Goal: Information Seeking & Learning: Learn about a topic

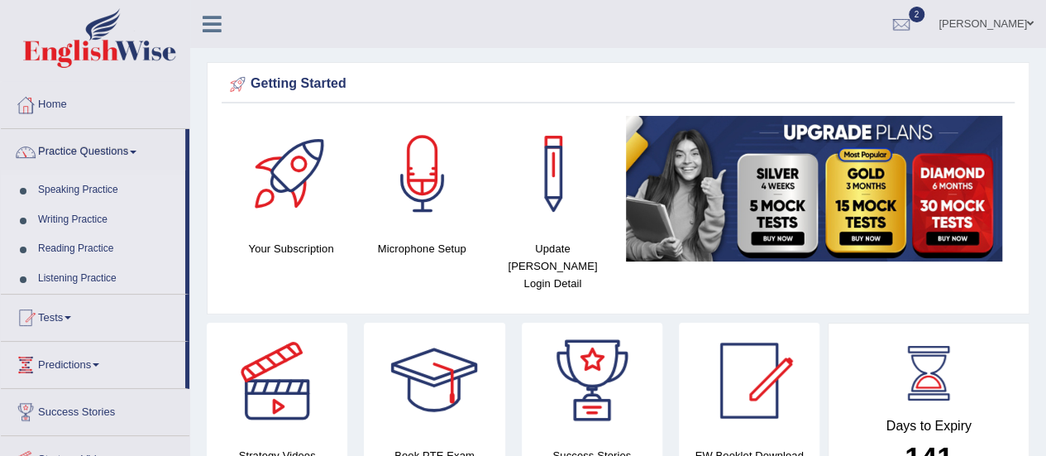
click at [74, 275] on link "Listening Practice" at bounding box center [108, 279] width 155 height 30
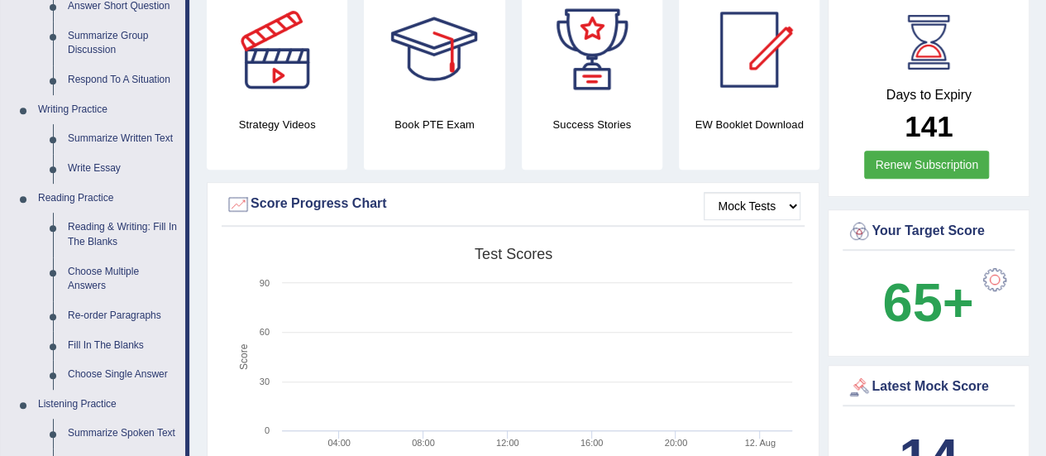
scroll to position [661, 0]
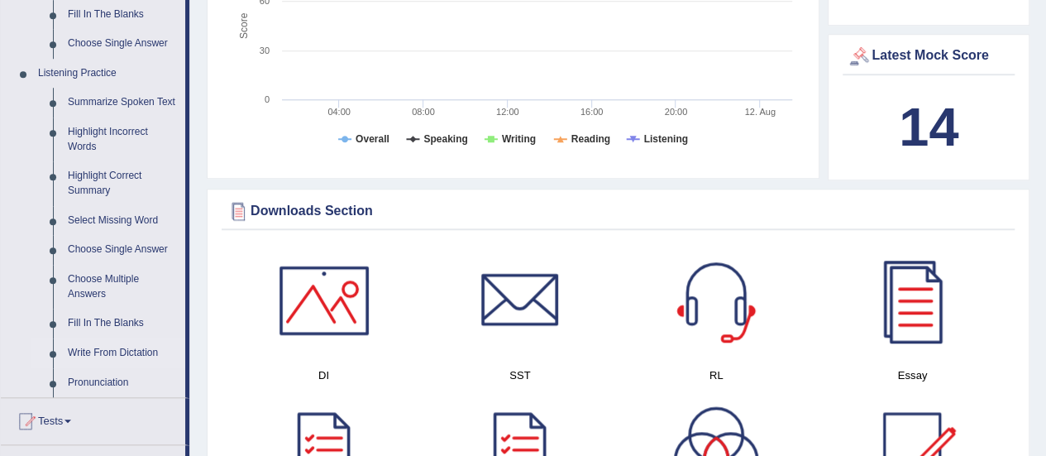
click at [139, 352] on link "Write From Dictation" at bounding box center [122, 353] width 125 height 30
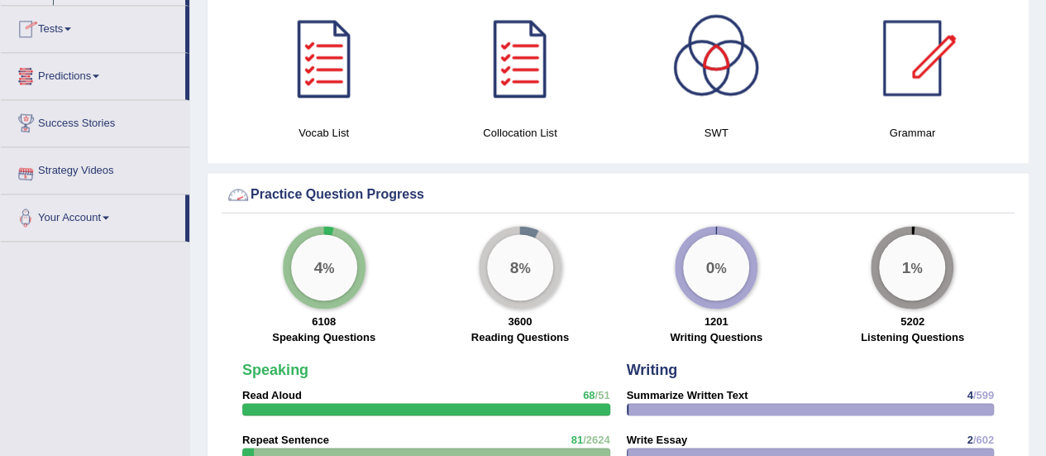
scroll to position [1086, 0]
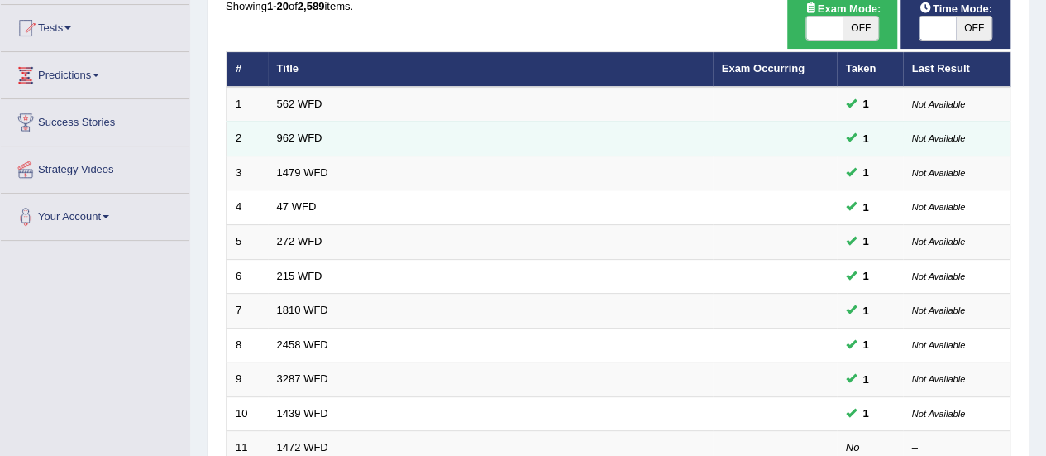
scroll to position [165, 0]
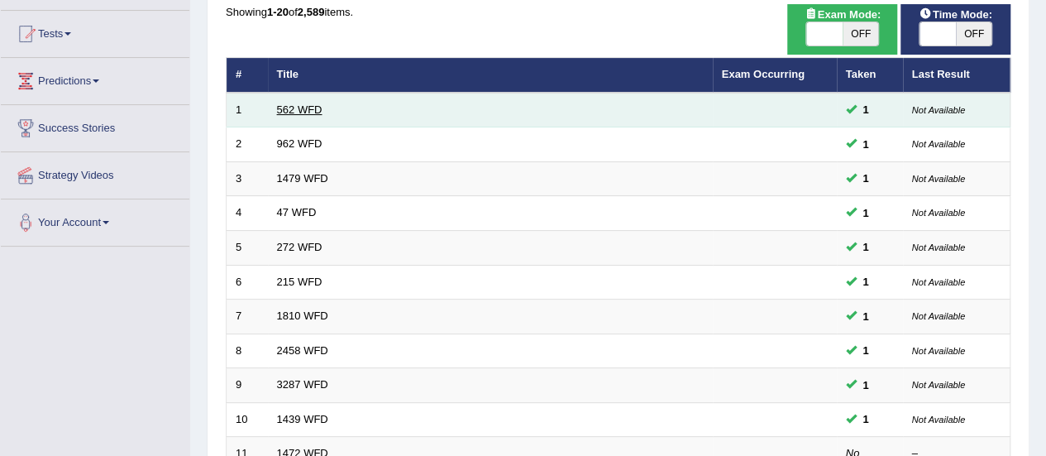
click at [313, 108] on link "562 WFD" at bounding box center [299, 109] width 45 height 12
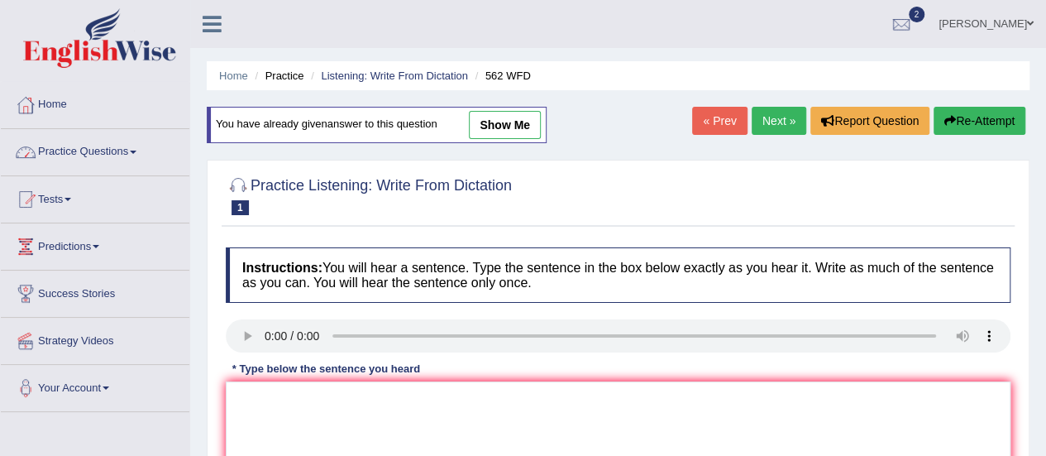
click at [136, 150] on span at bounding box center [133, 151] width 7 height 3
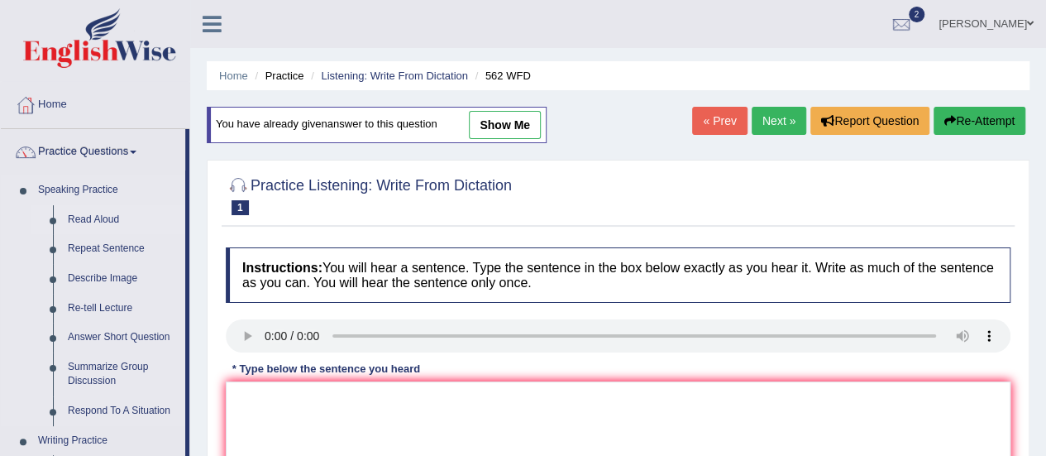
click at [95, 216] on link "Read Aloud" at bounding box center [122, 220] width 125 height 30
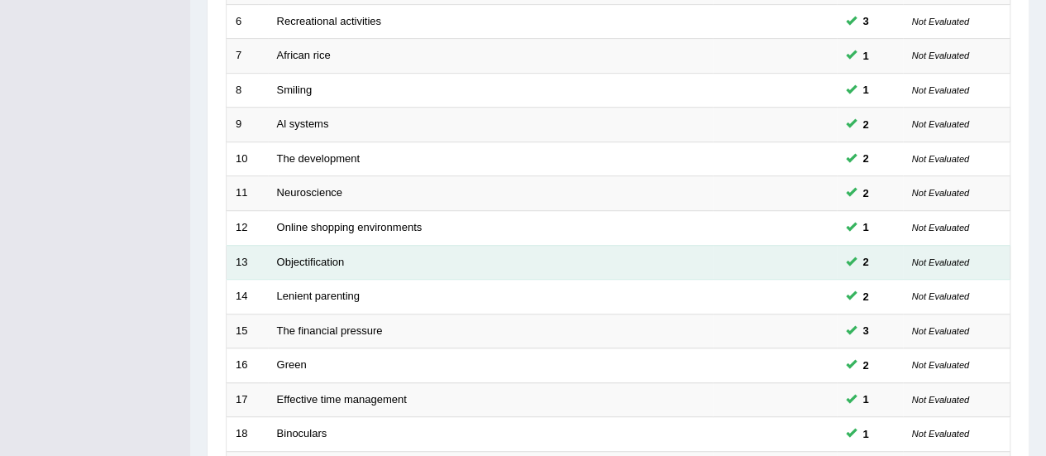
scroll to position [631, 0]
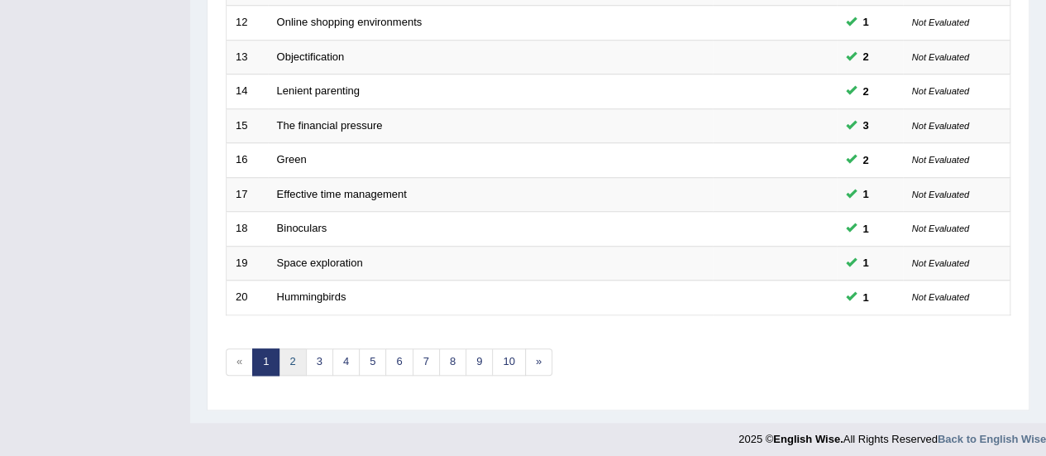
click at [293, 354] on link "2" at bounding box center [292, 361] width 27 height 27
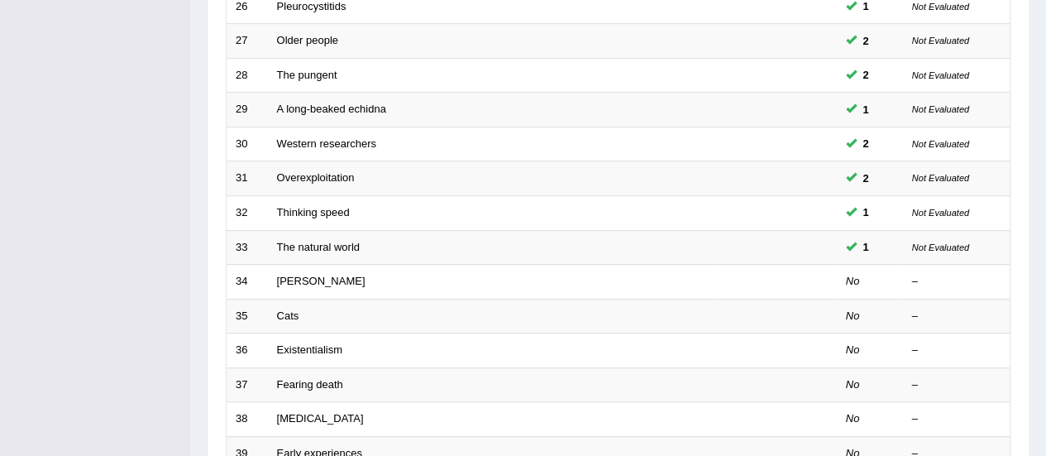
scroll to position [579, 0]
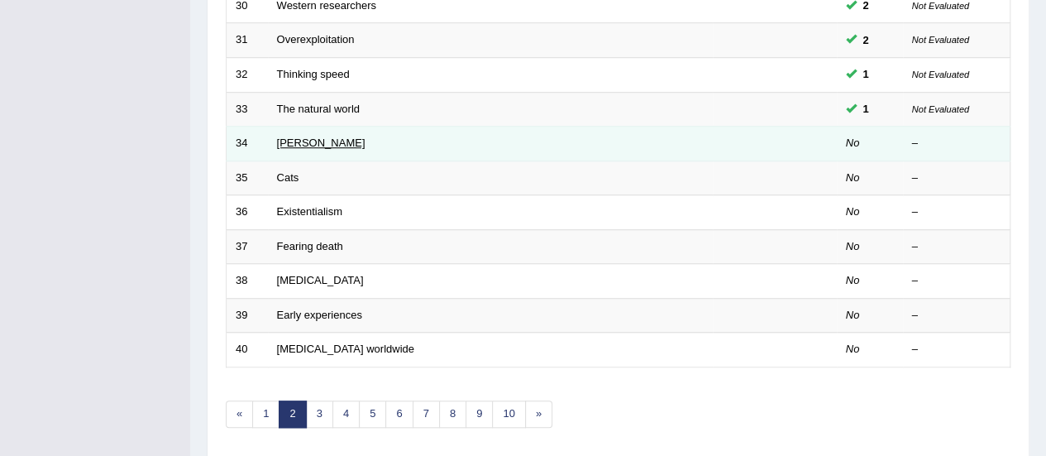
click at [295, 140] on link "[PERSON_NAME]" at bounding box center [321, 142] width 88 height 12
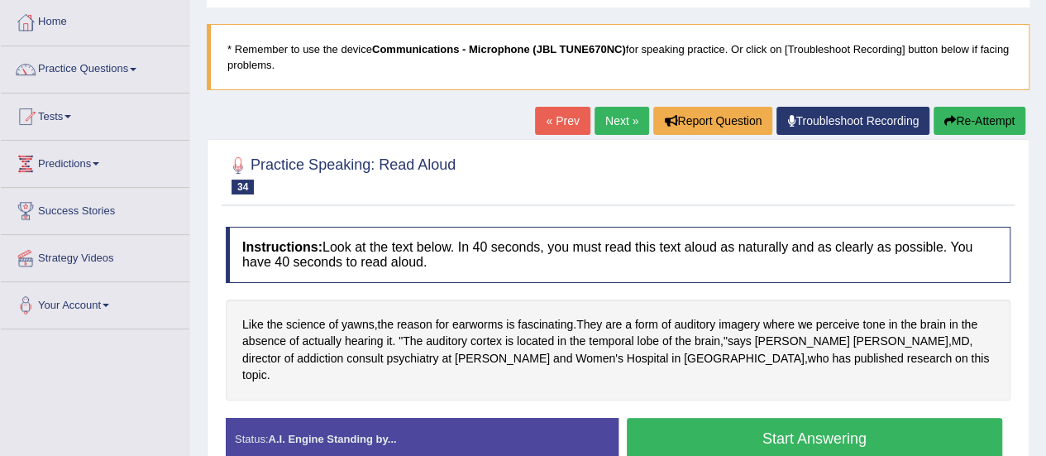
click at [662, 157] on div at bounding box center [618, 174] width 785 height 50
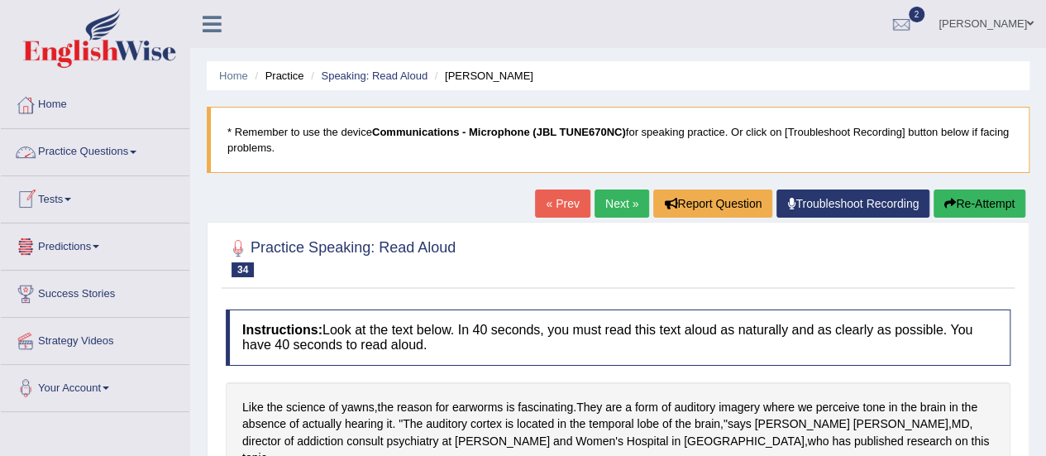
click at [136, 150] on span at bounding box center [133, 151] width 7 height 3
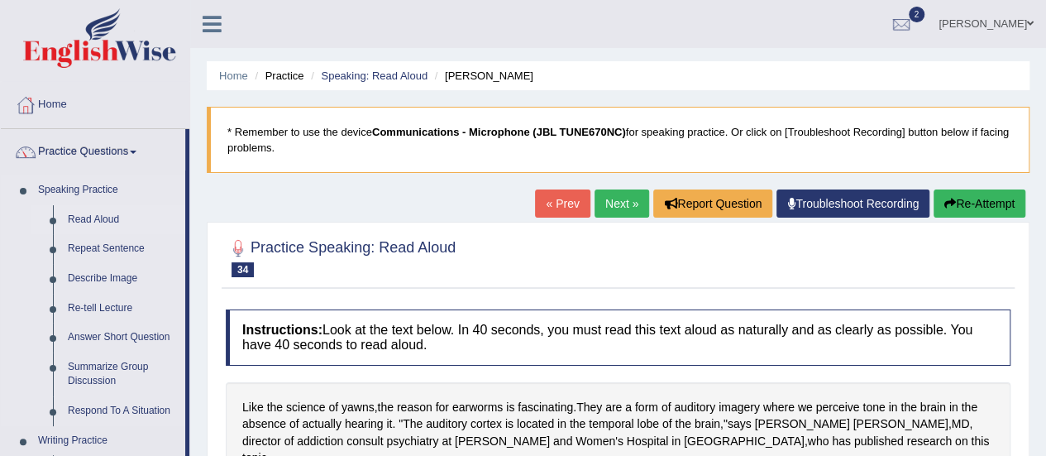
click at [104, 218] on link "Read Aloud" at bounding box center [122, 220] width 125 height 30
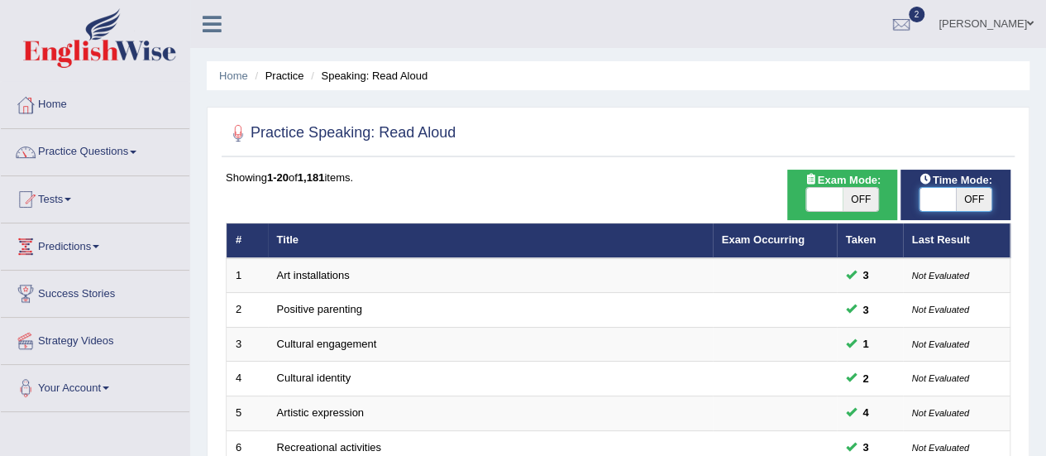
click at [929, 206] on span at bounding box center [937, 199] width 36 height 23
checkbox input "true"
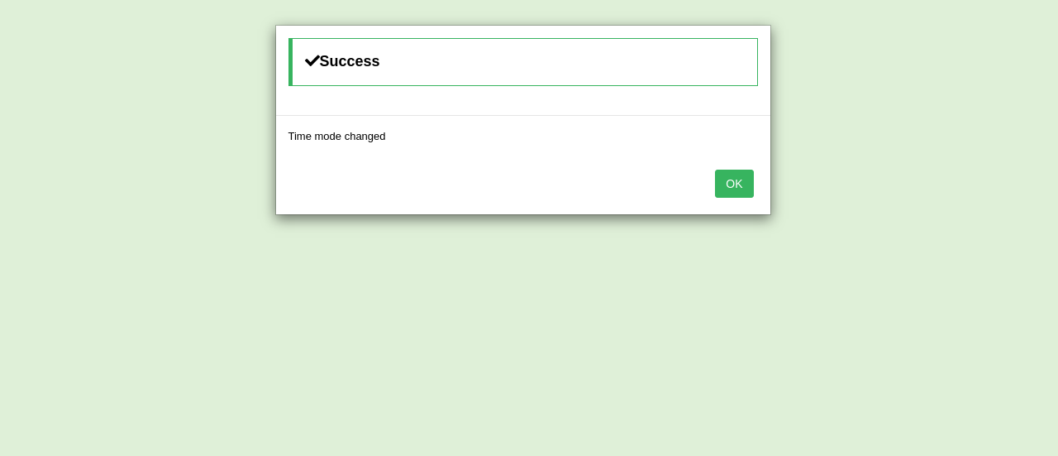
click at [743, 184] on button "OK" at bounding box center [734, 184] width 38 height 28
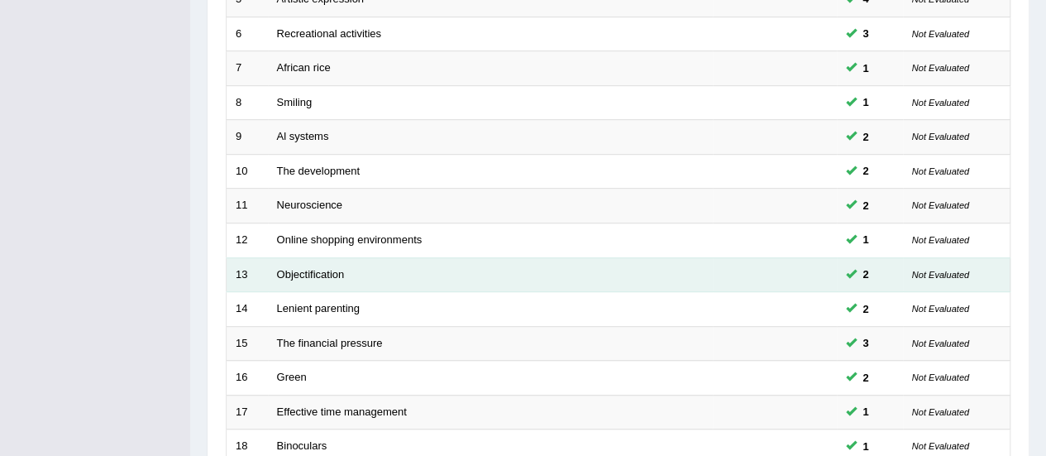
scroll to position [631, 0]
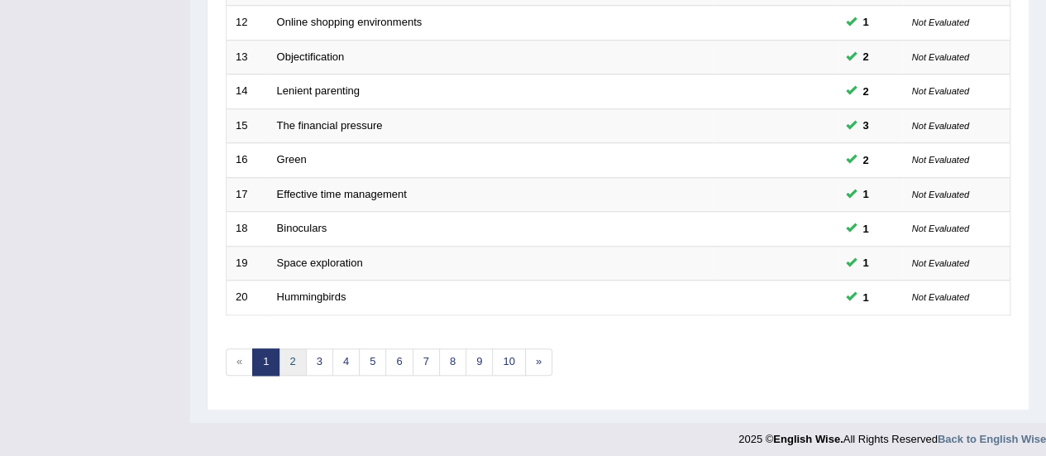
click at [291, 356] on link "2" at bounding box center [292, 361] width 27 height 27
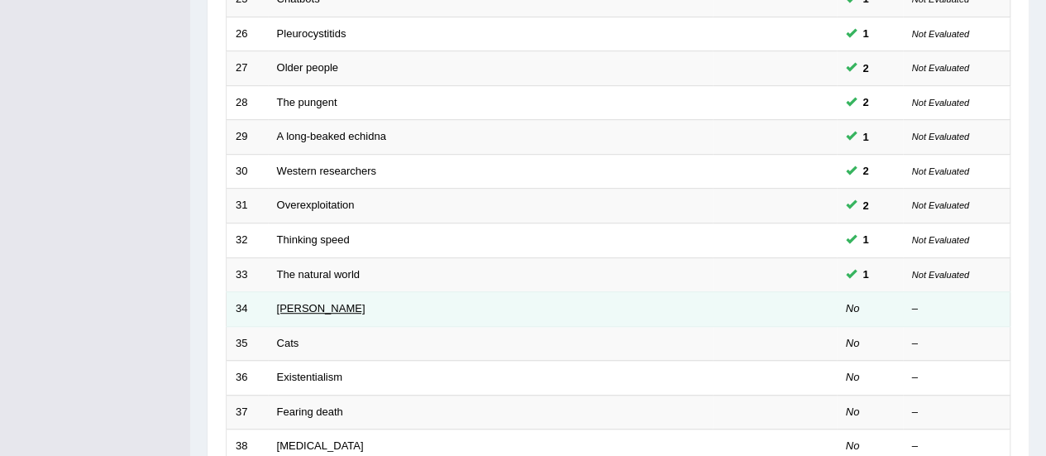
click at [298, 306] on link "[PERSON_NAME]" at bounding box center [321, 308] width 88 height 12
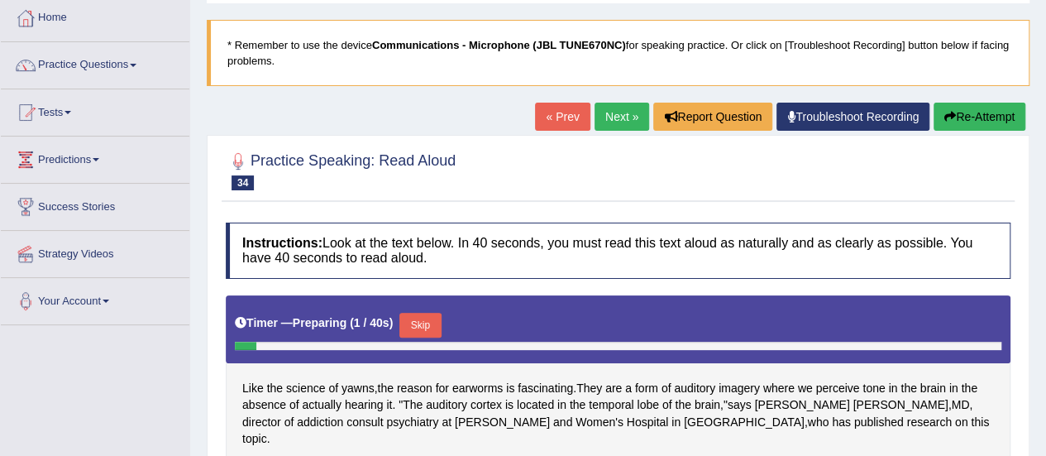
scroll to position [248, 0]
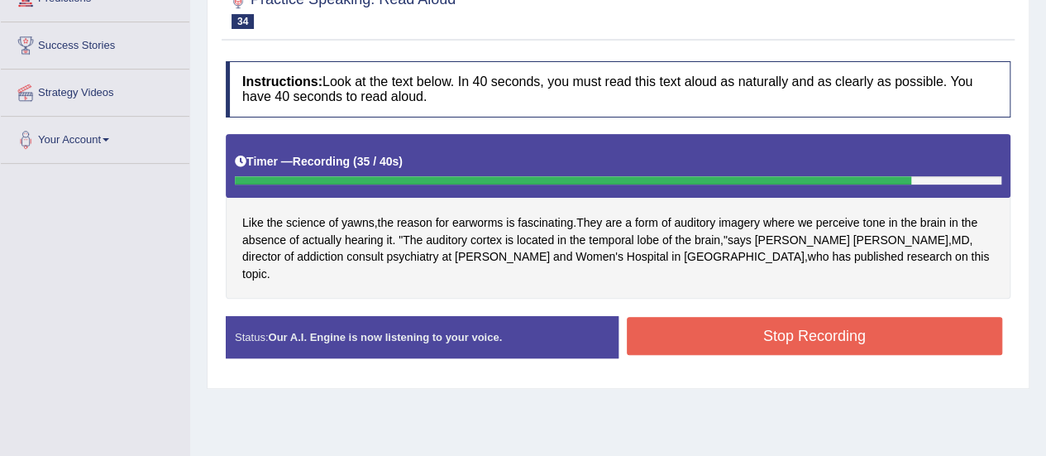
click at [737, 318] on button "Stop Recording" at bounding box center [815, 336] width 376 height 38
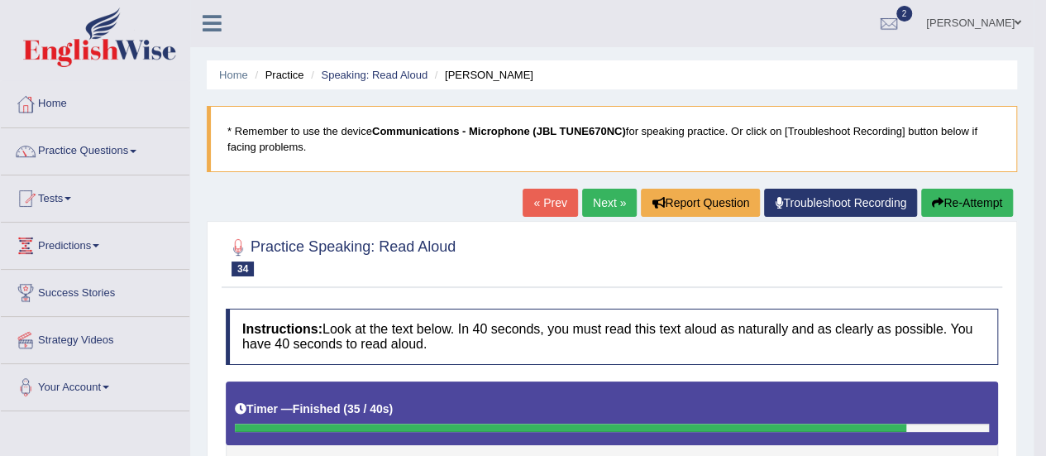
scroll to position [0, 0]
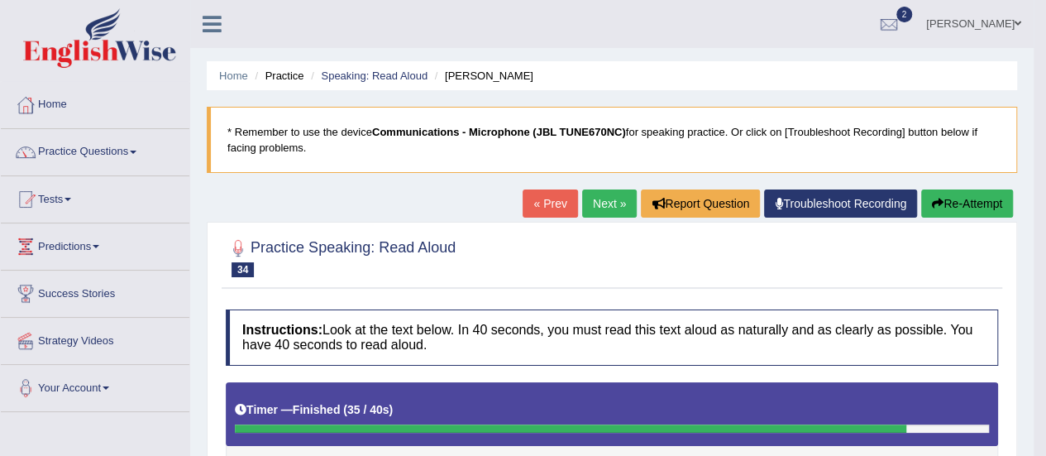
click at [608, 203] on link "Next »" at bounding box center [609, 203] width 55 height 28
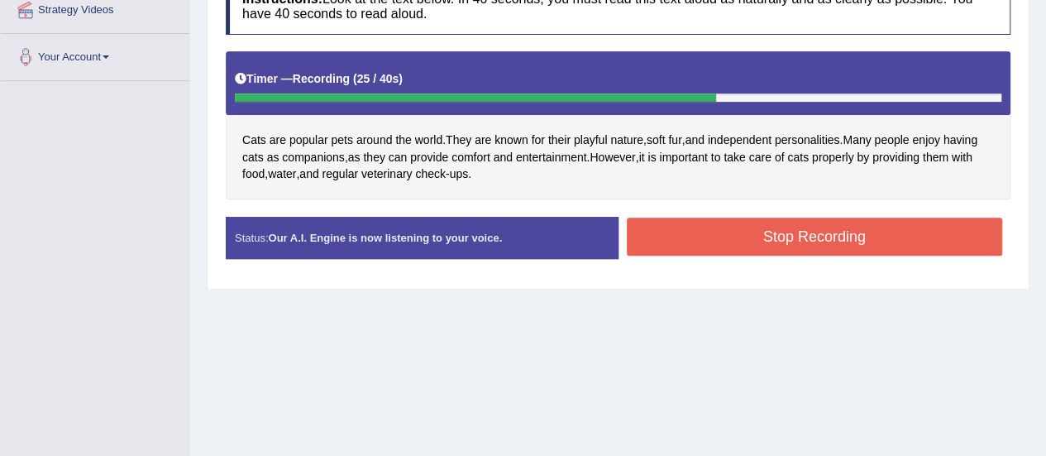
click at [780, 235] on button "Stop Recording" at bounding box center [815, 236] width 376 height 38
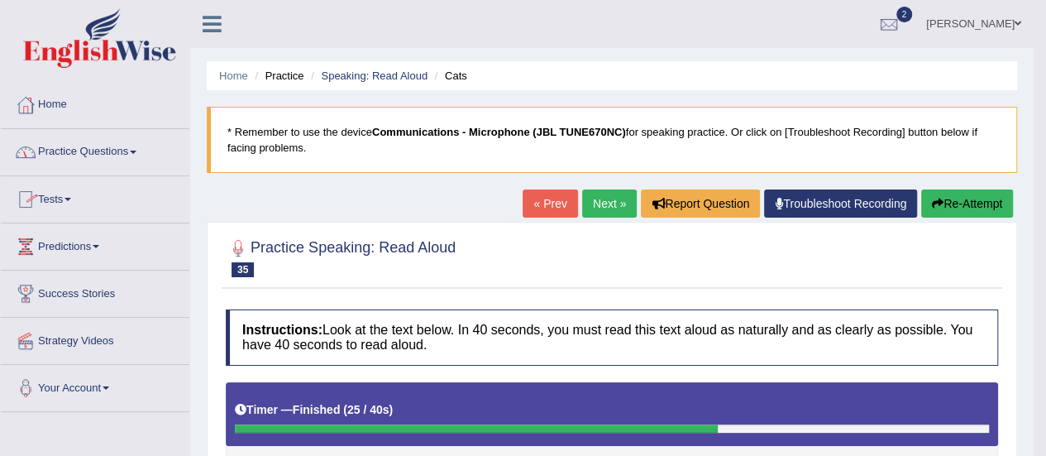
click at [140, 148] on link "Practice Questions" at bounding box center [95, 149] width 189 height 41
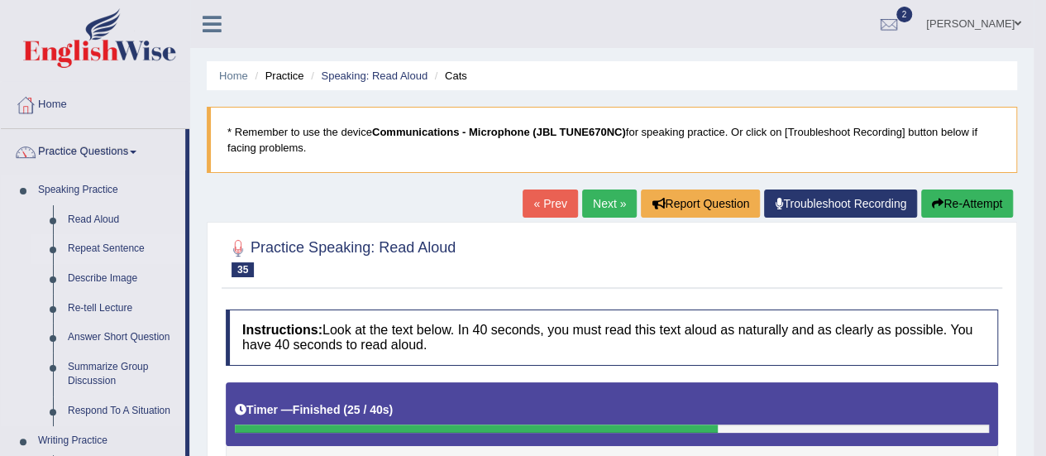
click at [116, 246] on link "Repeat Sentence" at bounding box center [122, 249] width 125 height 30
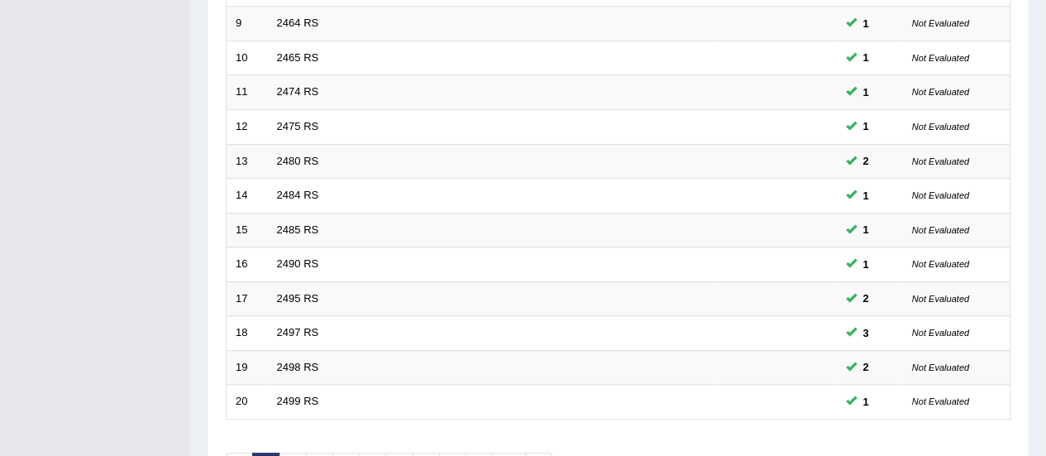
scroll to position [579, 0]
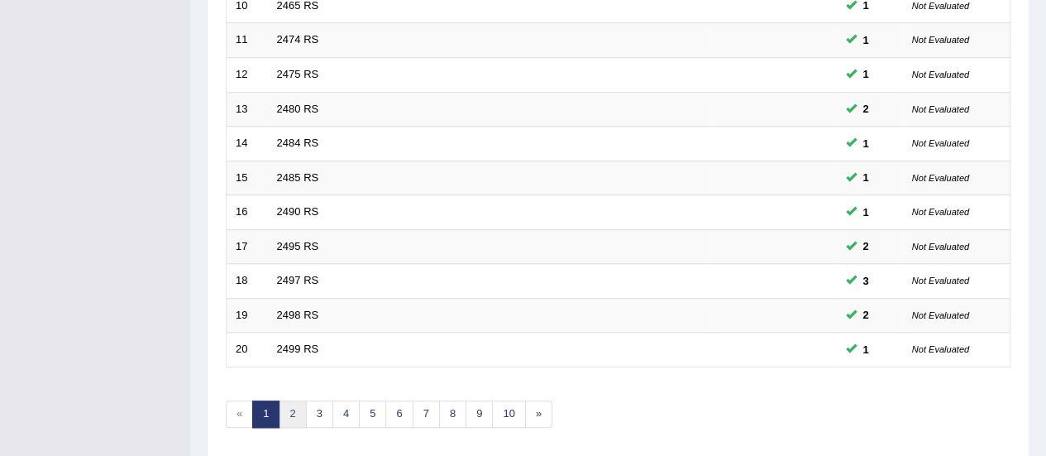
click at [286, 405] on link "2" at bounding box center [292, 413] width 27 height 27
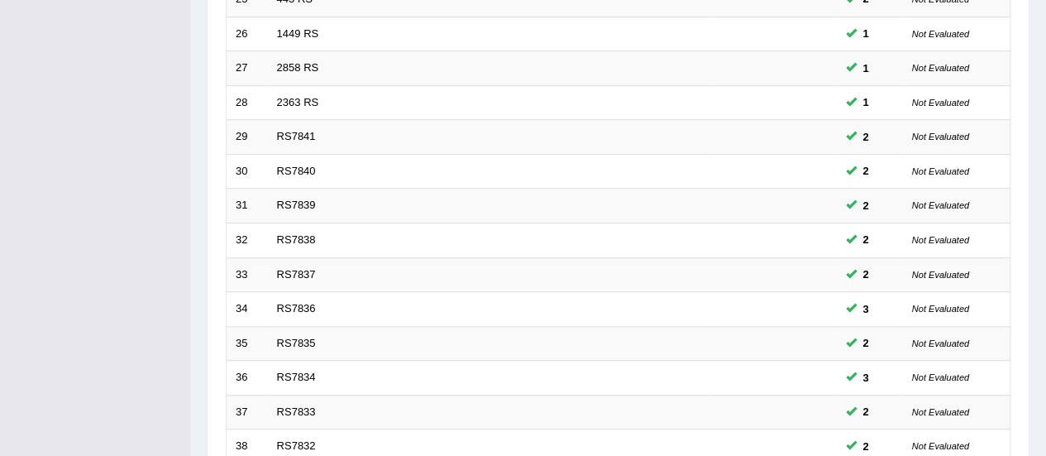
scroll to position [631, 0]
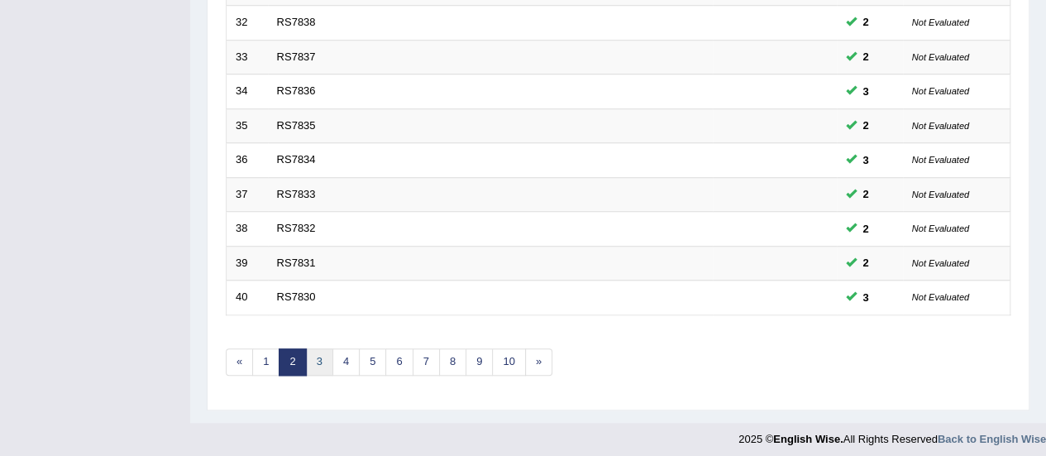
click at [321, 356] on link "3" at bounding box center [319, 361] width 27 height 27
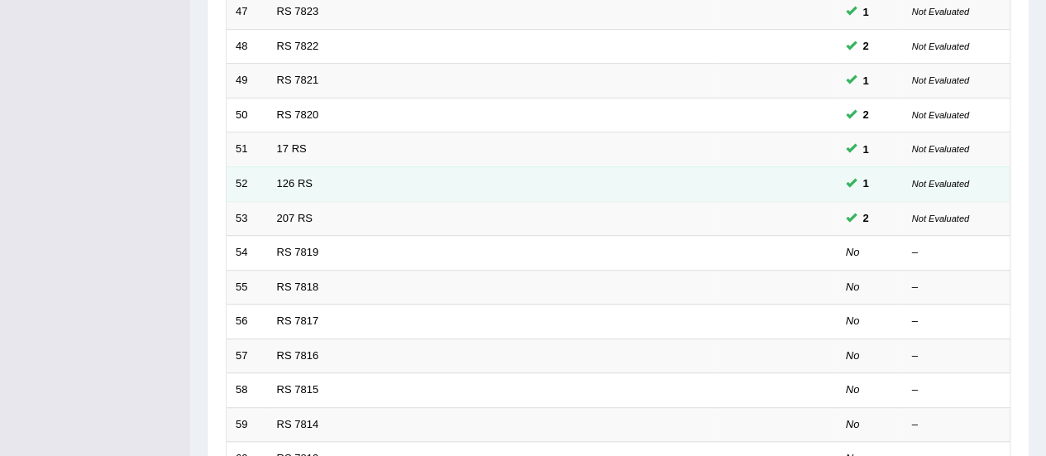
scroll to position [496, 0]
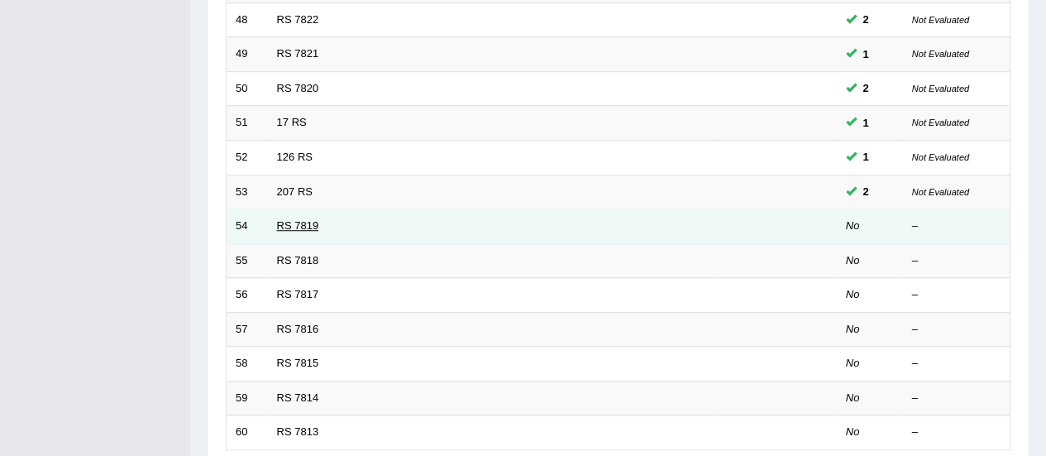
click at [305, 220] on link "RS 7819" at bounding box center [298, 225] width 42 height 12
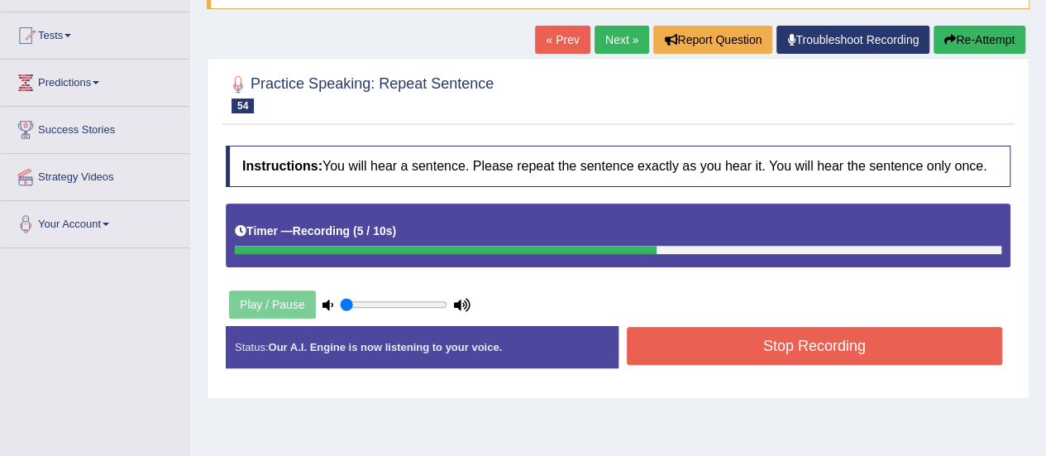
click at [776, 336] on button "Stop Recording" at bounding box center [815, 346] width 376 height 38
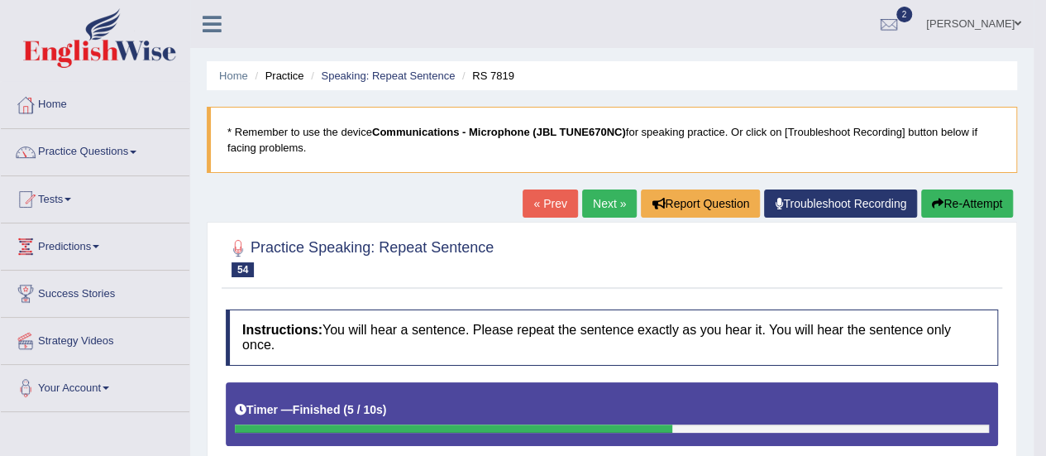
click at [611, 205] on link "Next »" at bounding box center [609, 203] width 55 height 28
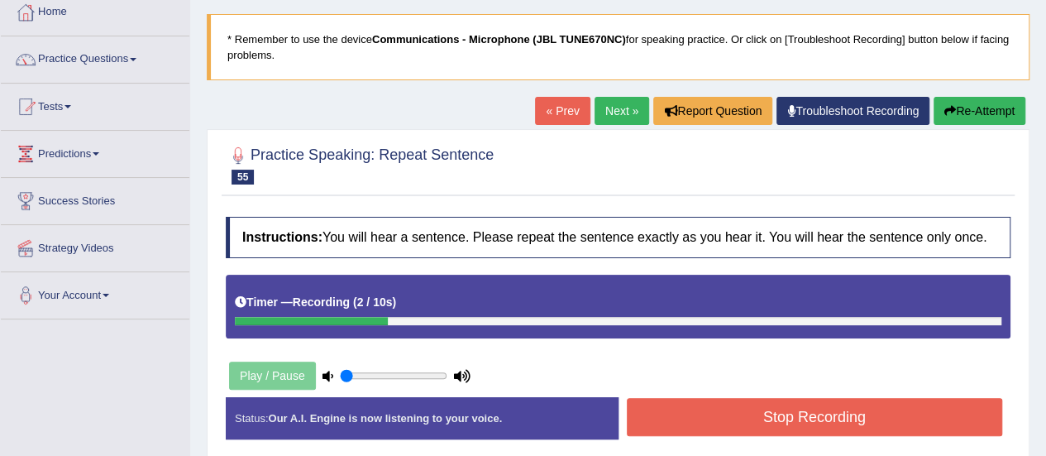
scroll to position [248, 0]
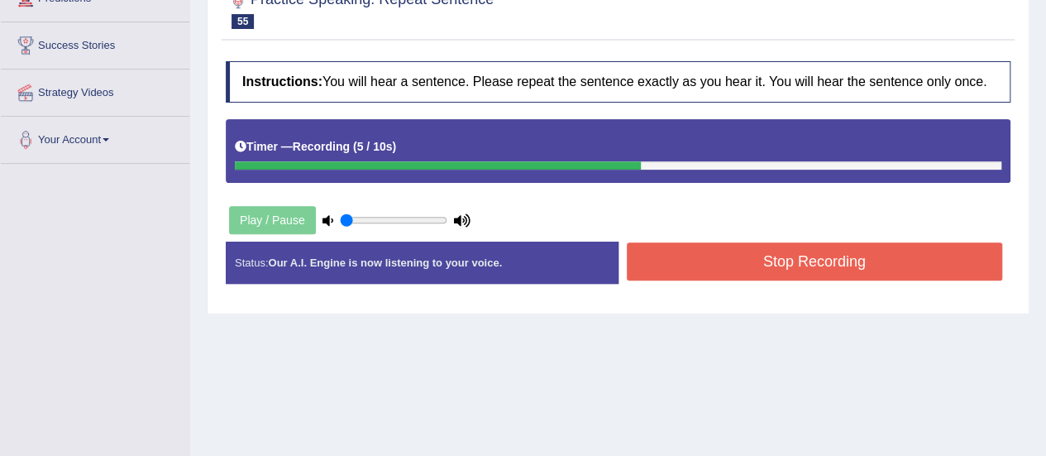
click at [730, 258] on button "Stop Recording" at bounding box center [815, 261] width 376 height 38
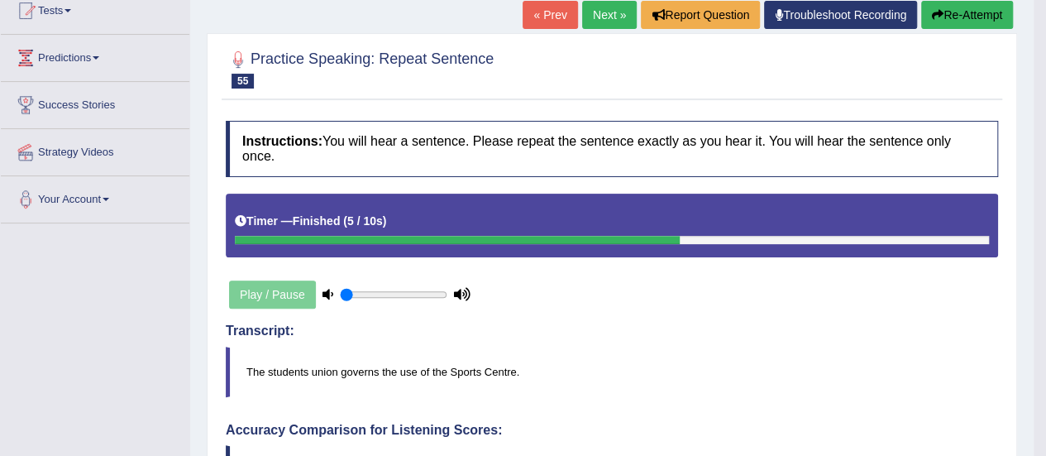
scroll to position [0, 0]
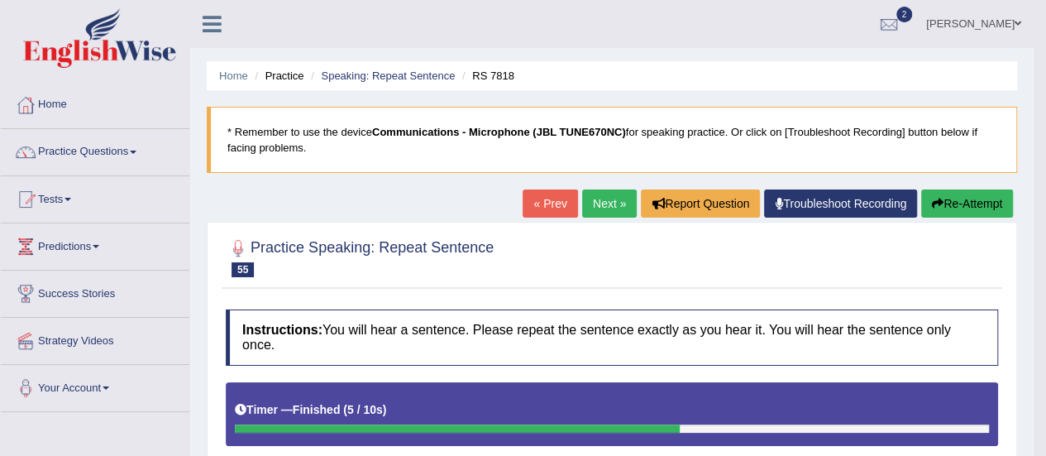
click at [954, 205] on button "Re-Attempt" at bounding box center [967, 203] width 92 height 28
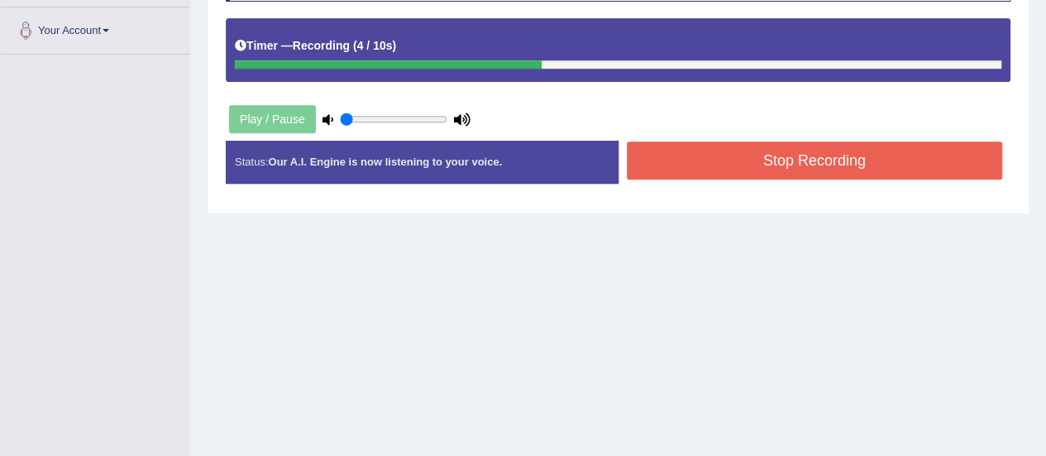
scroll to position [374, 0]
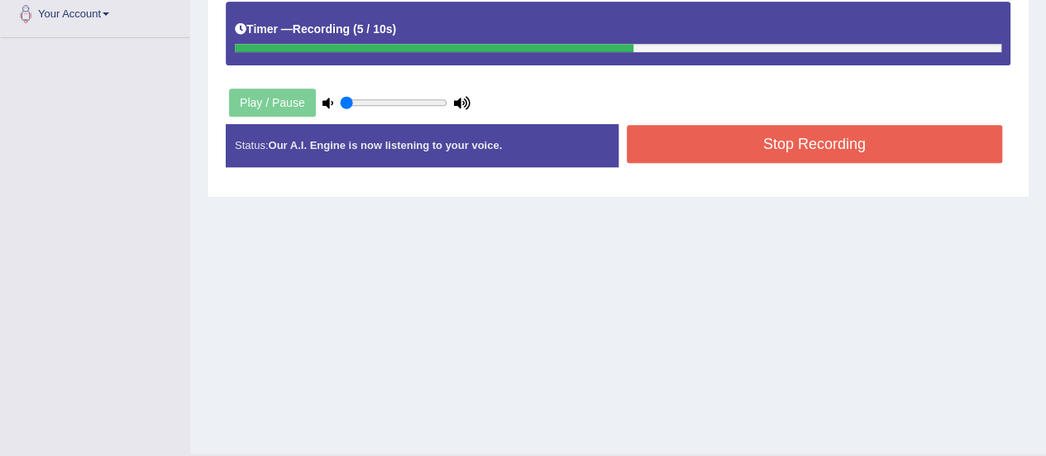
click at [842, 140] on button "Stop Recording" at bounding box center [815, 144] width 376 height 38
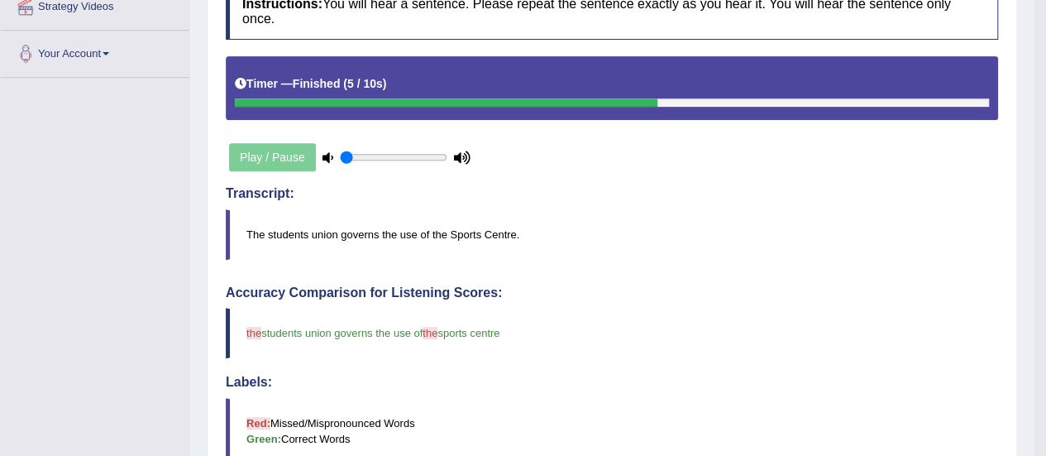
scroll to position [20, 0]
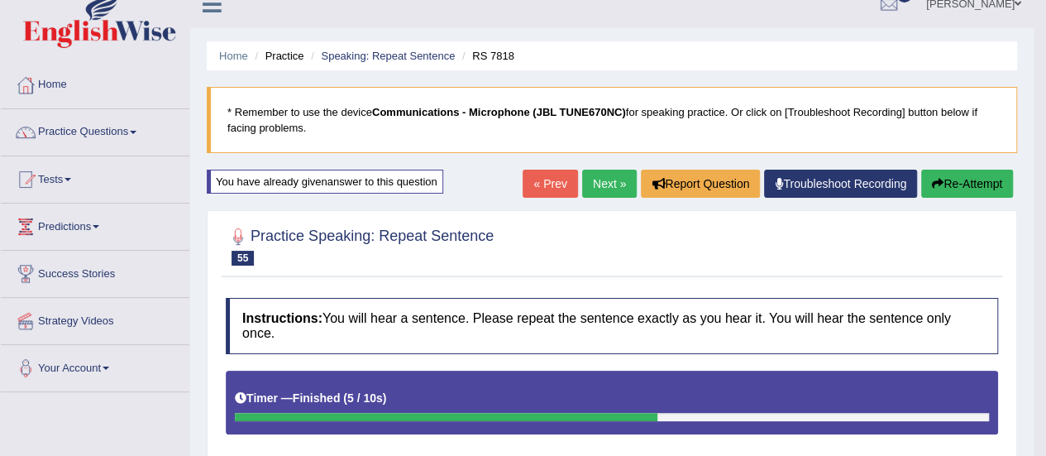
click at [606, 179] on link "Next »" at bounding box center [609, 184] width 55 height 28
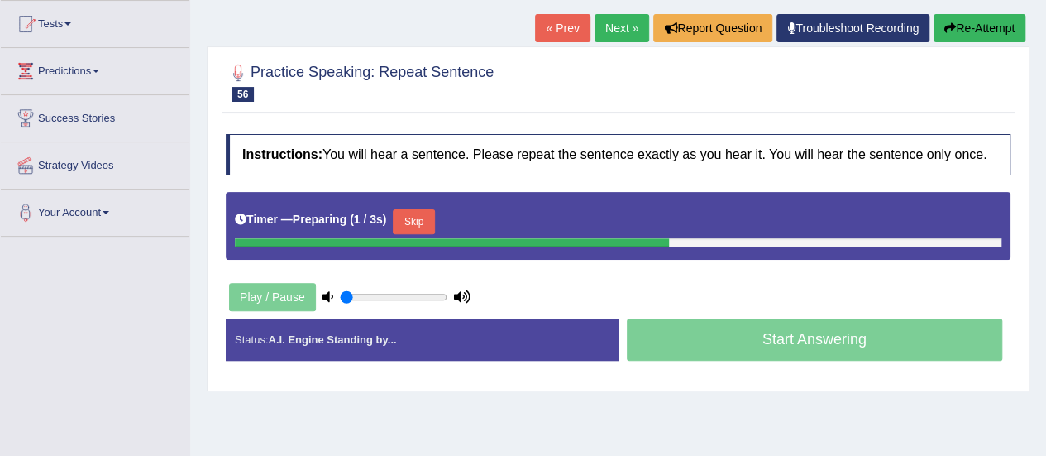
scroll to position [165, 0]
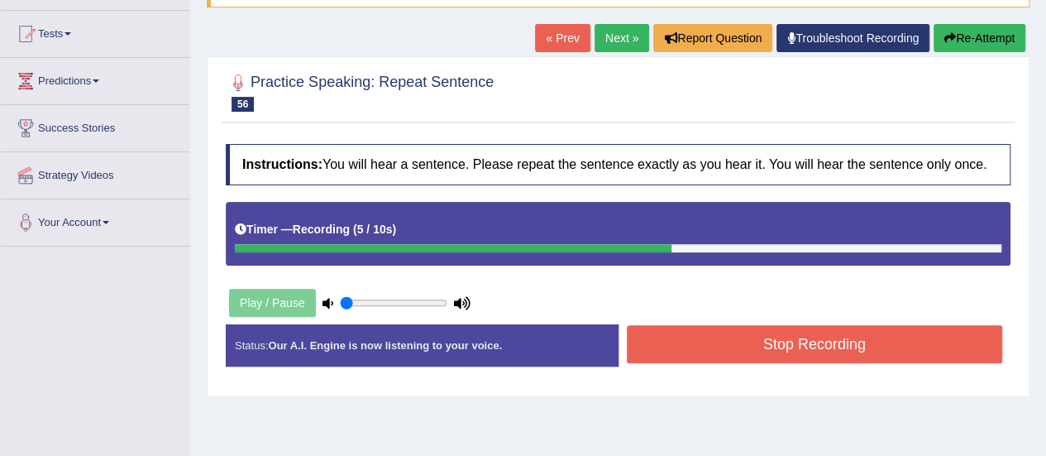
click at [771, 341] on button "Stop Recording" at bounding box center [815, 344] width 376 height 38
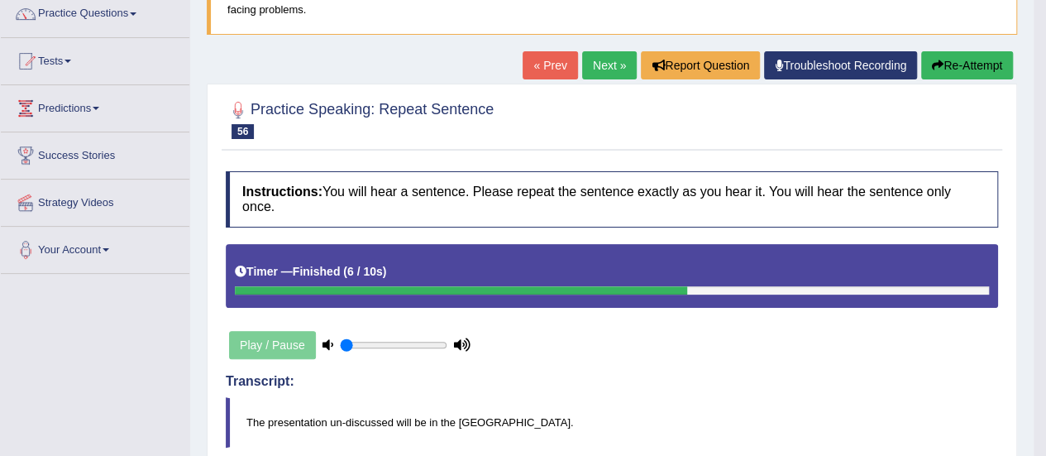
scroll to position [0, 0]
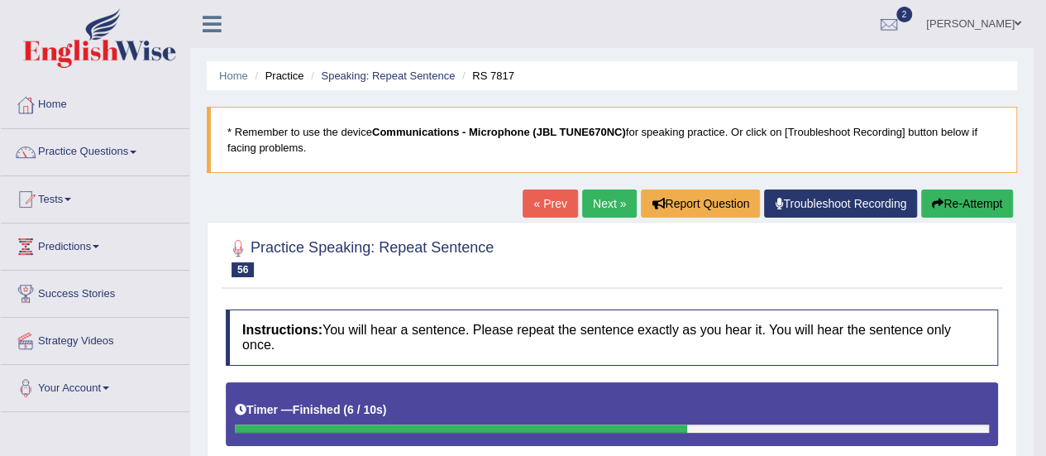
click at [617, 203] on link "Next »" at bounding box center [609, 203] width 55 height 28
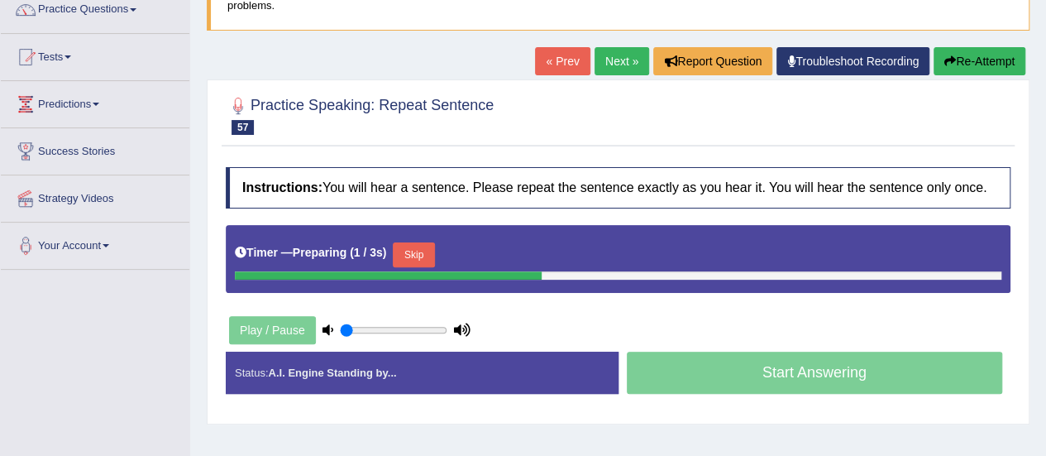
scroll to position [331, 0]
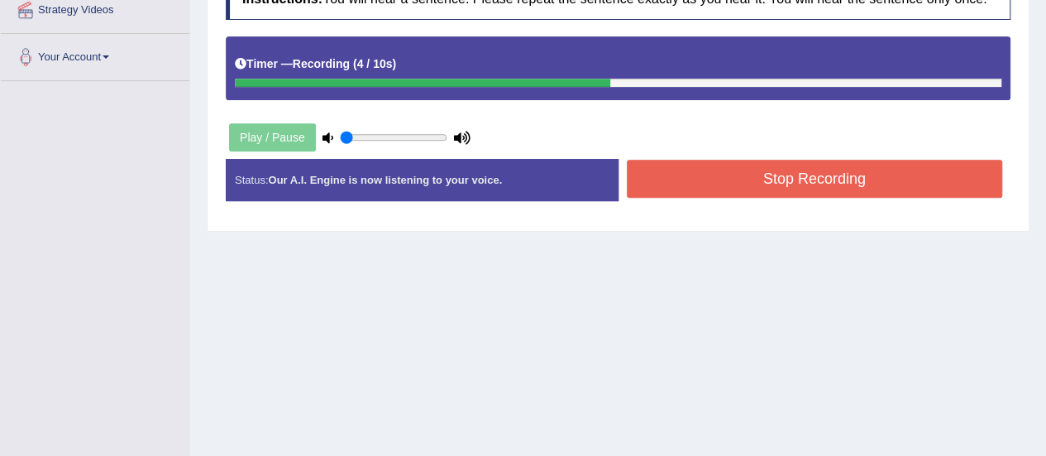
click at [703, 170] on button "Stop Recording" at bounding box center [815, 179] width 376 height 38
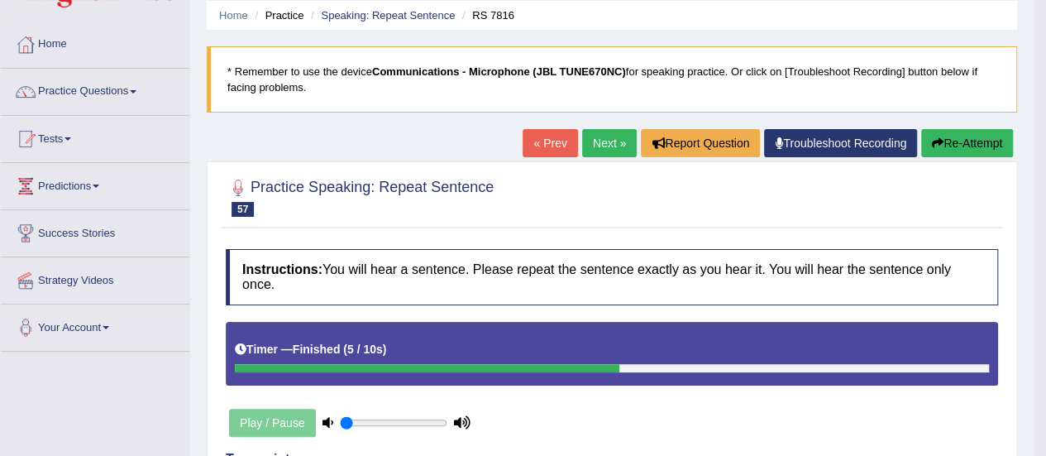
scroll to position [0, 0]
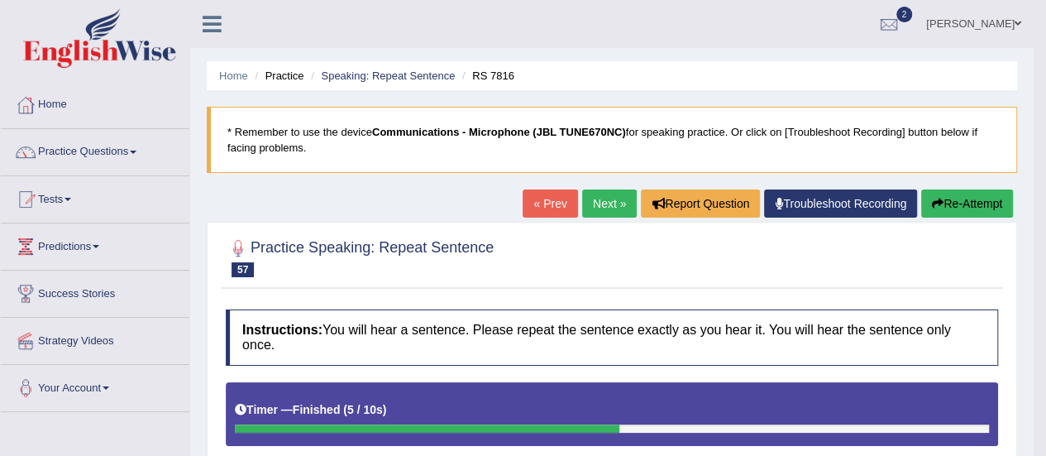
click at [615, 204] on link "Next »" at bounding box center [609, 203] width 55 height 28
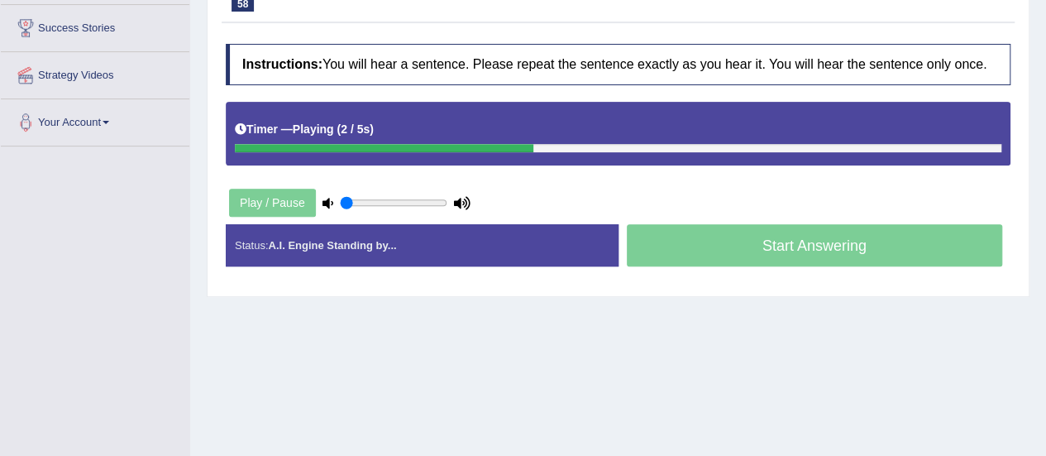
scroll to position [244, 0]
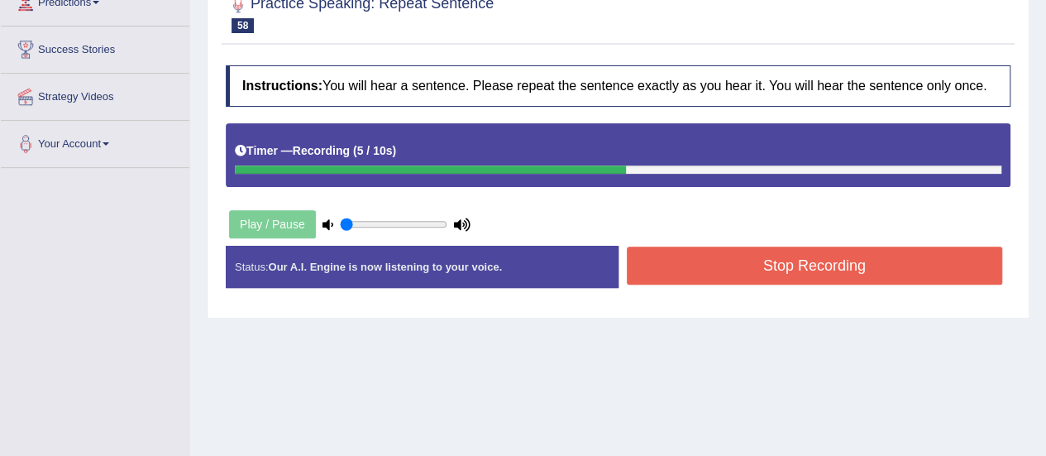
click at [701, 262] on button "Stop Recording" at bounding box center [815, 265] width 376 height 38
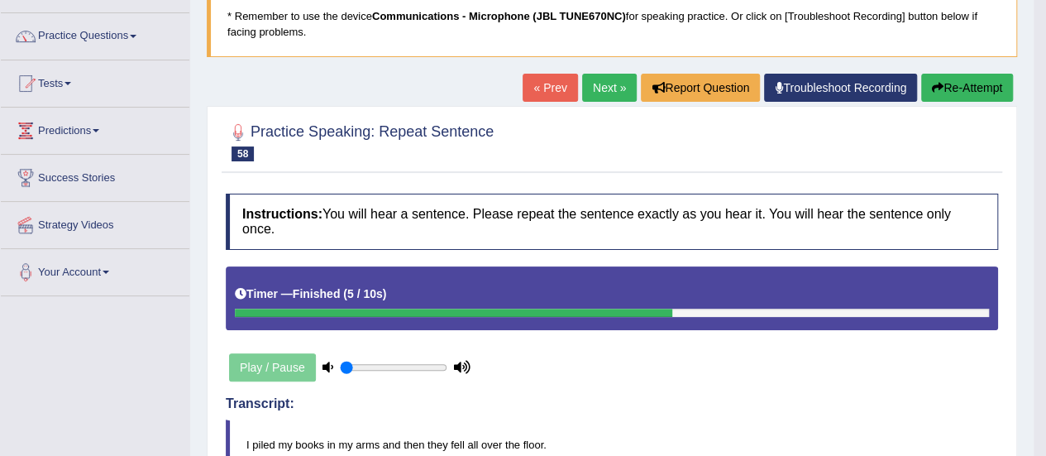
scroll to position [12, 0]
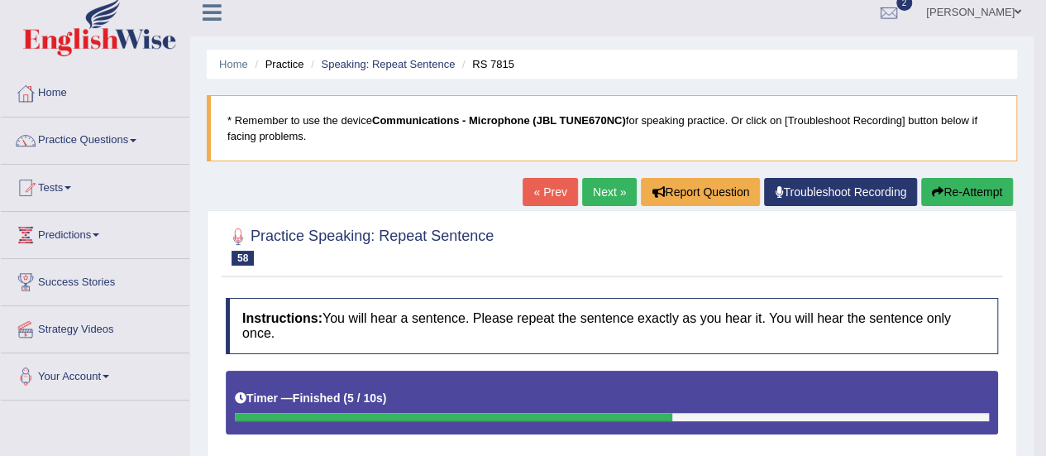
click at [613, 190] on link "Next »" at bounding box center [609, 192] width 55 height 28
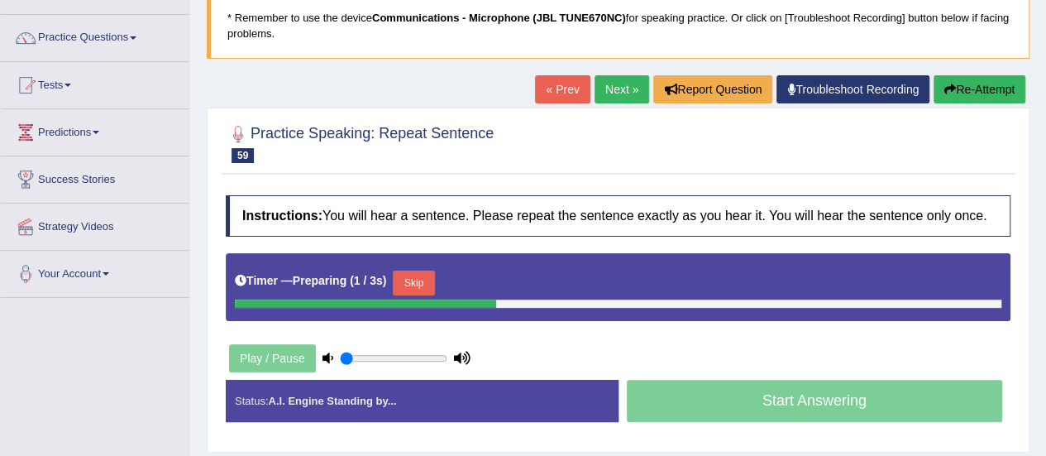
scroll to position [331, 0]
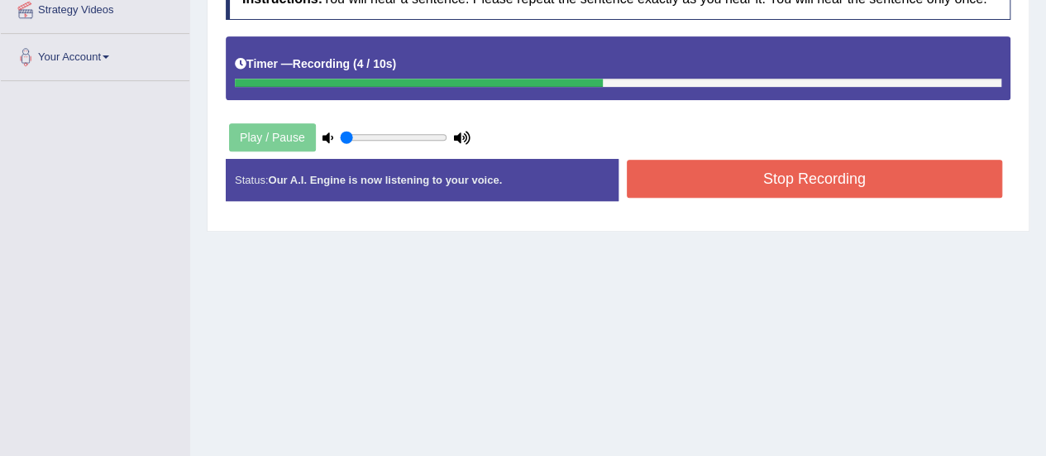
click at [773, 174] on button "Stop Recording" at bounding box center [815, 179] width 376 height 38
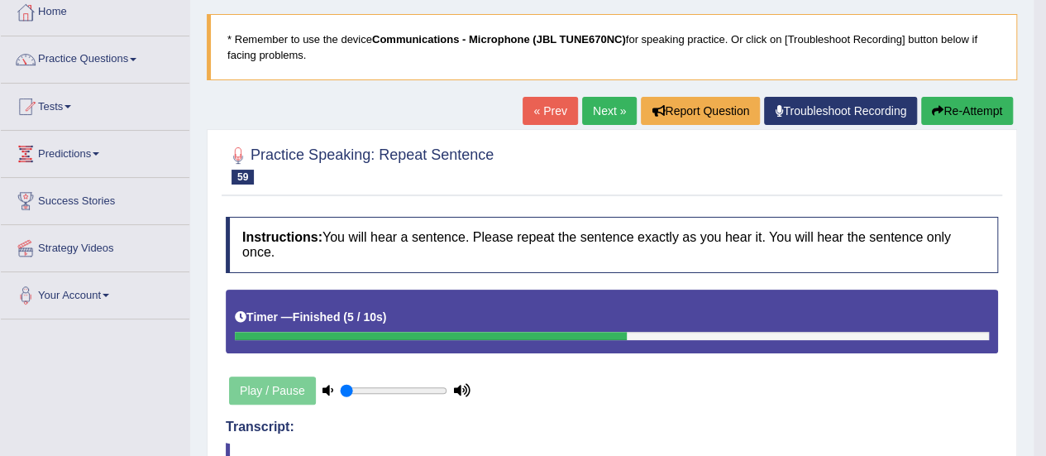
scroll to position [0, 0]
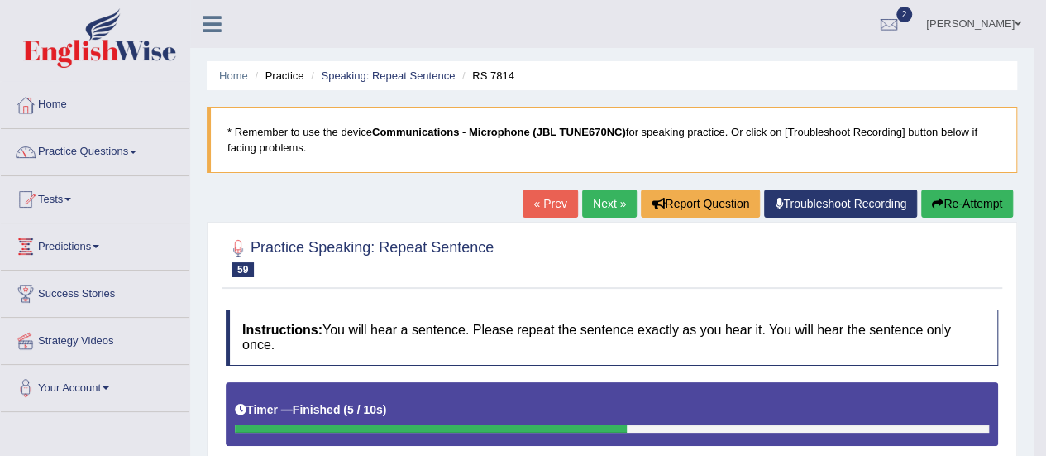
click at [609, 204] on link "Next »" at bounding box center [609, 203] width 55 height 28
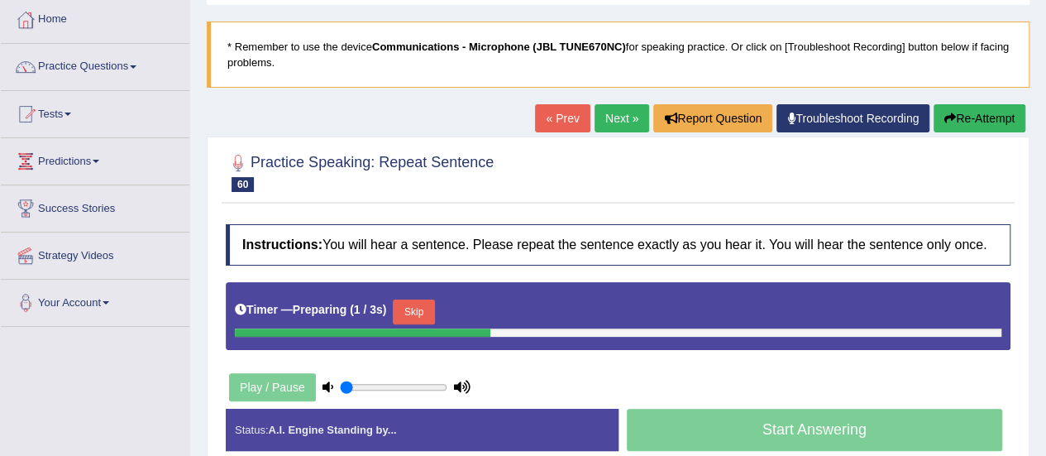
scroll to position [165, 0]
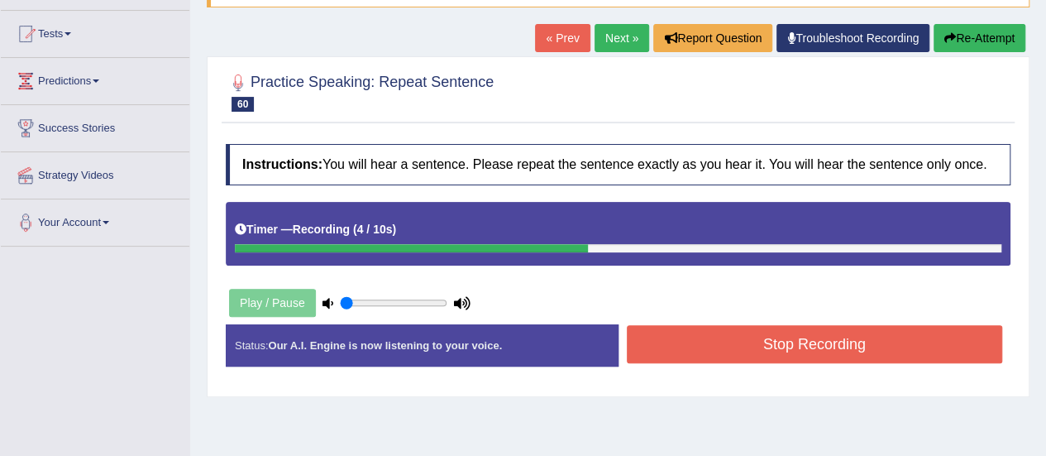
click at [728, 339] on button "Stop Recording" at bounding box center [815, 344] width 376 height 38
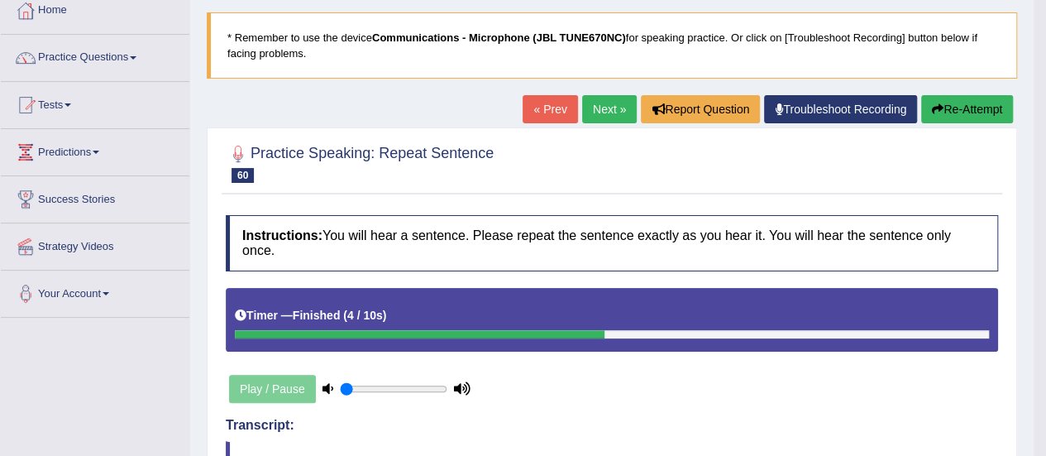
scroll to position [0, 0]
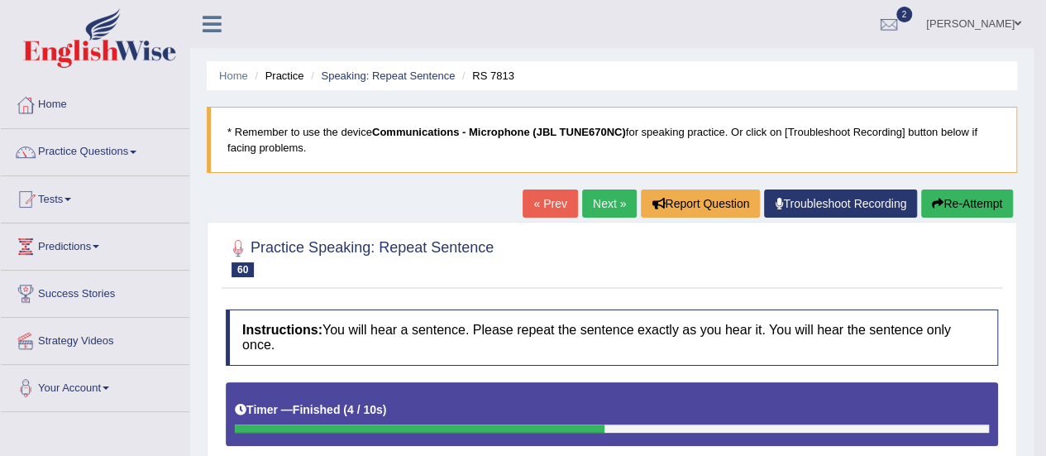
click at [616, 203] on link "Next »" at bounding box center [609, 203] width 55 height 28
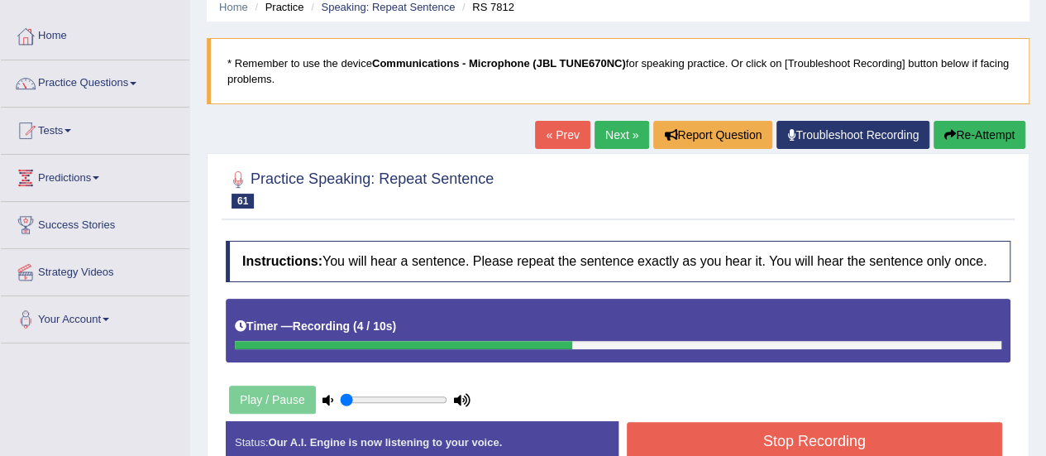
scroll to position [248, 0]
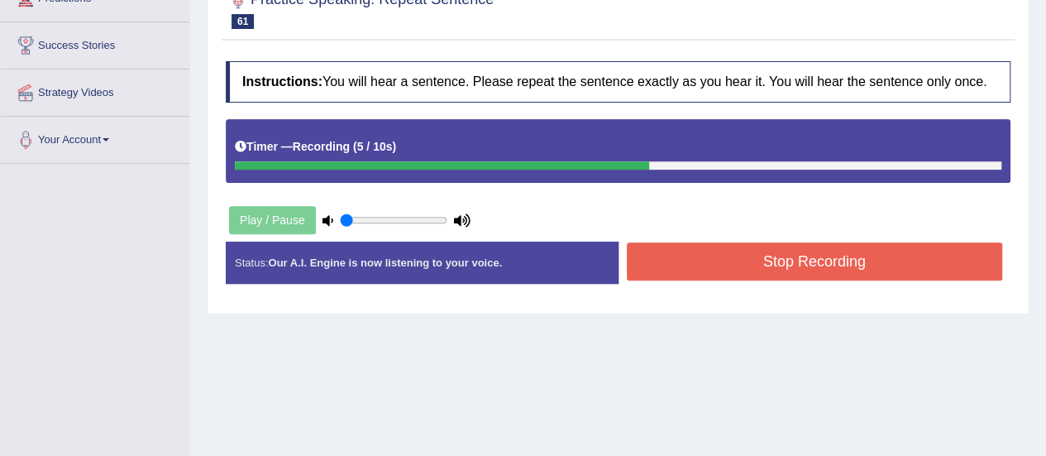
click at [798, 260] on button "Stop Recording" at bounding box center [815, 261] width 376 height 38
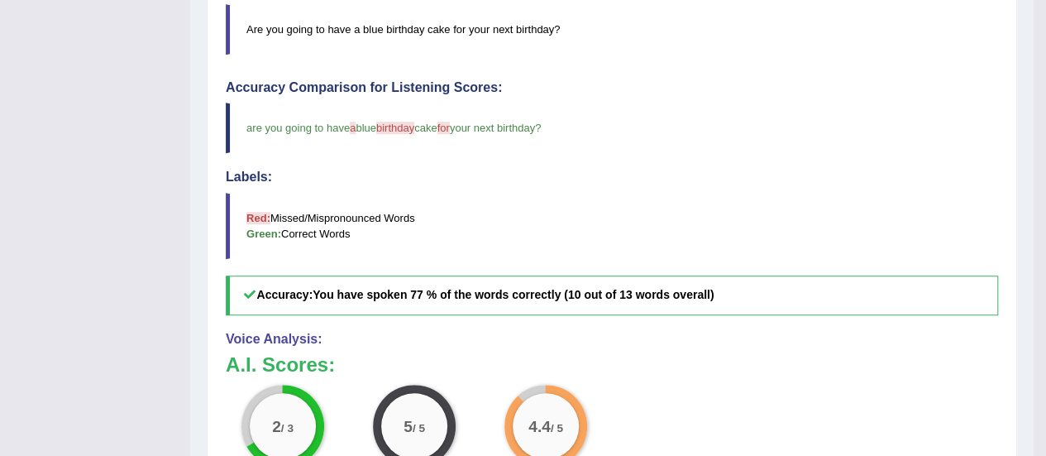
scroll to position [0, 0]
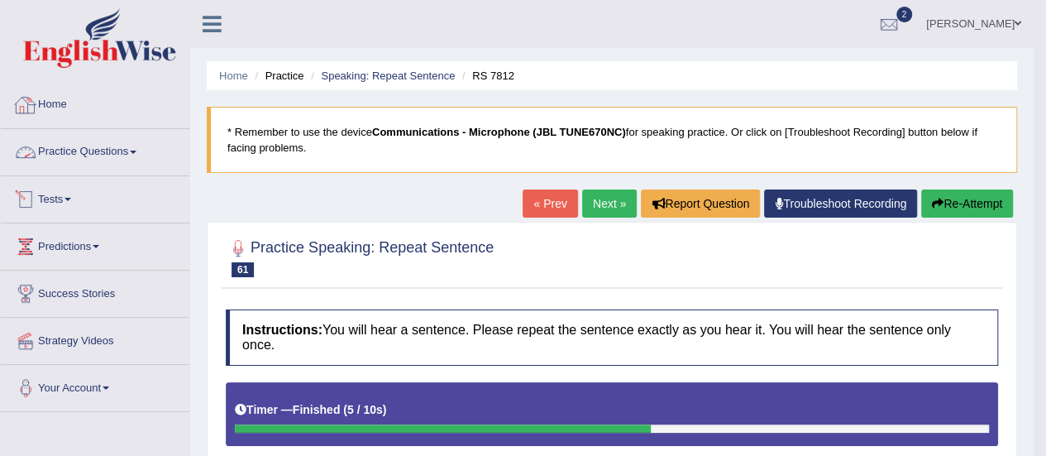
click at [136, 150] on span at bounding box center [133, 151] width 7 height 3
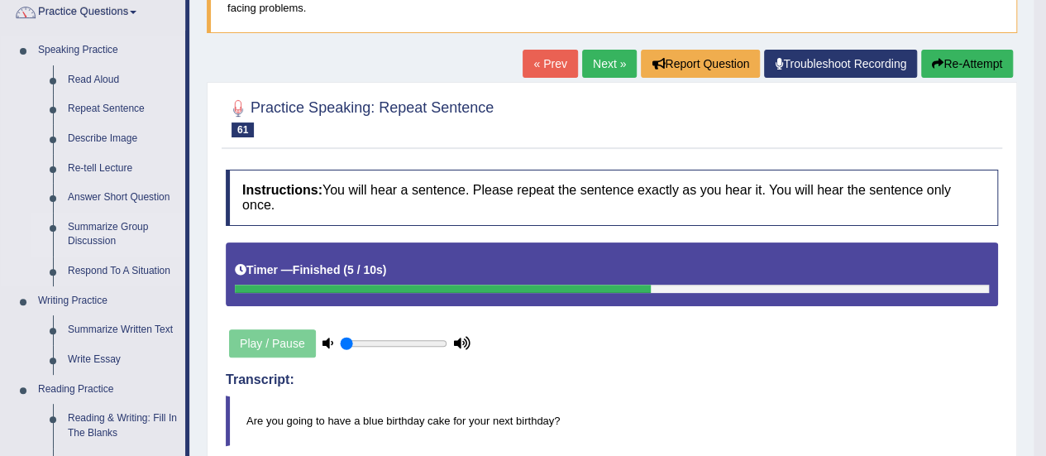
scroll to position [165, 0]
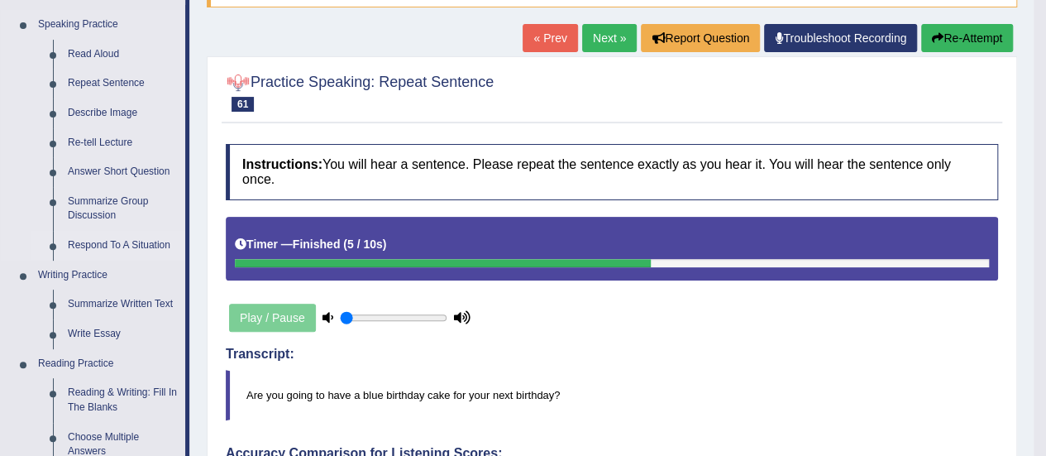
click at [108, 246] on link "Respond To A Situation" at bounding box center [122, 246] width 125 height 30
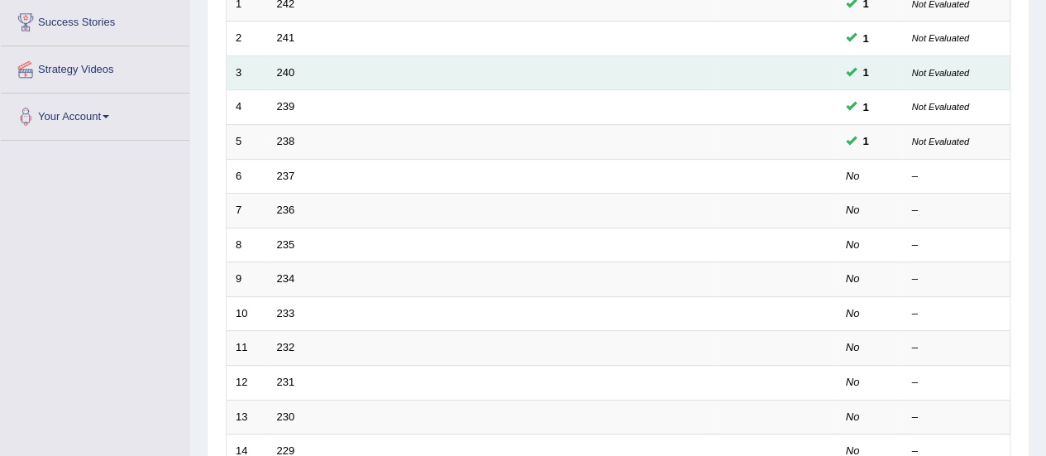
scroll to position [248, 0]
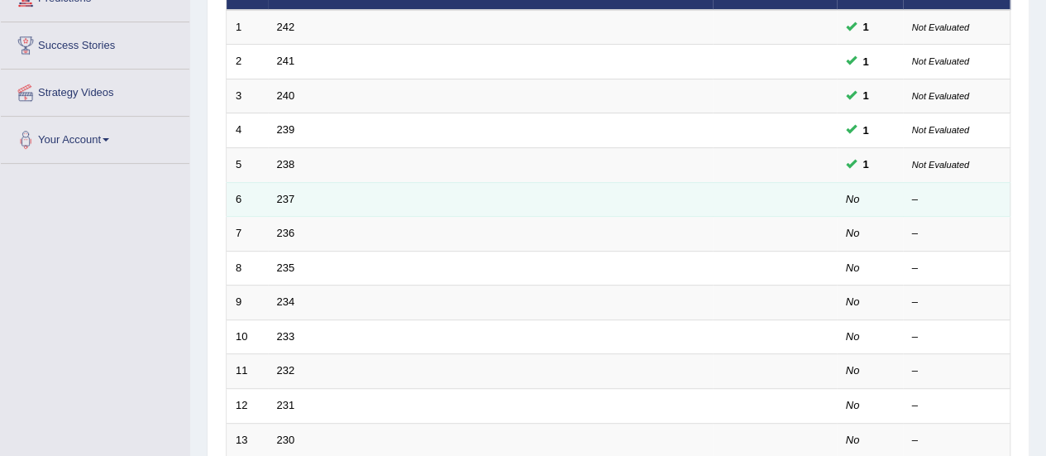
click at [364, 202] on td "237" at bounding box center [490, 199] width 445 height 35
click at [286, 196] on link "237" at bounding box center [286, 199] width 18 height 12
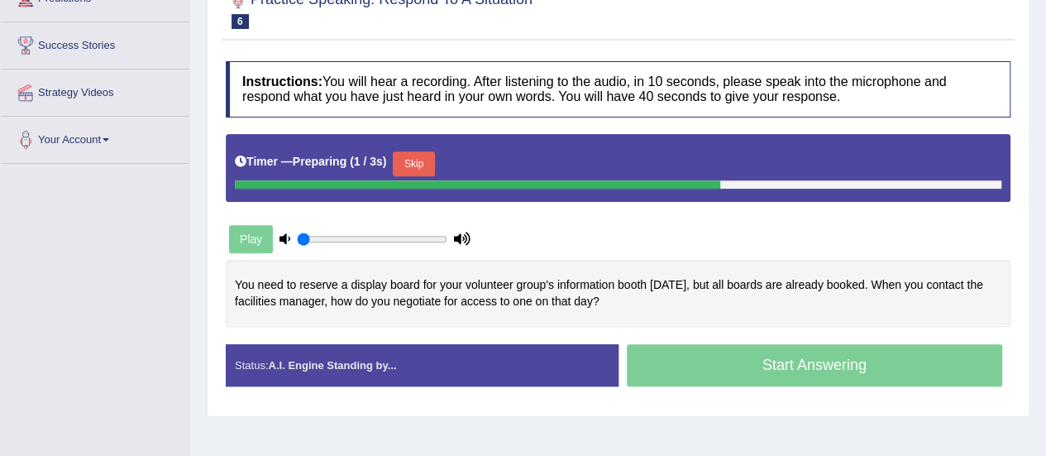
scroll to position [331, 0]
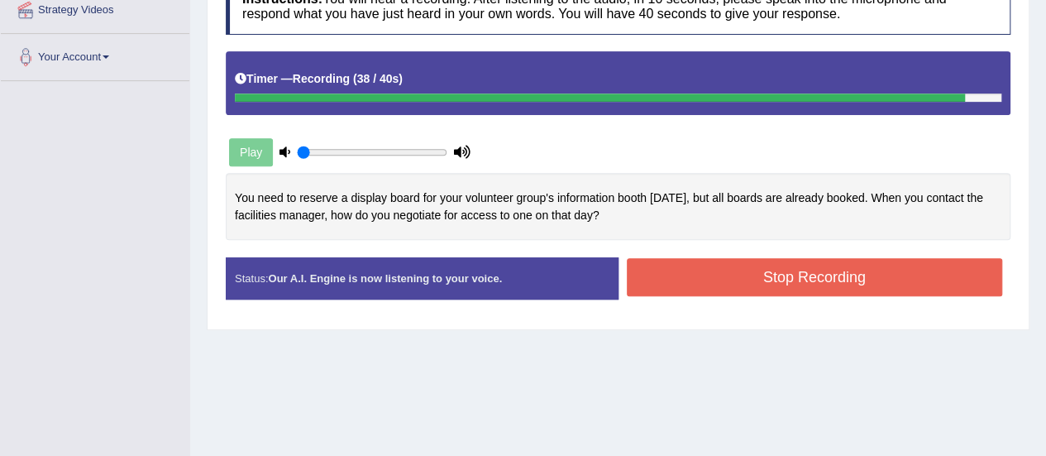
click at [759, 275] on button "Stop Recording" at bounding box center [815, 277] width 376 height 38
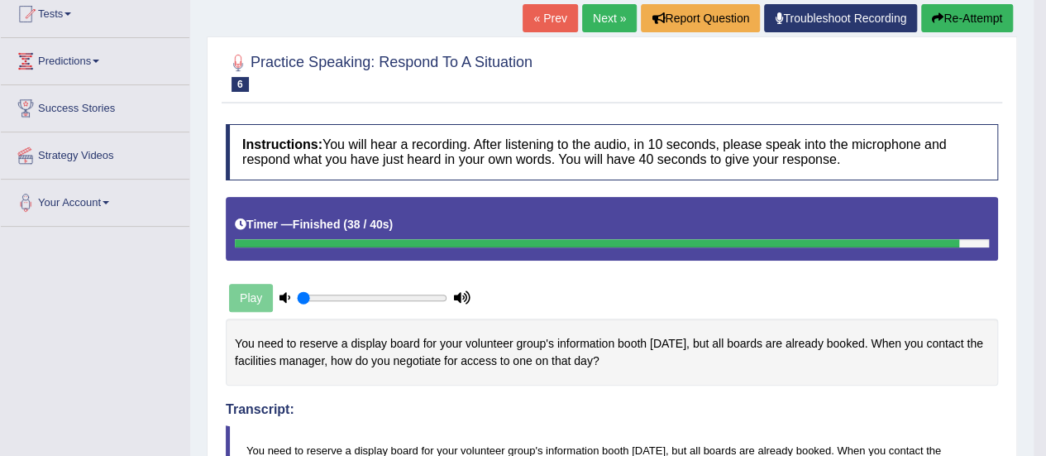
scroll to position [71, 0]
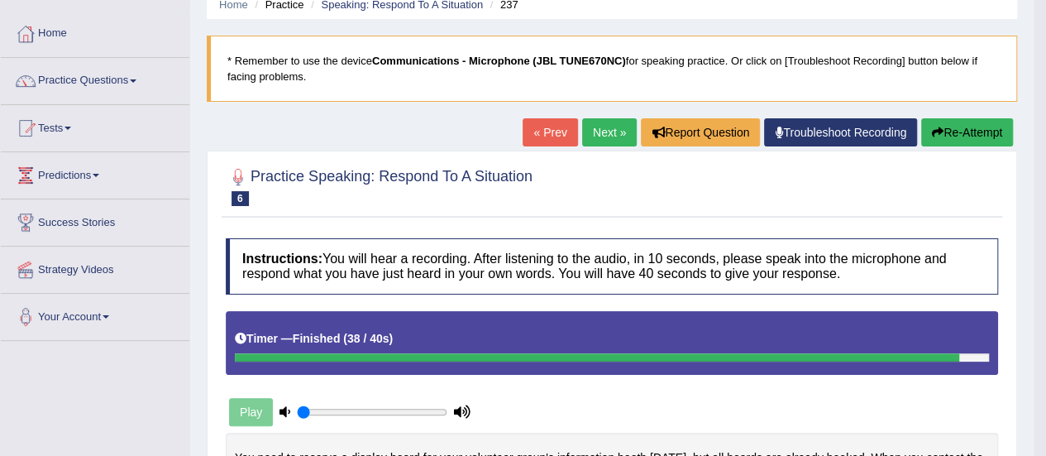
click at [613, 132] on link "Next »" at bounding box center [609, 132] width 55 height 28
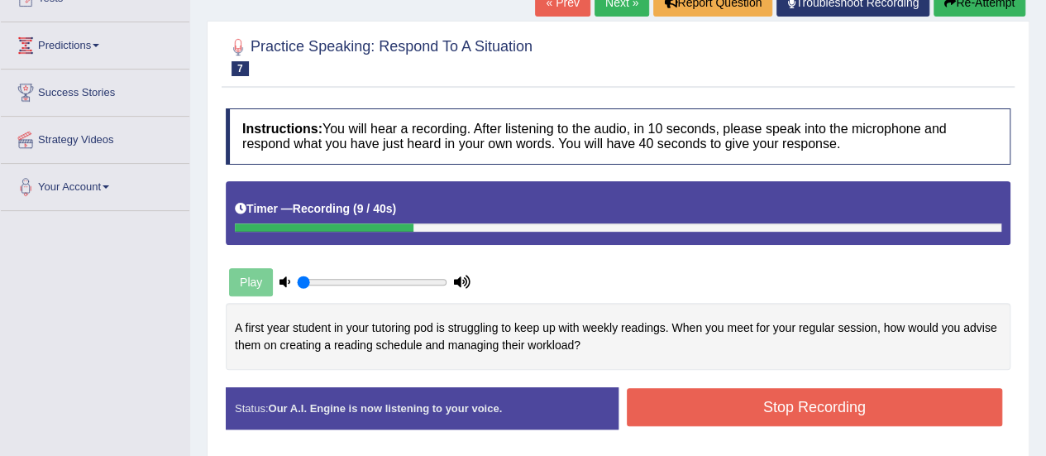
scroll to position [83, 0]
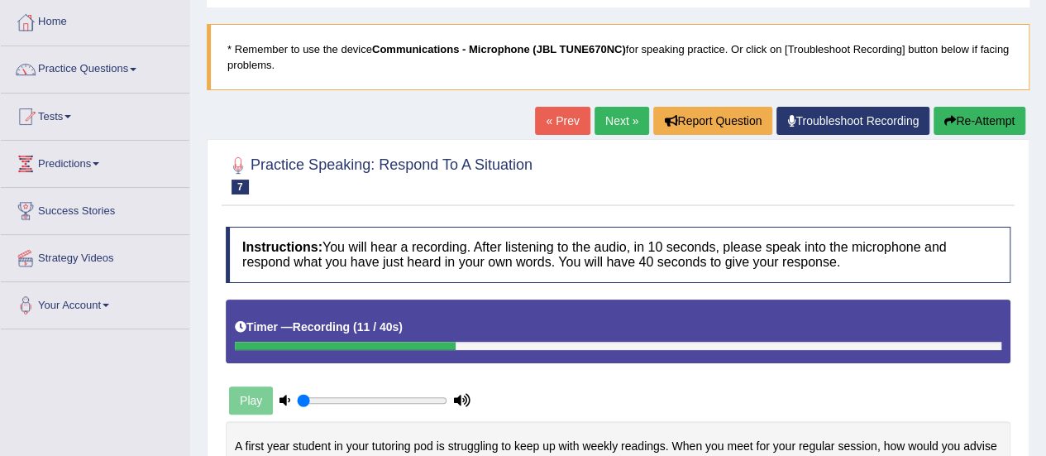
click at [981, 119] on button "Re-Attempt" at bounding box center [980, 121] width 92 height 28
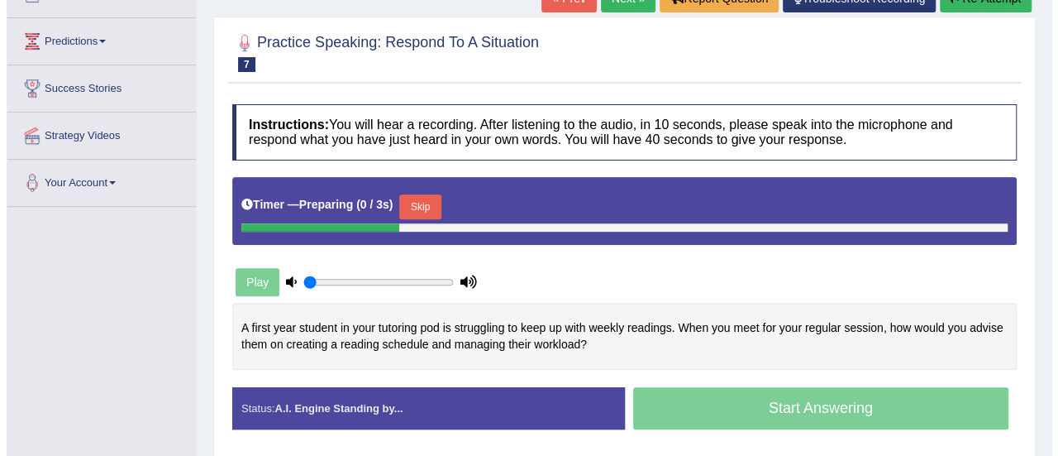
scroll to position [331, 0]
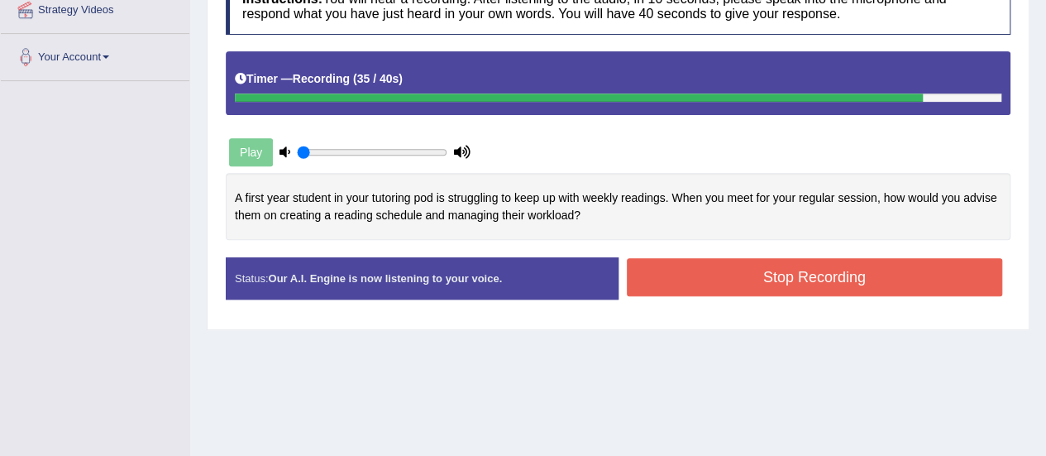
click at [721, 282] on button "Stop Recording" at bounding box center [815, 277] width 376 height 38
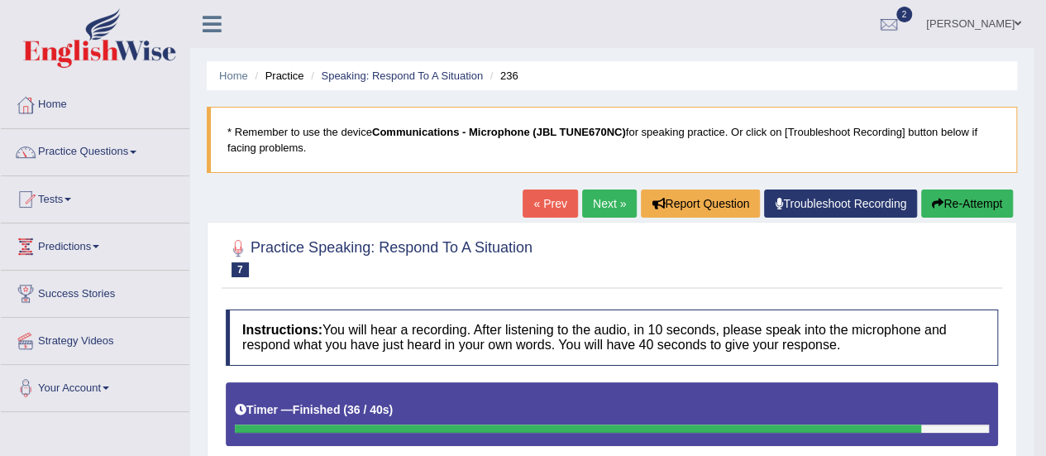
scroll to position [0, 0]
click at [615, 203] on link "Next »" at bounding box center [609, 203] width 55 height 28
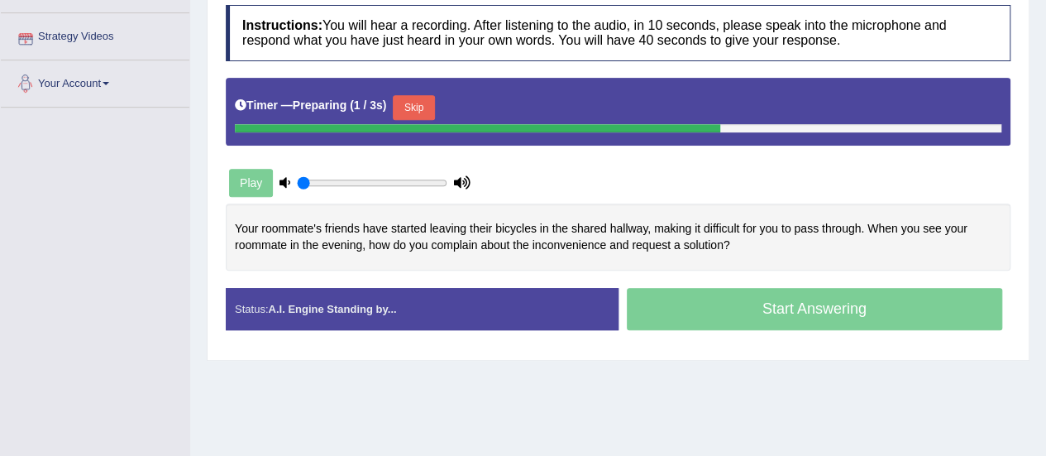
scroll to position [331, 0]
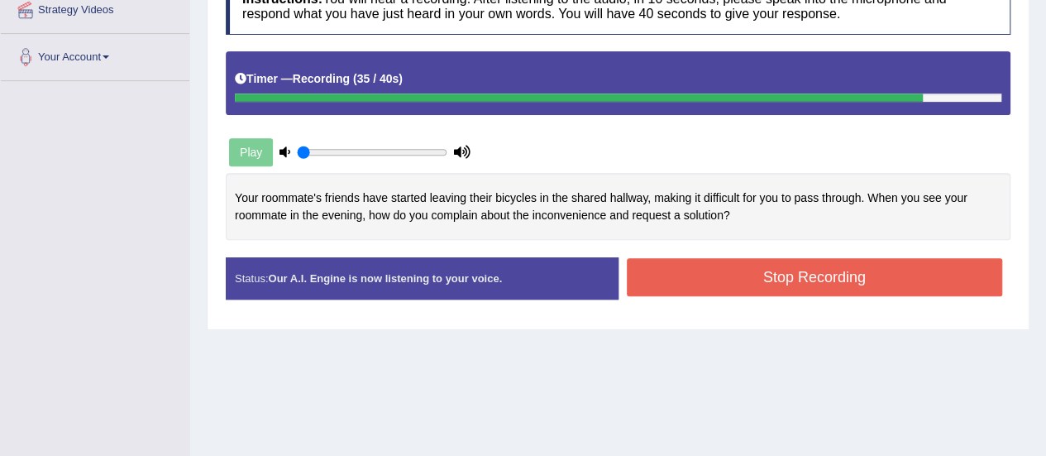
click at [736, 272] on button "Stop Recording" at bounding box center [815, 277] width 376 height 38
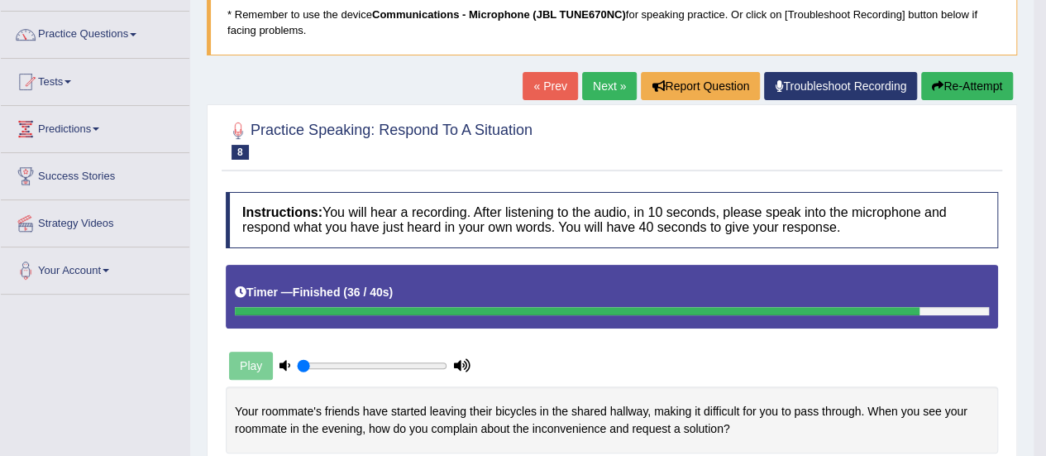
scroll to position [0, 0]
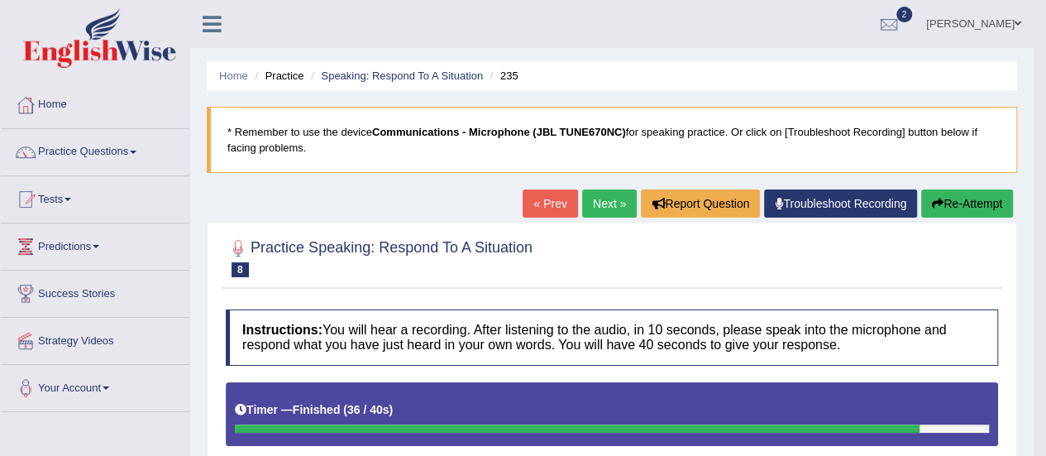
click at [613, 197] on link "Next »" at bounding box center [609, 203] width 55 height 28
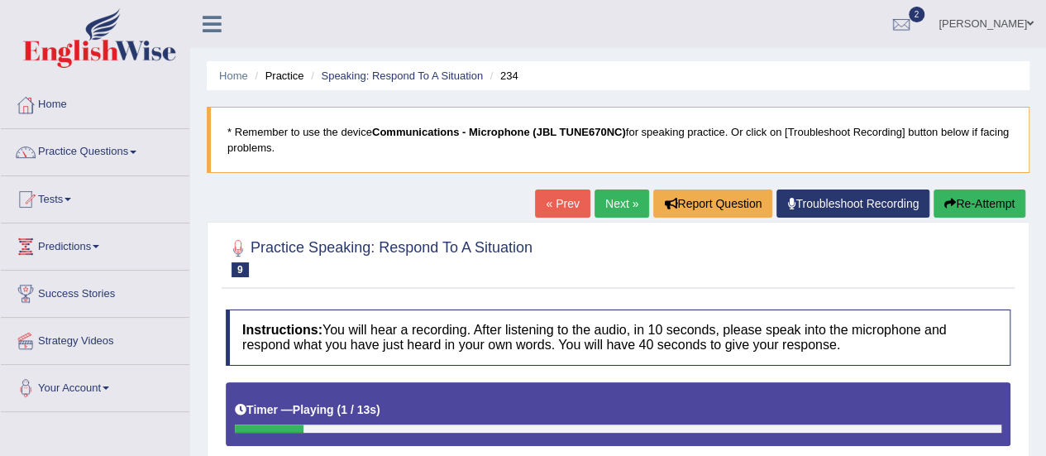
scroll to position [248, 0]
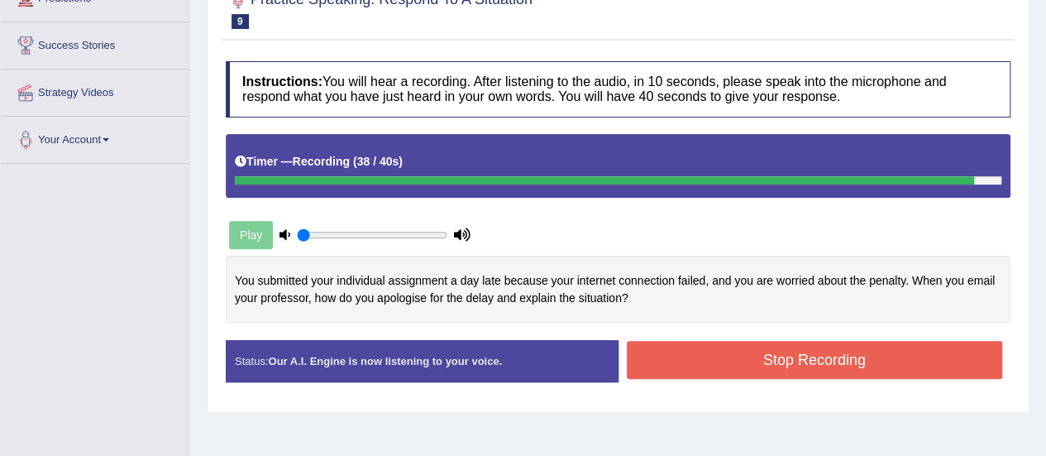
click at [782, 358] on button "Stop Recording" at bounding box center [815, 360] width 376 height 38
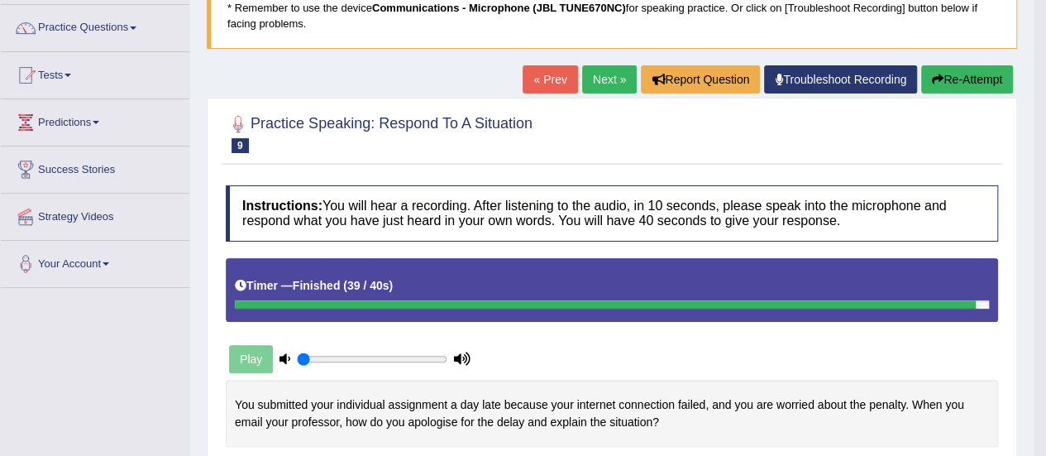
scroll to position [0, 0]
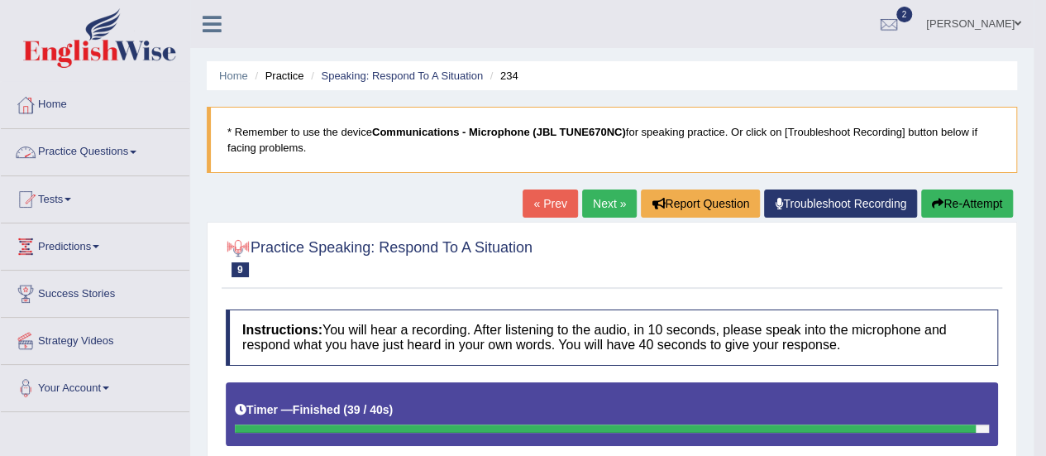
click at [136, 151] on span at bounding box center [133, 151] width 7 height 3
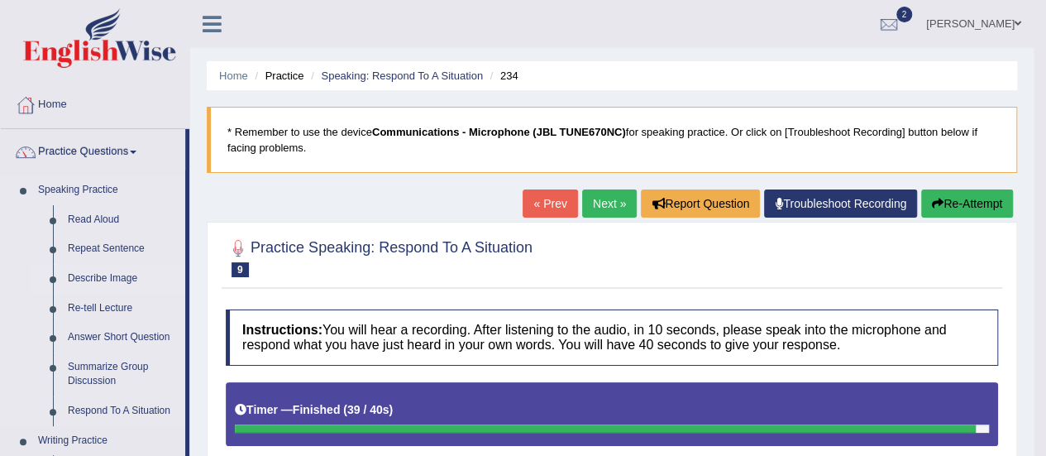
click at [114, 277] on link "Describe Image" at bounding box center [122, 279] width 125 height 30
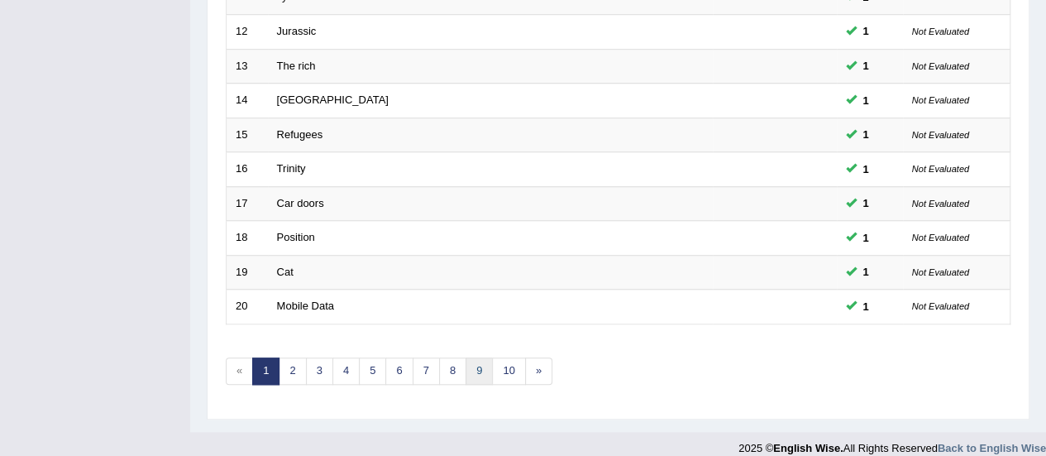
scroll to position [631, 0]
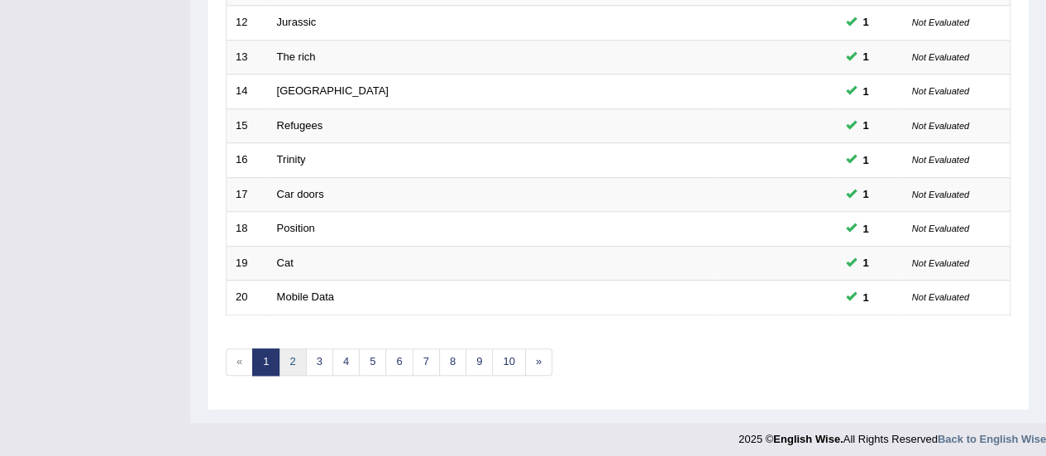
click at [301, 353] on link "2" at bounding box center [292, 361] width 27 height 27
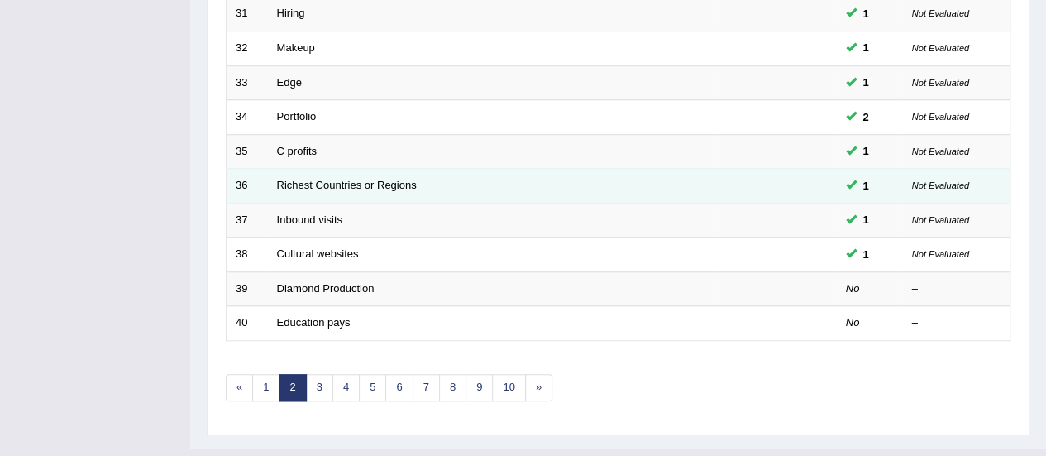
scroll to position [631, 0]
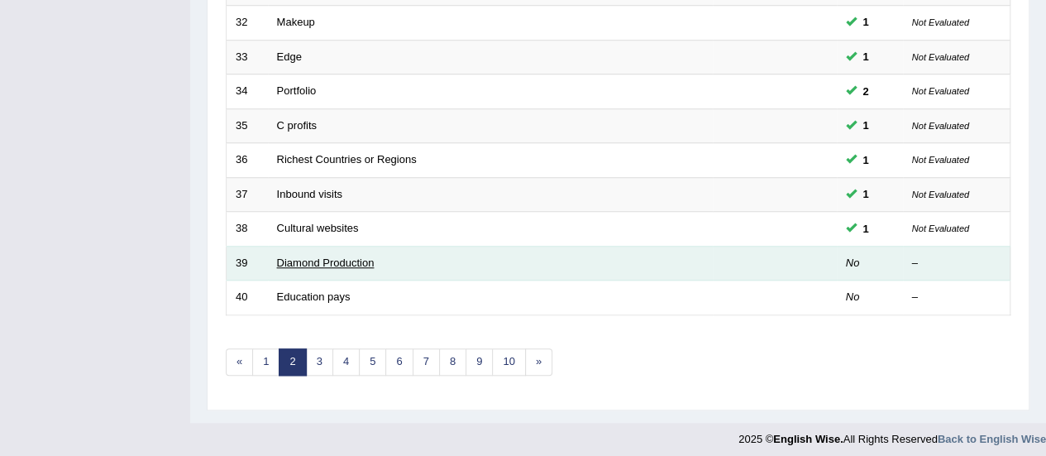
click at [342, 256] on link "Diamond Production" at bounding box center [326, 262] width 98 height 12
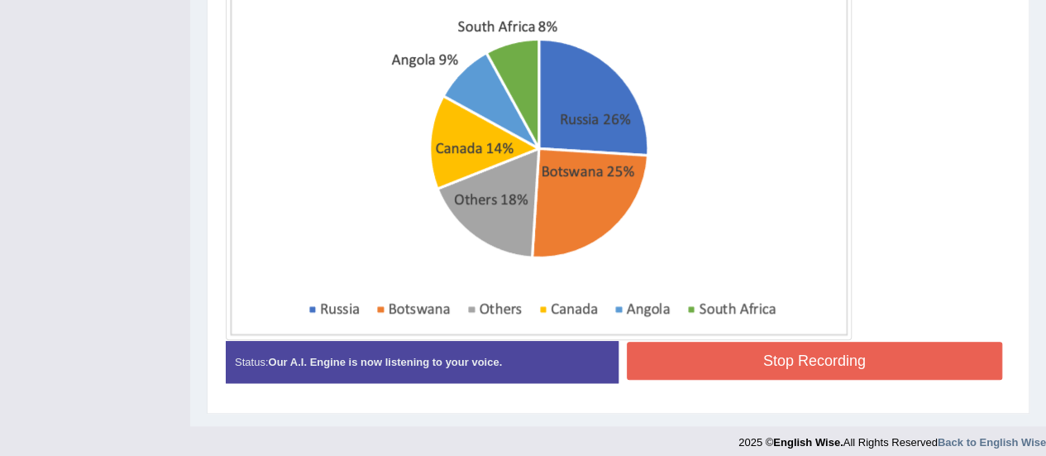
scroll to position [518, 0]
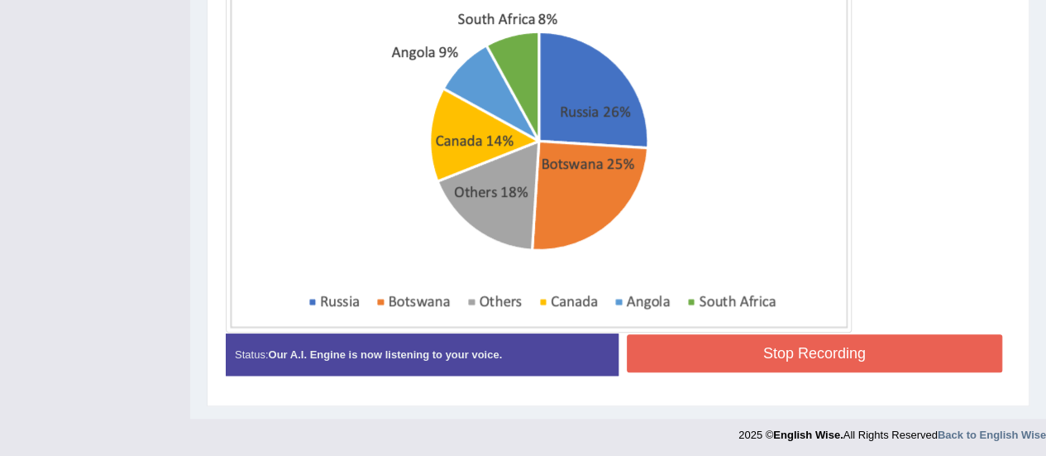
click at [728, 345] on button "Stop Recording" at bounding box center [815, 353] width 376 height 38
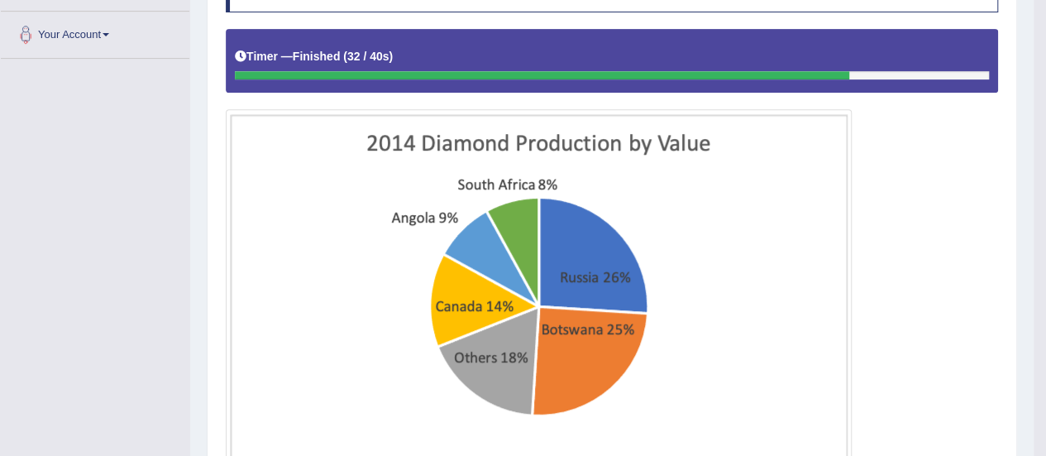
scroll to position [0, 0]
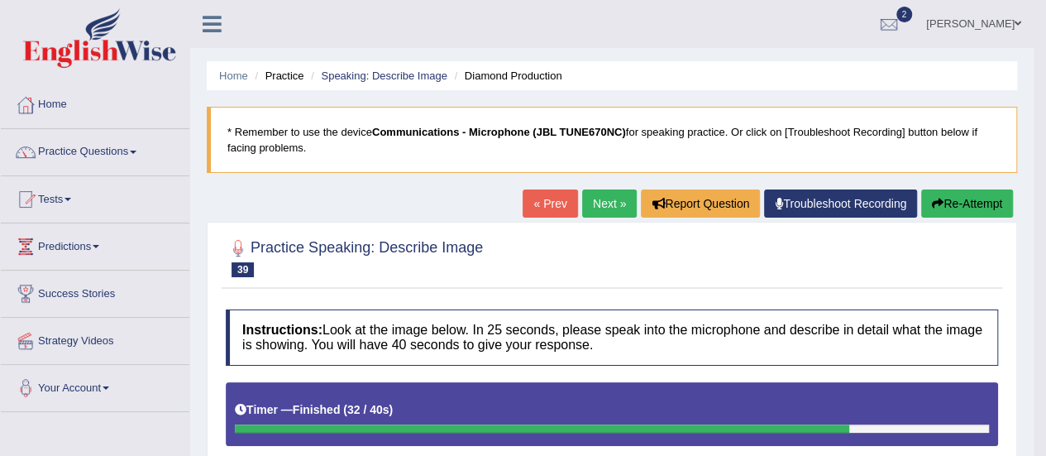
click at [617, 203] on link "Next »" at bounding box center [609, 203] width 55 height 28
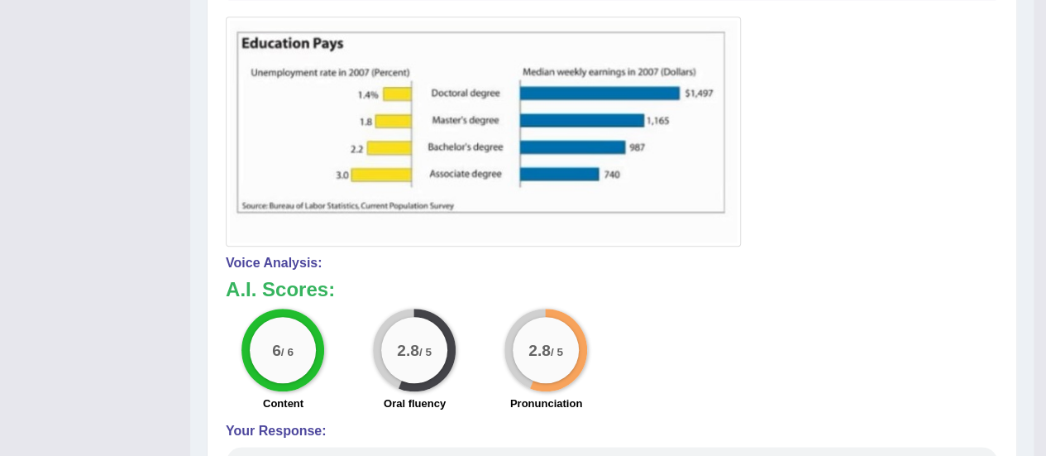
scroll to position [115, 0]
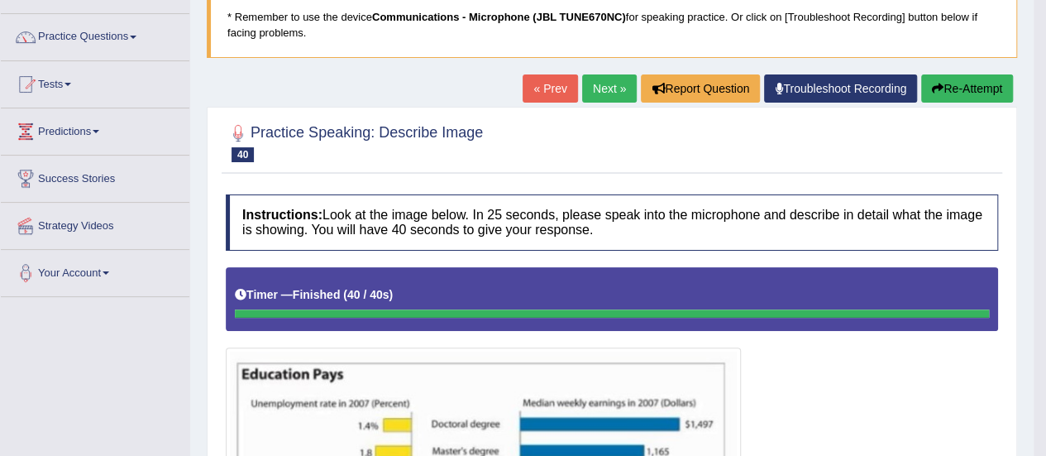
click at [614, 85] on link "Next »" at bounding box center [609, 88] width 55 height 28
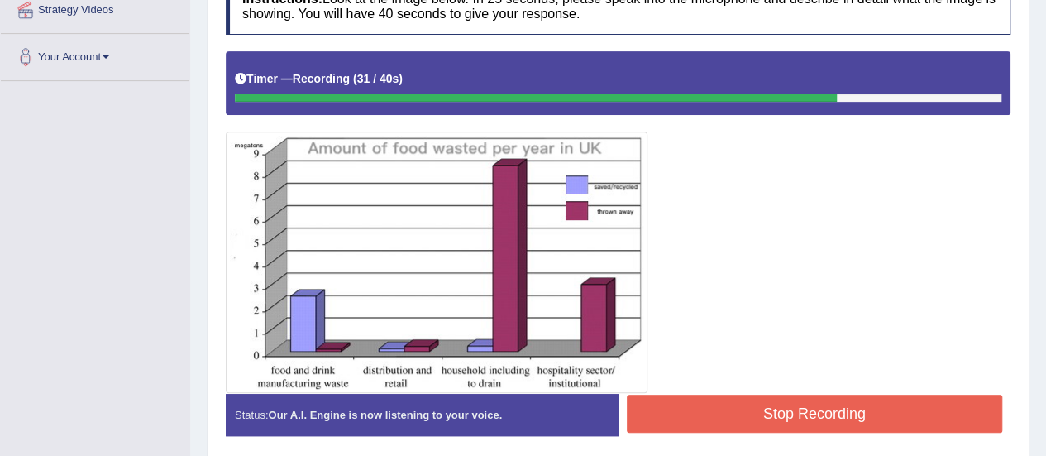
drag, startPoint x: 749, startPoint y: 418, endPoint x: 645, endPoint y: 427, distance: 104.7
click at [747, 418] on button "Stop Recording" at bounding box center [815, 413] width 376 height 38
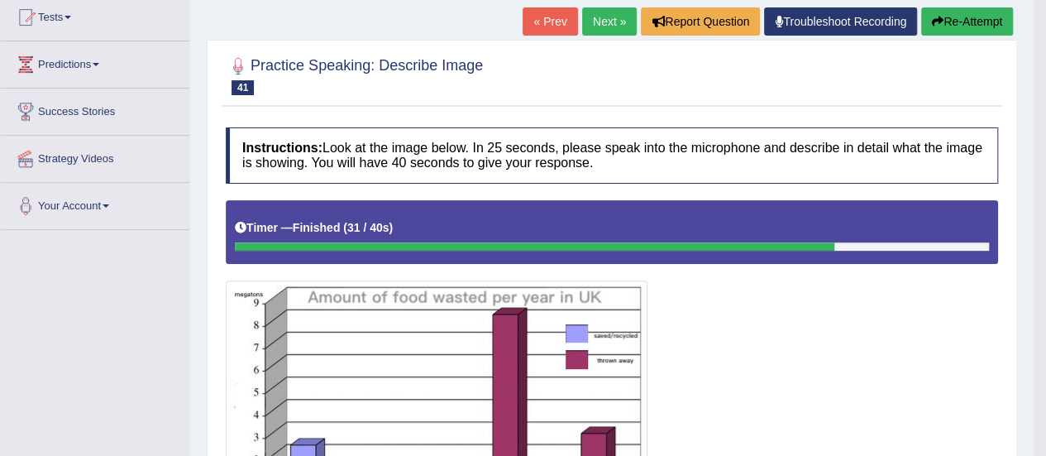
scroll to position [64, 0]
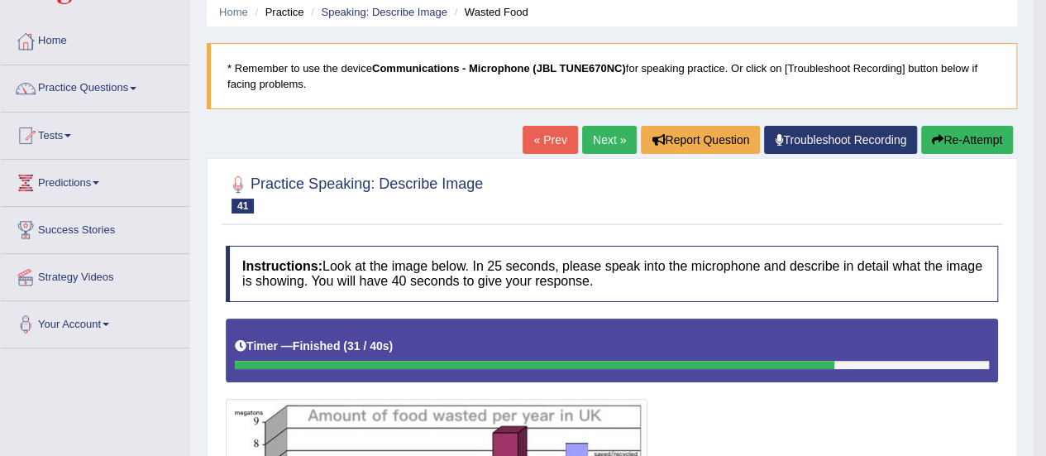
click at [616, 137] on link "Next »" at bounding box center [609, 140] width 55 height 28
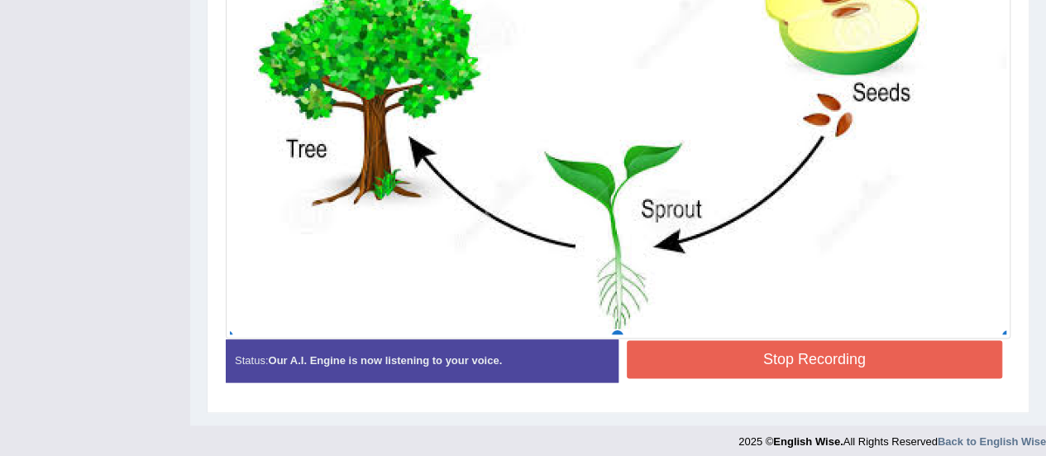
scroll to position [898, 0]
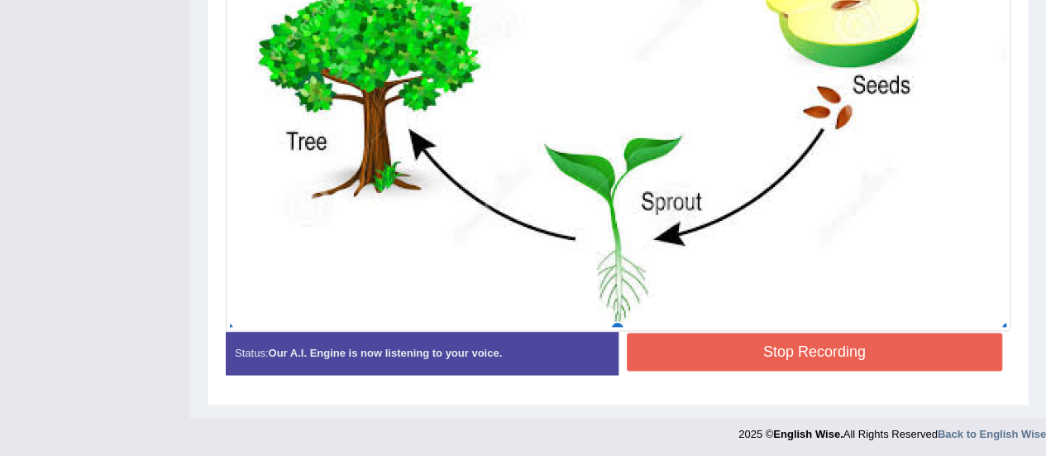
click at [767, 346] on button "Stop Recording" at bounding box center [815, 351] width 376 height 38
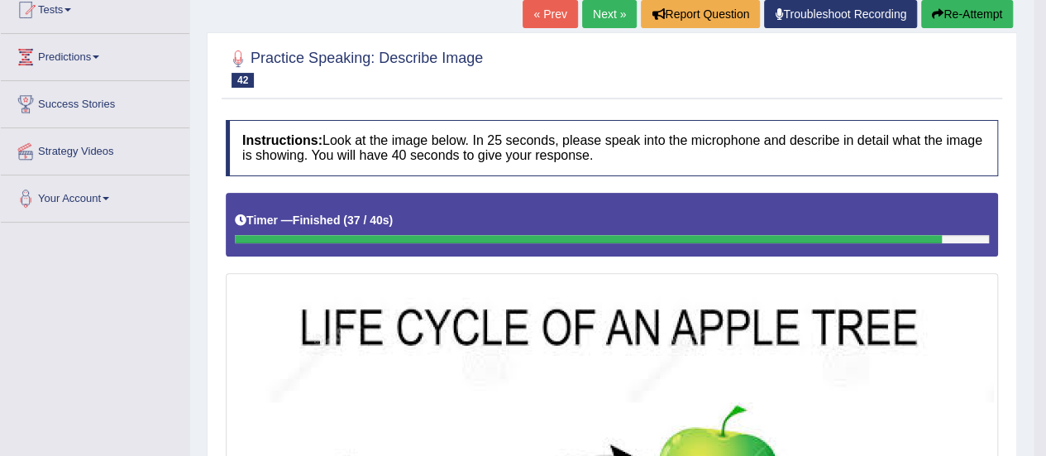
scroll to position [0, 0]
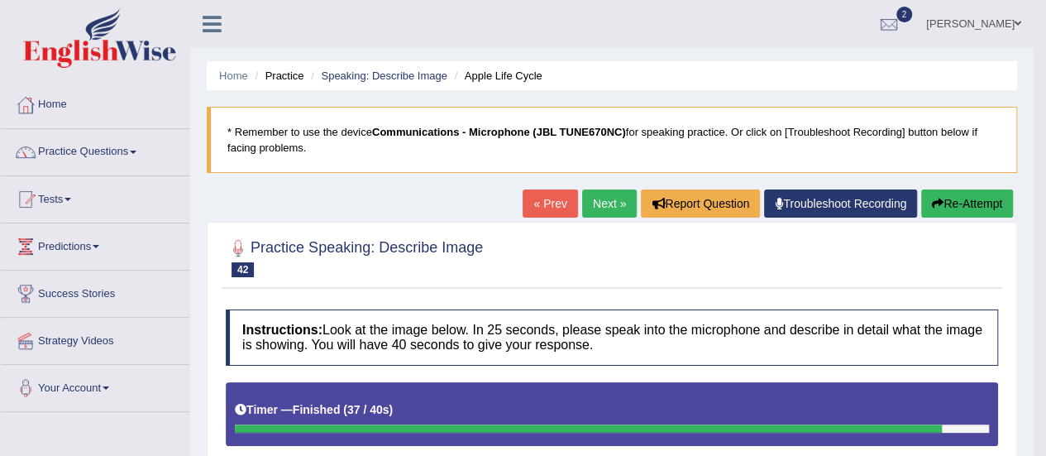
click at [614, 200] on link "Next »" at bounding box center [609, 203] width 55 height 28
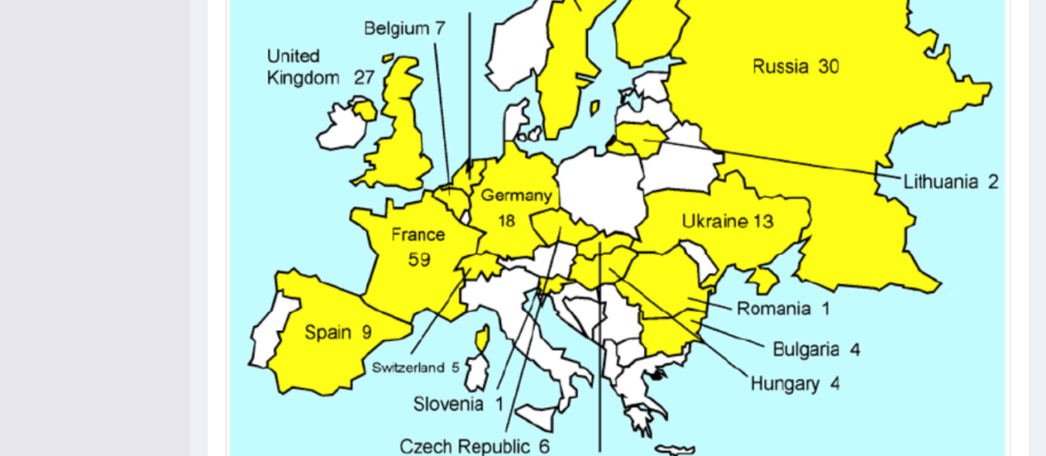
scroll to position [847, 0]
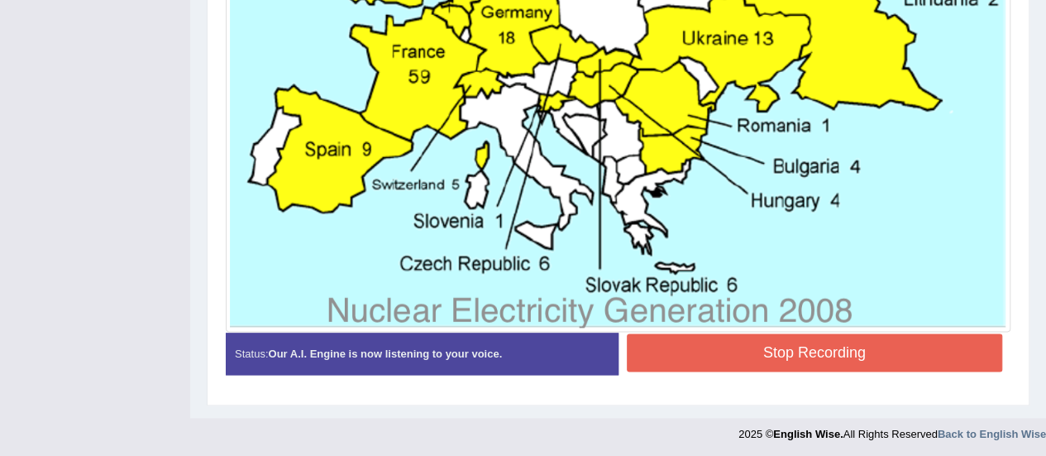
drag, startPoint x: 771, startPoint y: 351, endPoint x: 762, endPoint y: 346, distance: 11.1
click at [771, 351] on button "Stop Recording" at bounding box center [815, 352] width 376 height 38
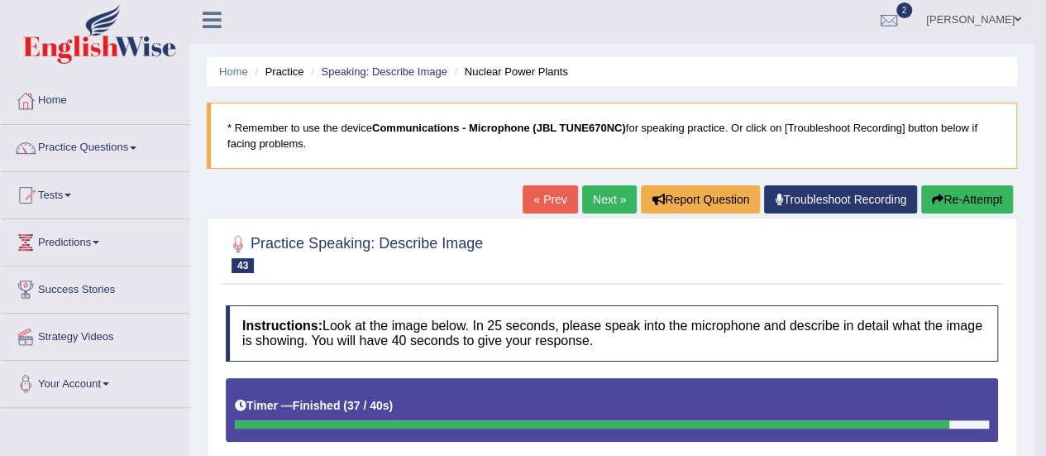
scroll to position [0, 0]
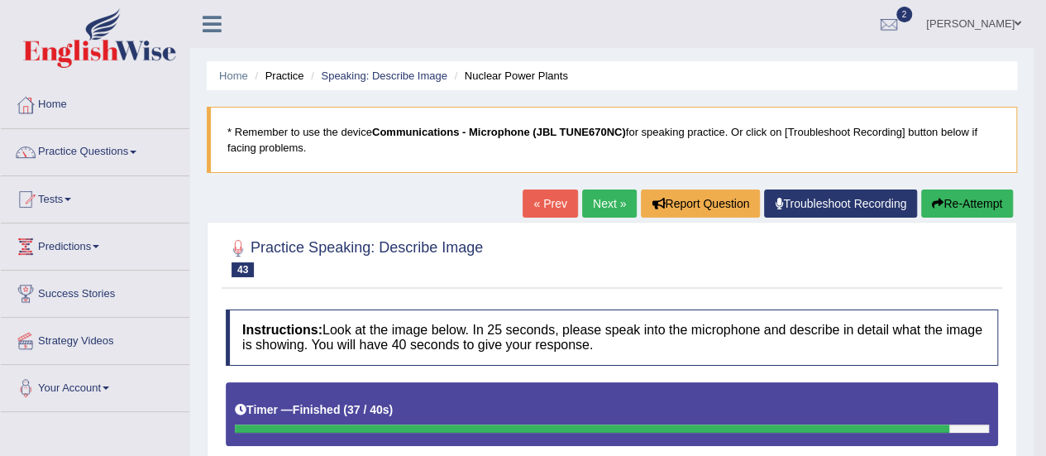
click at [608, 206] on link "Next »" at bounding box center [609, 203] width 55 height 28
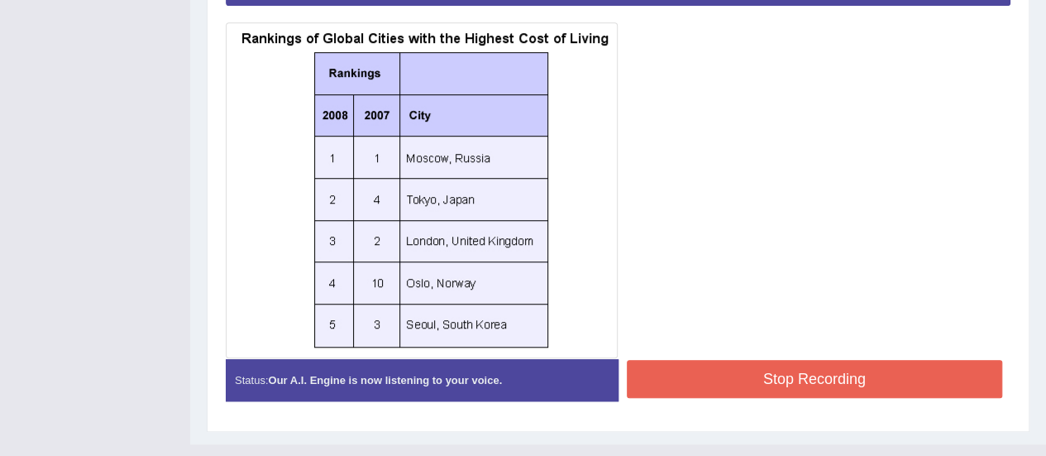
scroll to position [466, 0]
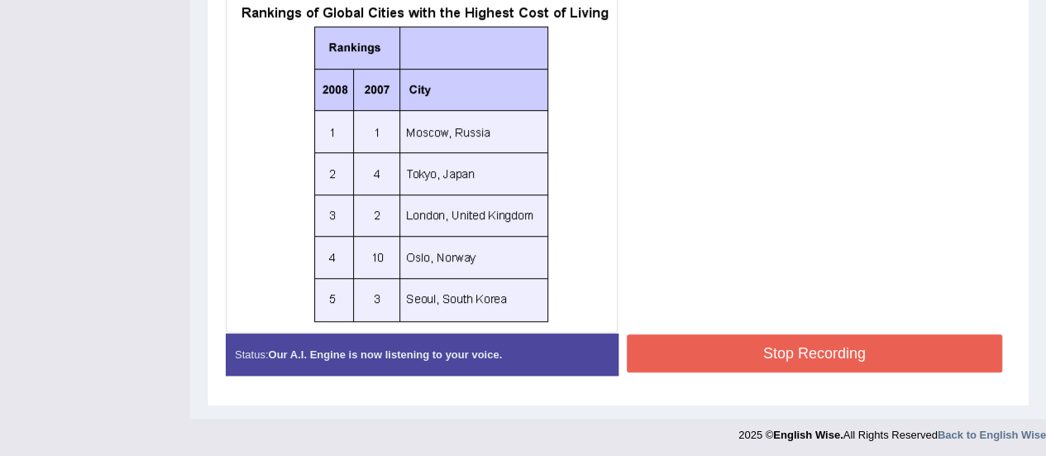
drag, startPoint x: 719, startPoint y: 345, endPoint x: 704, endPoint y: 348, distance: 16.1
click at [719, 346] on button "Stop Recording" at bounding box center [815, 353] width 376 height 38
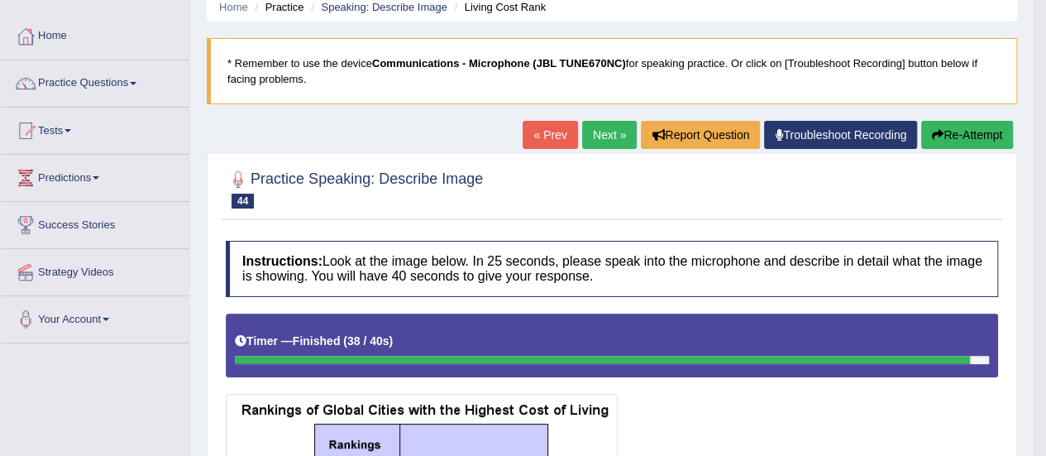
scroll to position [0, 0]
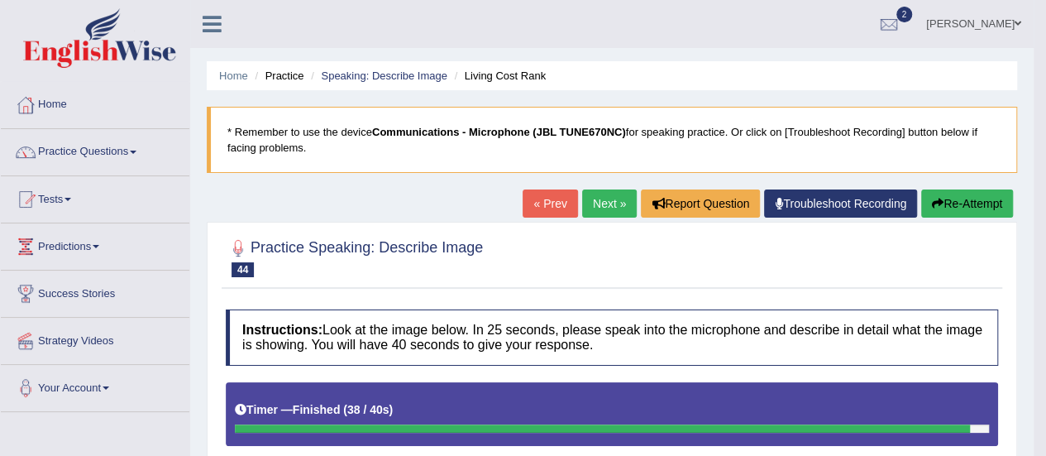
click at [612, 203] on link "Next »" at bounding box center [609, 203] width 55 height 28
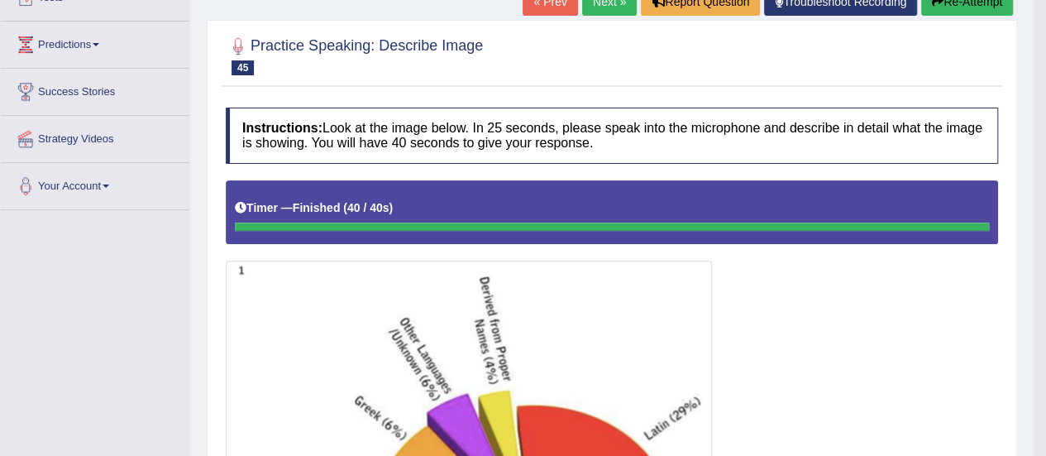
scroll to position [117, 0]
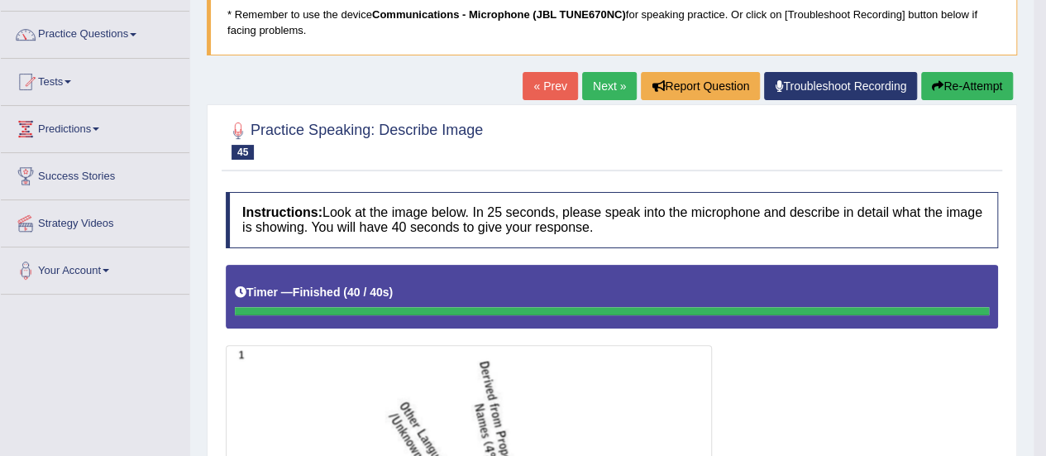
click at [600, 86] on link "Next »" at bounding box center [609, 86] width 55 height 28
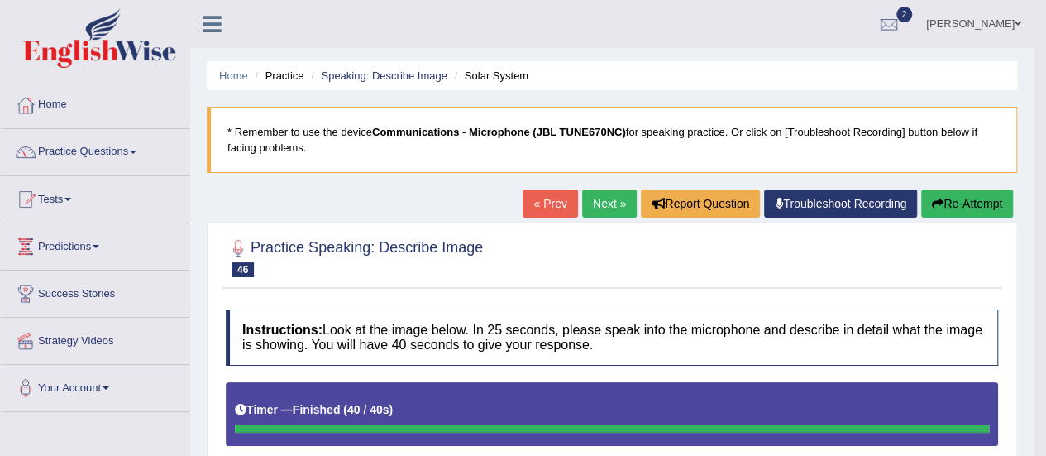
click at [618, 201] on link "Next »" at bounding box center [609, 203] width 55 height 28
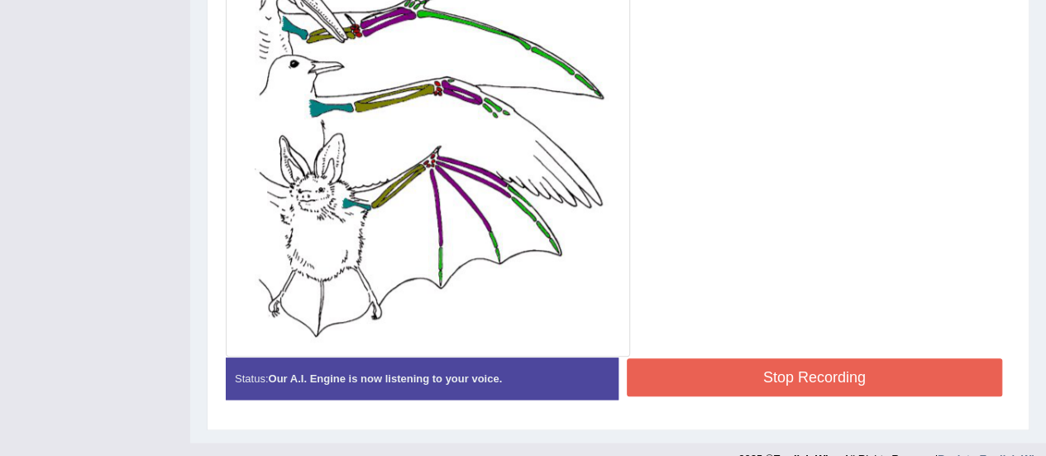
scroll to position [705, 0]
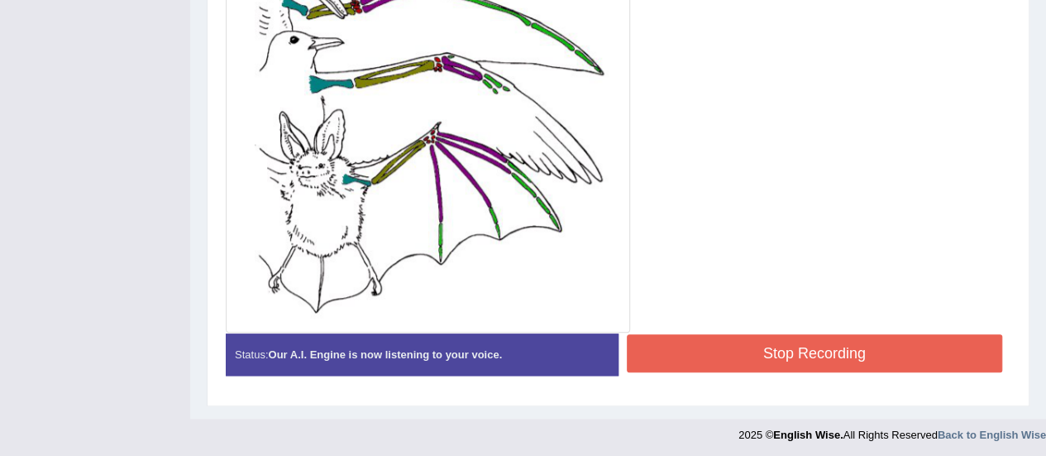
click at [691, 352] on button "Stop Recording" at bounding box center [815, 353] width 376 height 38
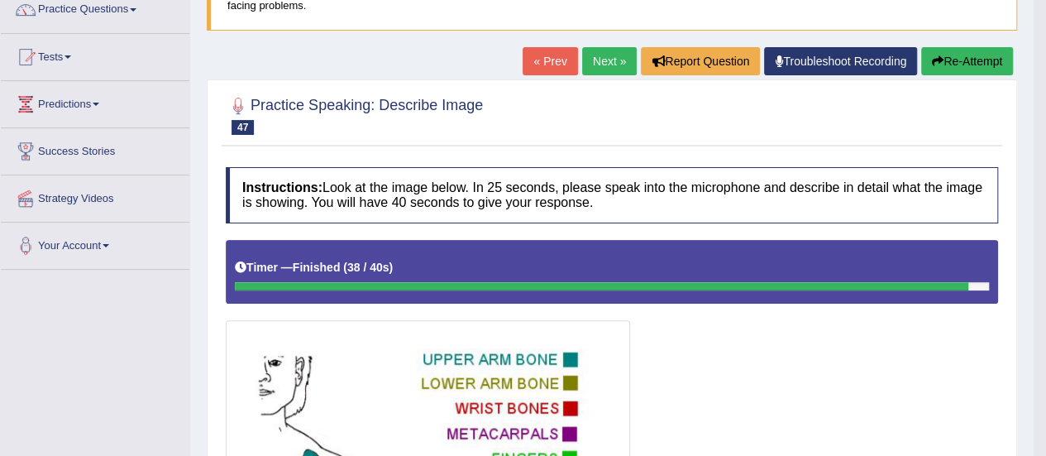
scroll to position [0, 0]
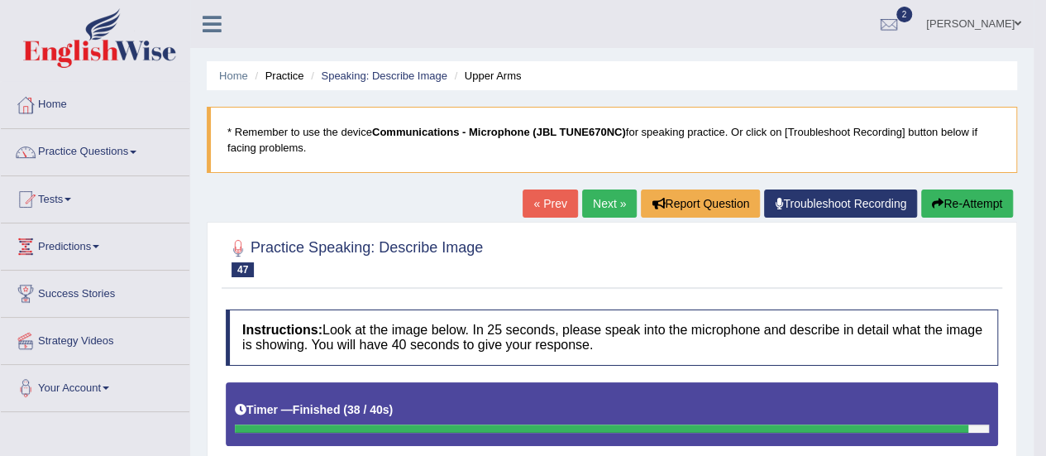
click at [604, 208] on link "Next »" at bounding box center [609, 203] width 55 height 28
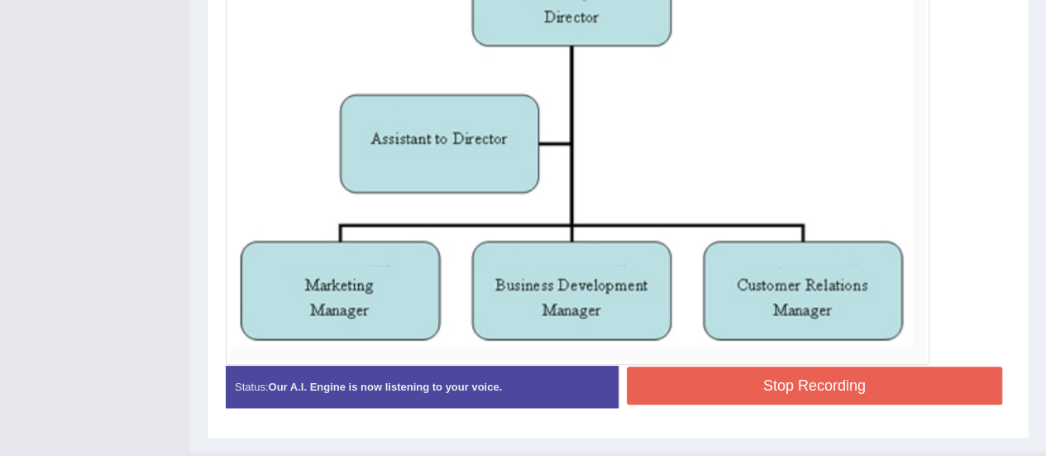
scroll to position [561, 0]
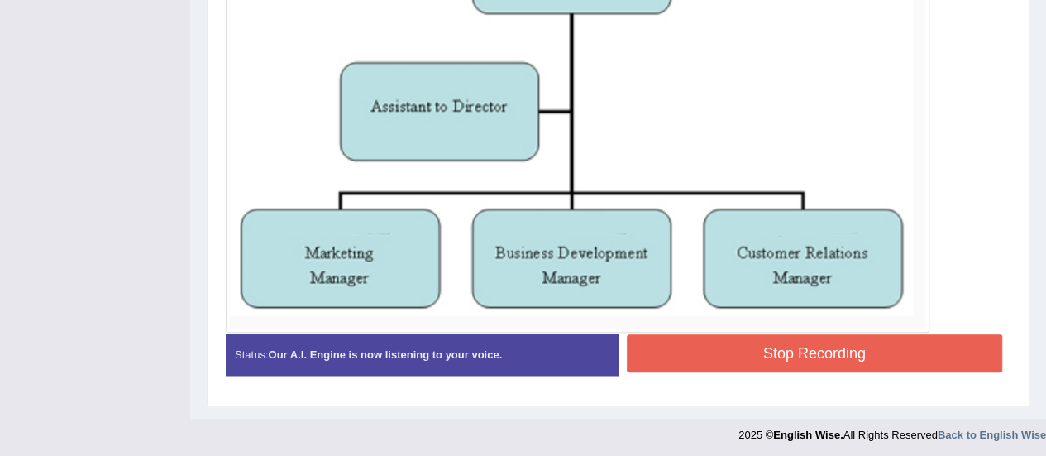
click at [792, 352] on button "Stop Recording" at bounding box center [815, 353] width 376 height 38
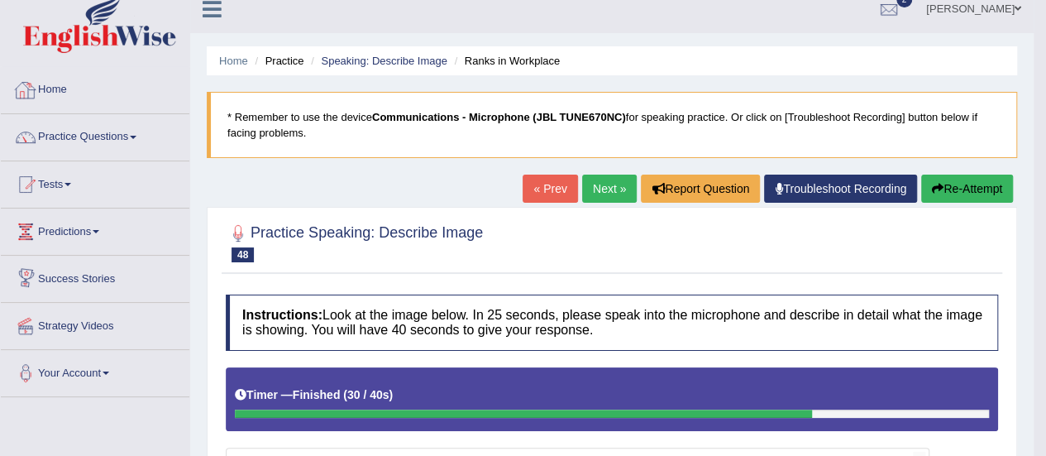
scroll to position [0, 0]
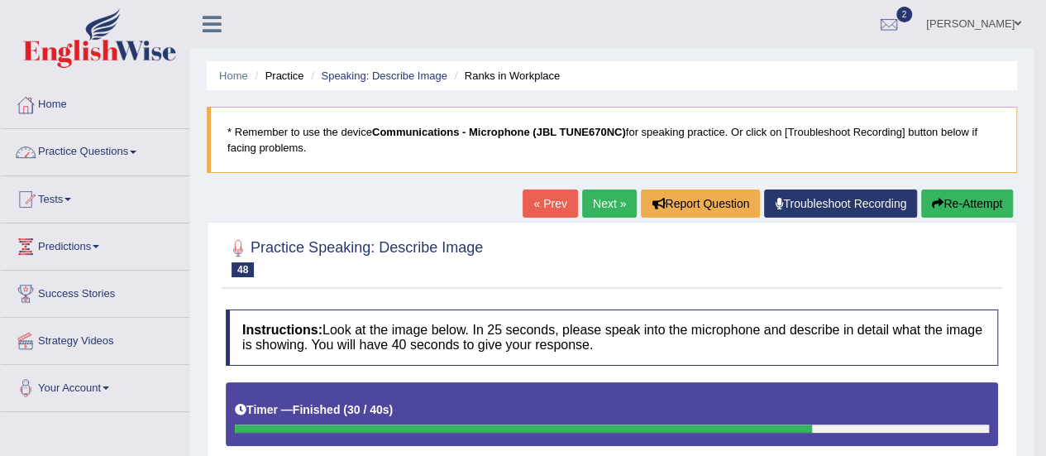
click at [139, 155] on link "Practice Questions" at bounding box center [95, 149] width 189 height 41
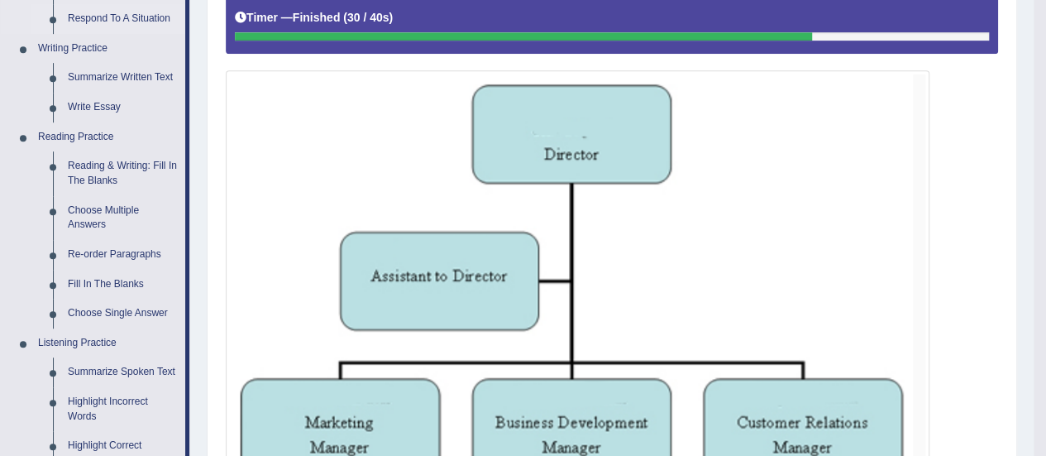
scroll to position [413, 0]
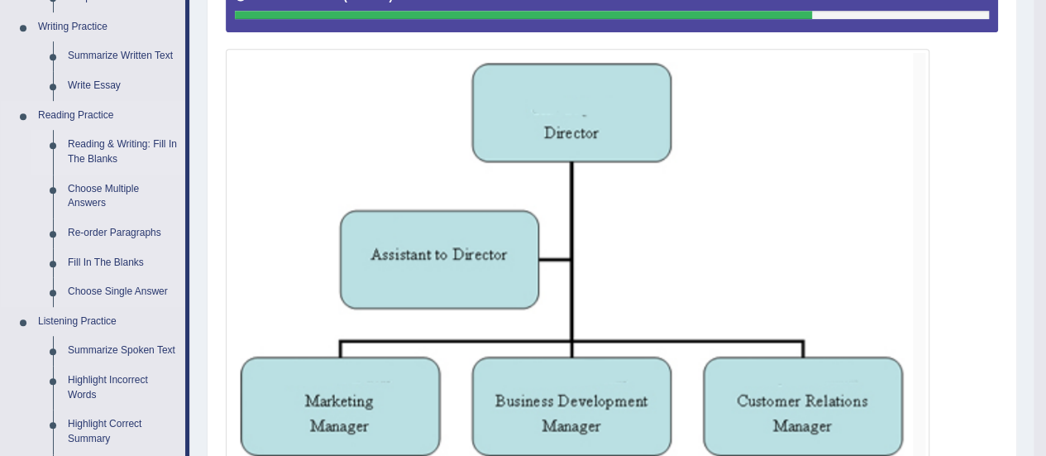
click at [114, 151] on link "Reading & Writing: Fill In The Blanks" at bounding box center [122, 152] width 125 height 44
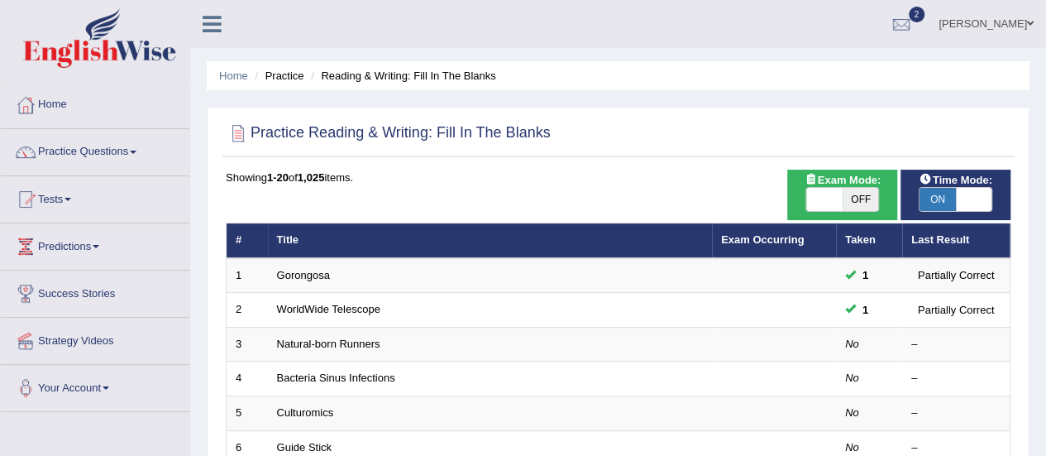
scroll to position [83, 0]
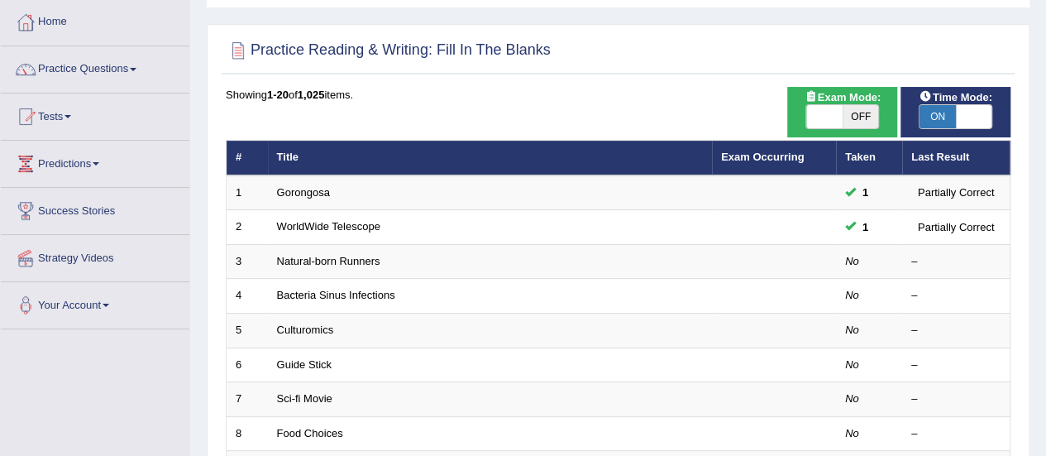
click at [855, 118] on span "OFF" at bounding box center [861, 116] width 36 height 23
checkbox input "true"
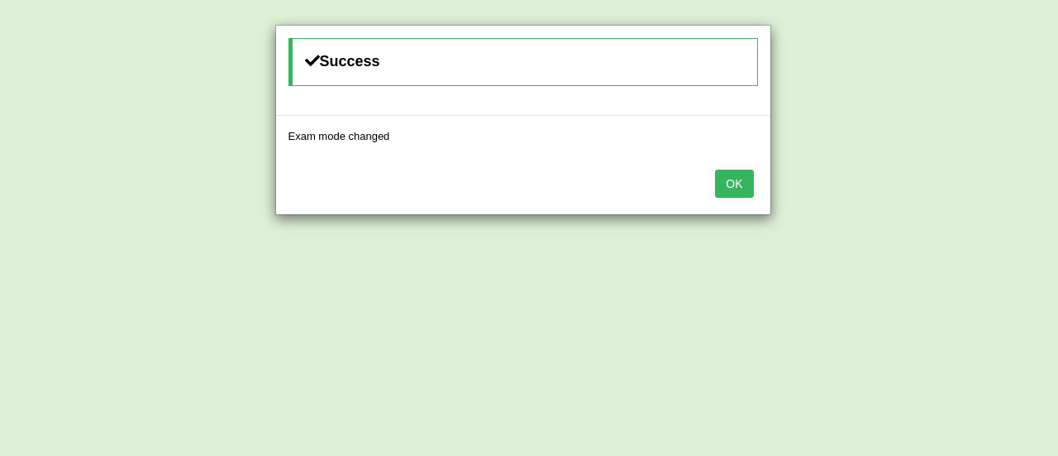
click at [745, 184] on button "OK" at bounding box center [734, 184] width 38 height 28
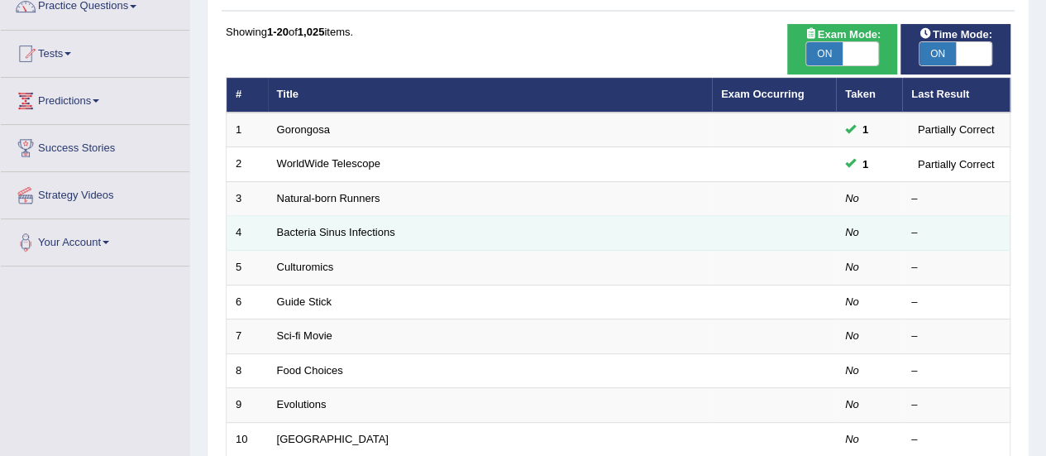
scroll to position [248, 0]
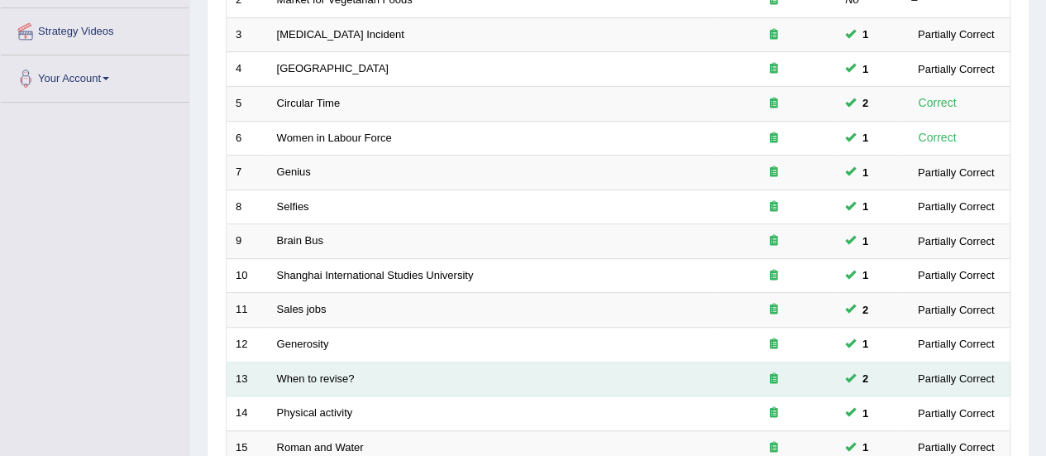
scroll to position [135, 0]
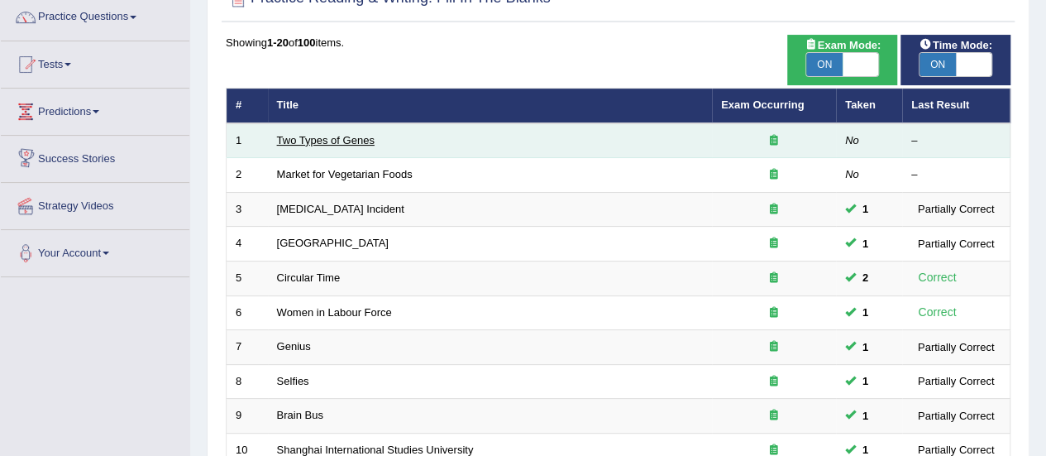
click at [310, 139] on link "Two Types of Genes" at bounding box center [326, 140] width 98 height 12
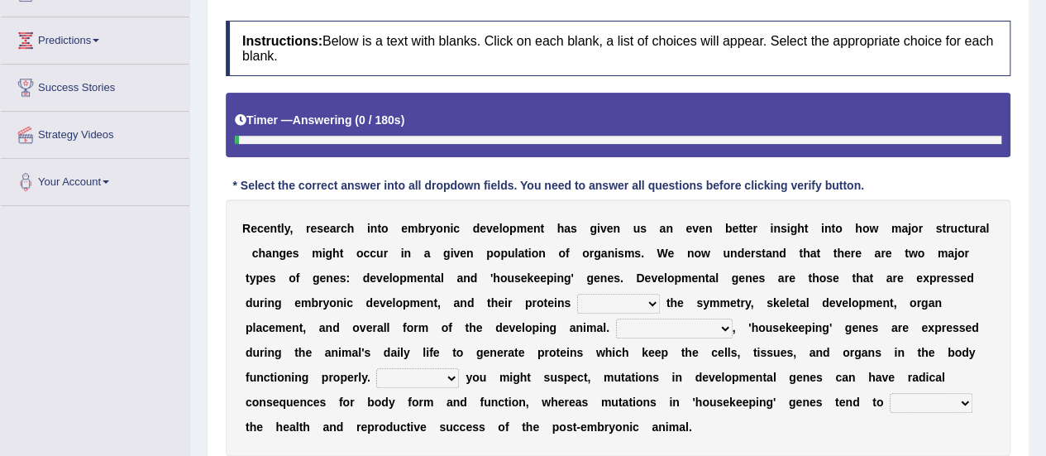
scroll to position [248, 0]
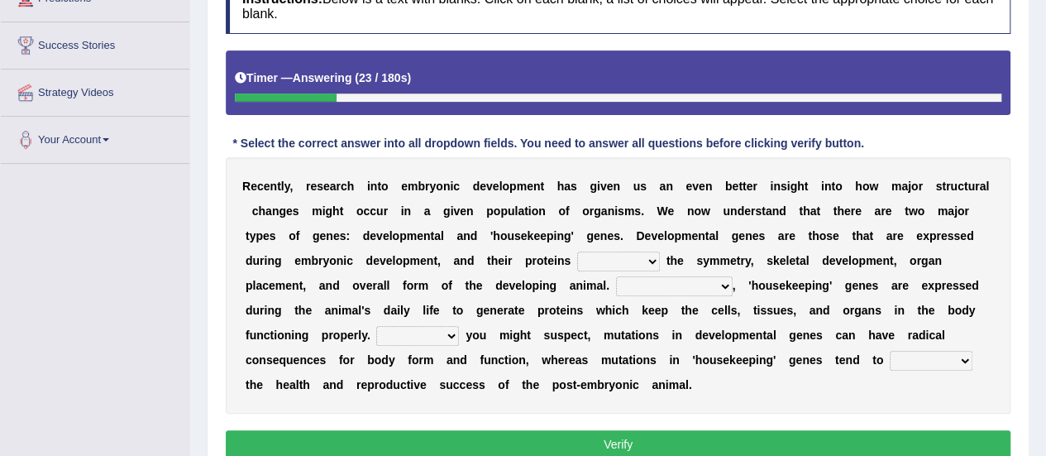
click at [652, 259] on select "push control hold elevate" at bounding box center [618, 261] width 83 height 20
click at [577, 251] on select "push control hold elevate" at bounding box center [618, 261] width 83 height 20
click at [644, 260] on select "push control hold elevate" at bounding box center [618, 261] width 83 height 20
select select "elevate"
click at [577, 251] on select "push control hold elevate" at bounding box center [618, 261] width 83 height 20
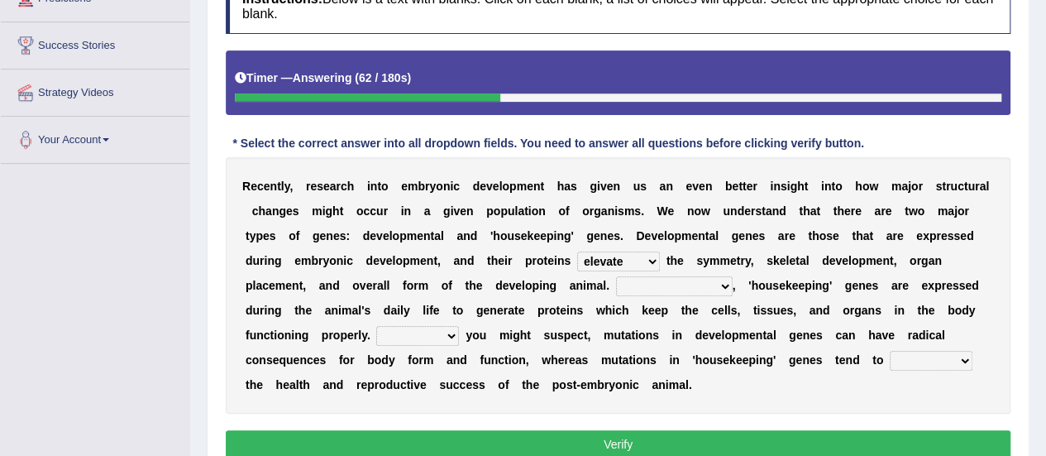
click at [723, 285] on select "Correspondingly Inclusively Conversely In contrast" at bounding box center [674, 286] width 117 height 20
select select "In contrast"
click at [616, 276] on select "Correspondingly Inclusively Conversely In contrast" at bounding box center [674, 286] width 117 height 20
click at [453, 333] on select "For As With Within" at bounding box center [417, 336] width 83 height 20
select select "As"
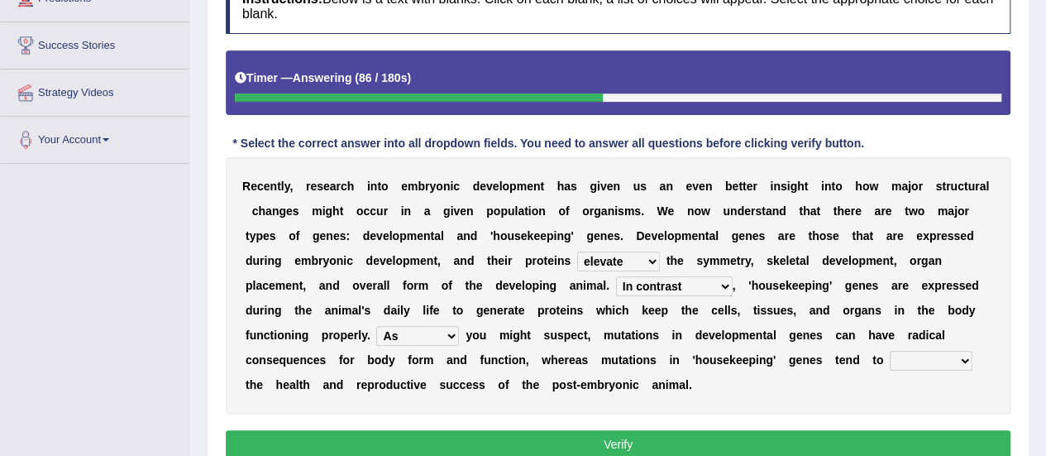
click at [376, 326] on select "For As With Within" at bounding box center [417, 336] width 83 height 20
click at [957, 359] on select "affect effect interrupt defect" at bounding box center [931, 361] width 83 height 20
select select "affect"
click at [890, 351] on select "affect effect interrupt defect" at bounding box center [931, 361] width 83 height 20
drag, startPoint x: 610, startPoint y: 438, endPoint x: 601, endPoint y: 441, distance: 9.4
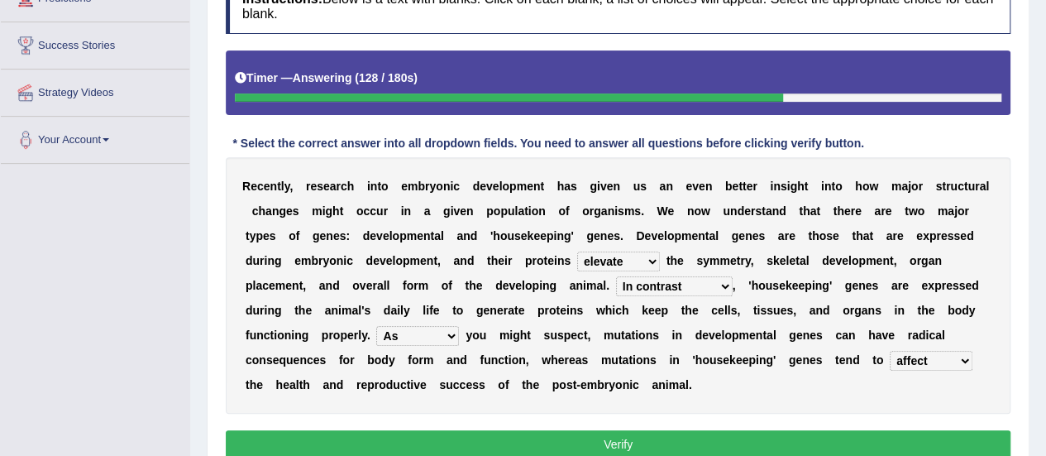
click at [610, 441] on button "Verify" at bounding box center [618, 444] width 785 height 28
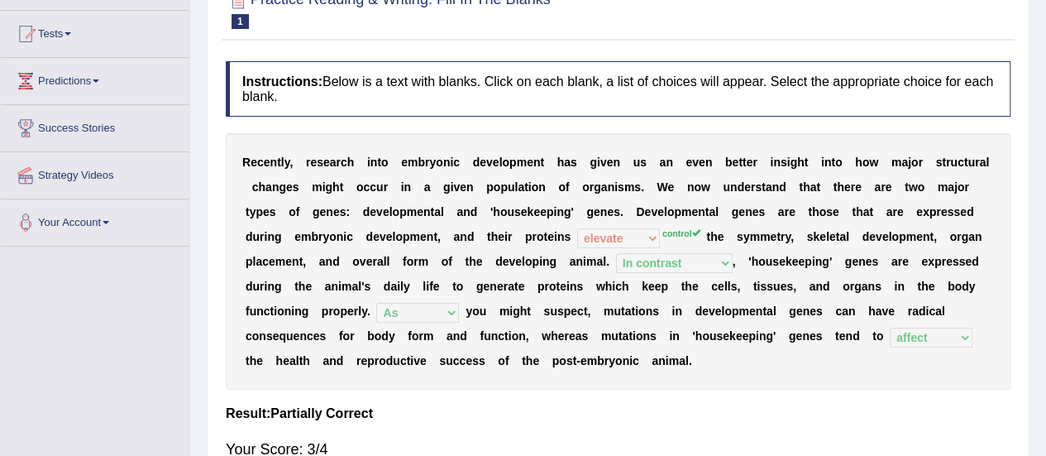
scroll to position [0, 0]
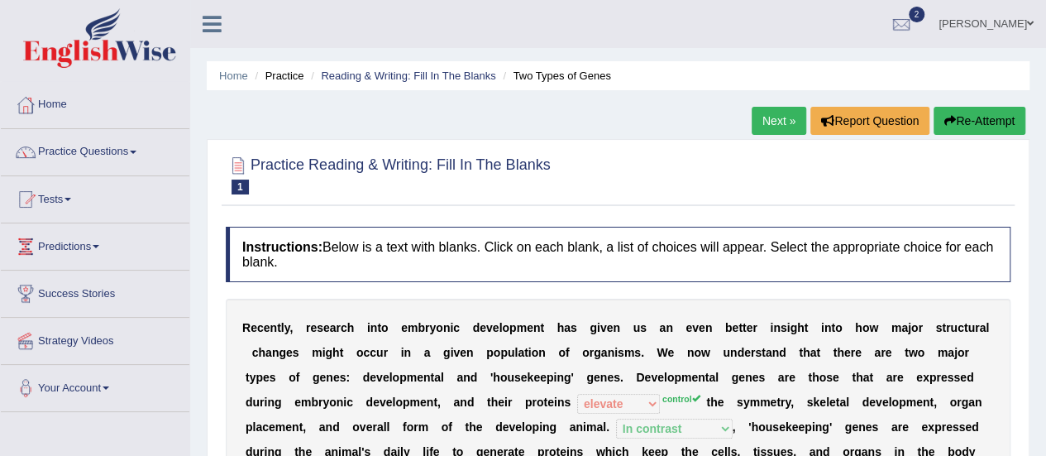
click at [786, 122] on link "Next »" at bounding box center [779, 121] width 55 height 28
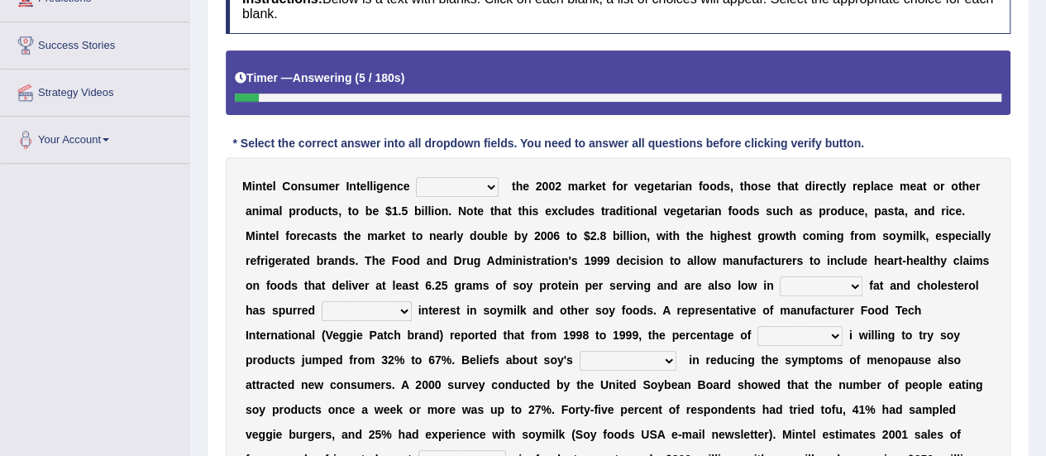
click at [496, 185] on select "deals fulfills creates estimates" at bounding box center [457, 187] width 83 height 20
select select "estimates"
click at [416, 177] on select "deals fulfills creates estimates" at bounding box center [457, 187] width 83 height 20
click at [850, 286] on select "saturated solid acid liquid" at bounding box center [821, 286] width 83 height 20
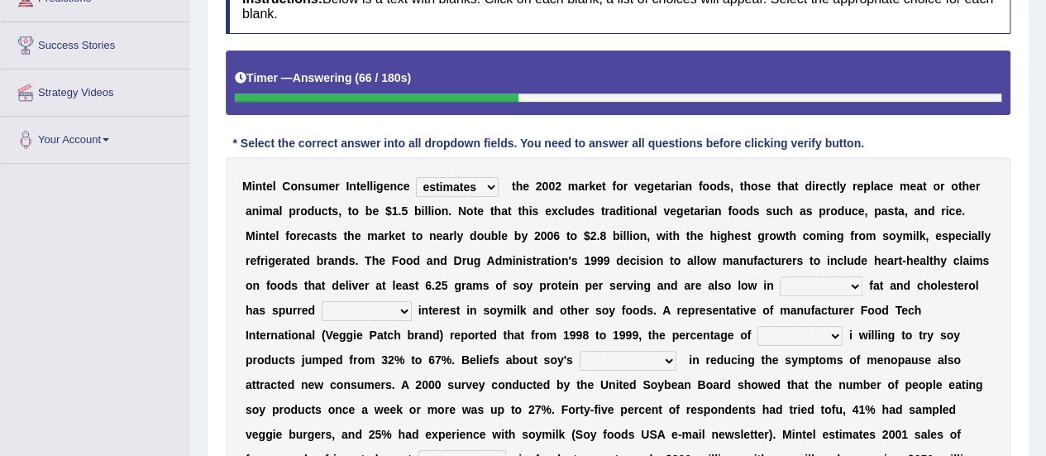
select select "saturated"
click at [780, 276] on select "saturated solid acid liquid" at bounding box center [821, 286] width 83 height 20
click at [400, 308] on select "good big tremendous extreme" at bounding box center [367, 311] width 90 height 20
select select "tremendous"
click at [322, 301] on select "good big tremendous extreme" at bounding box center [367, 311] width 90 height 20
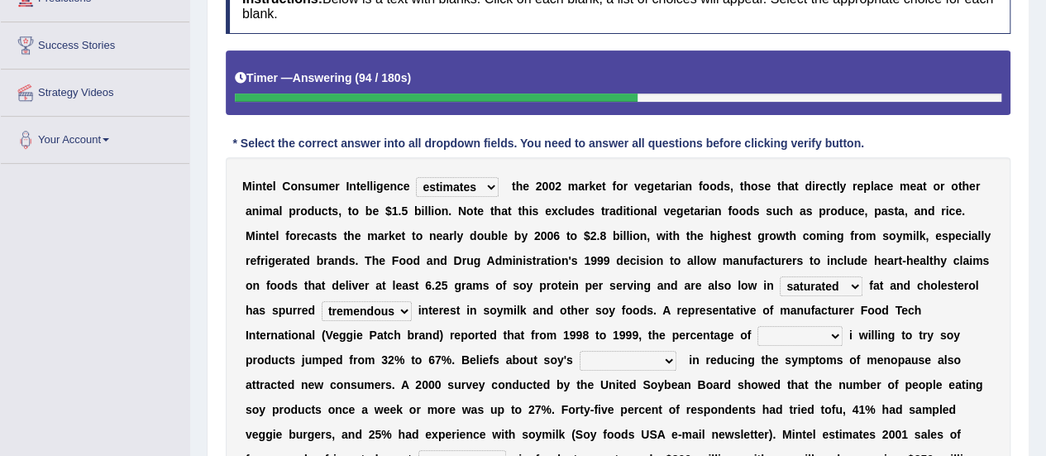
click at [835, 333] on select "guests consumers customers clients" at bounding box center [799, 336] width 85 height 20
select select "consumers"
click at [757, 326] on select "guests consumers customers clients" at bounding box center [799, 336] width 85 height 20
click at [660, 360] on select "effectiveness timeliness efficiency goodness" at bounding box center [628, 361] width 97 height 20
select select "efficiency"
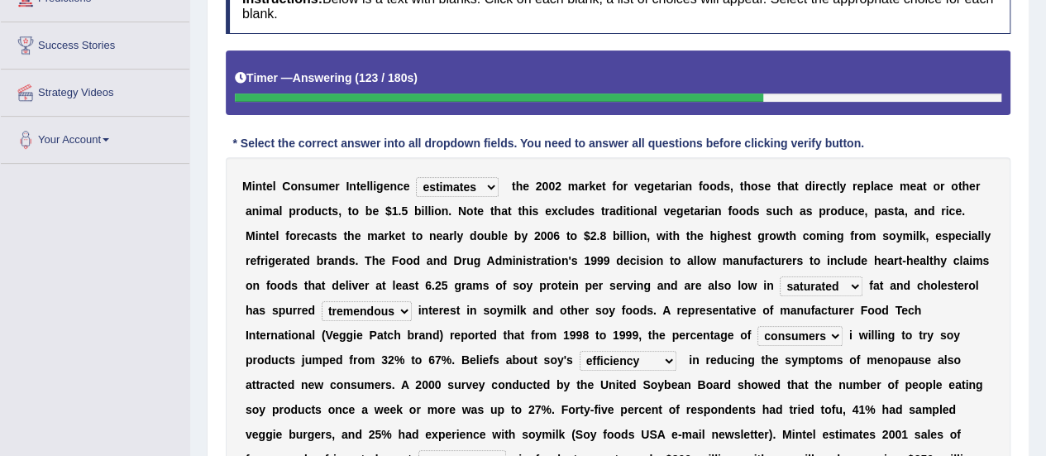
click at [580, 351] on select "effectiveness timeliness efficiency goodness" at bounding box center [628, 361] width 97 height 20
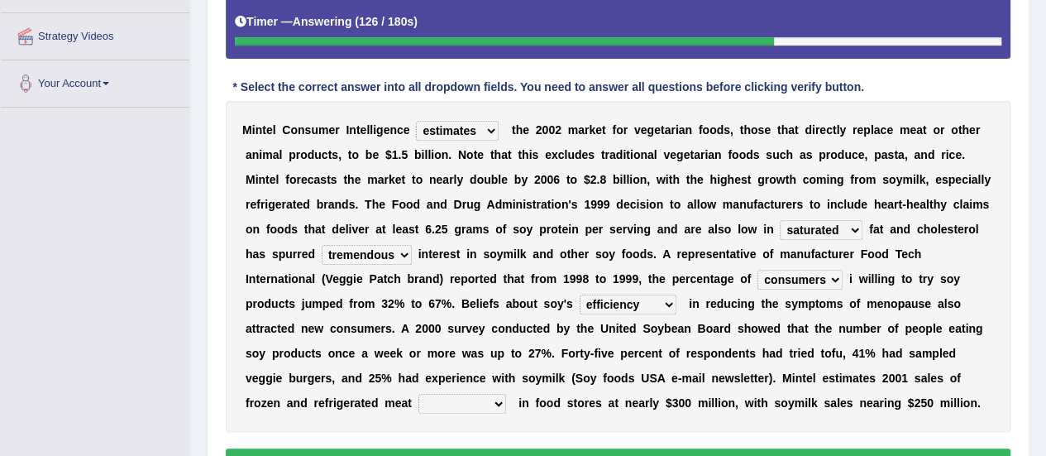
scroll to position [331, 0]
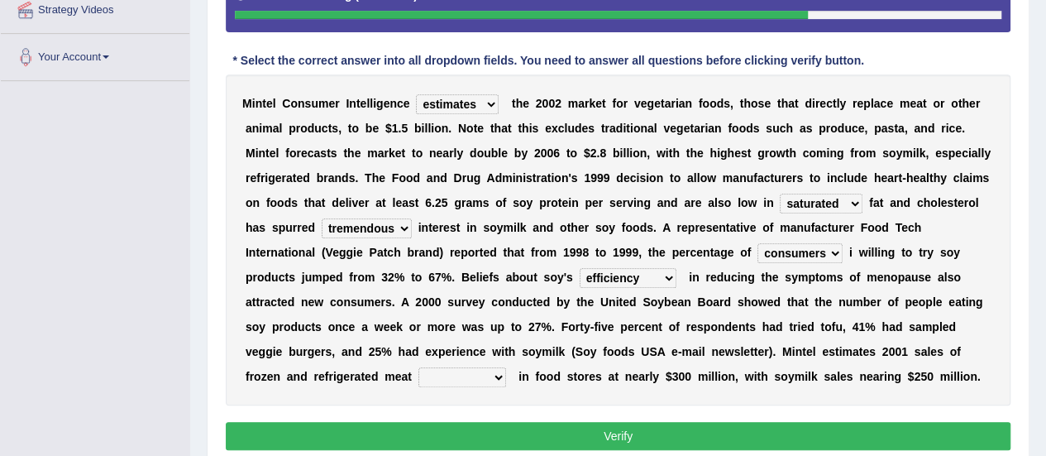
click at [494, 375] on select "foods choices staffs alternatives" at bounding box center [462, 377] width 88 height 20
select select "alternatives"
click at [418, 367] on select "foods choices staffs alternatives" at bounding box center [462, 377] width 88 height 20
click at [572, 427] on button "Verify" at bounding box center [618, 436] width 785 height 28
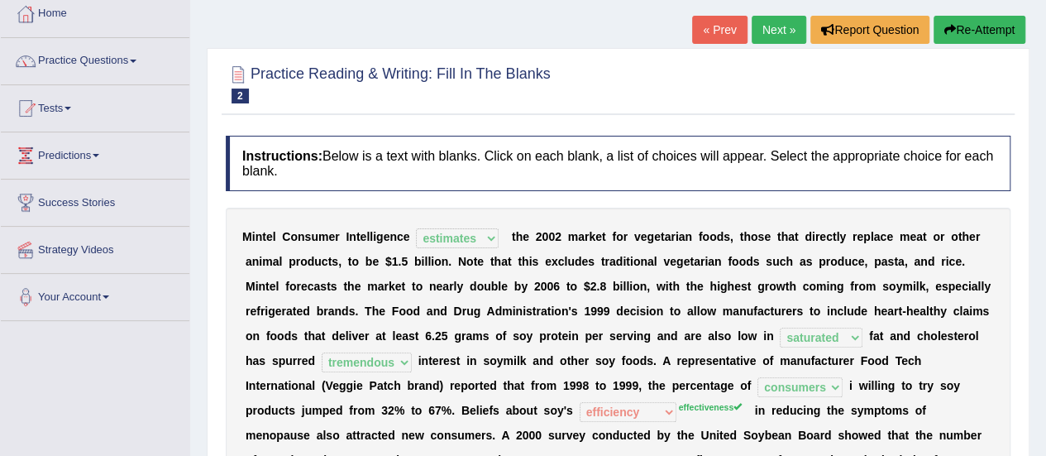
scroll to position [0, 0]
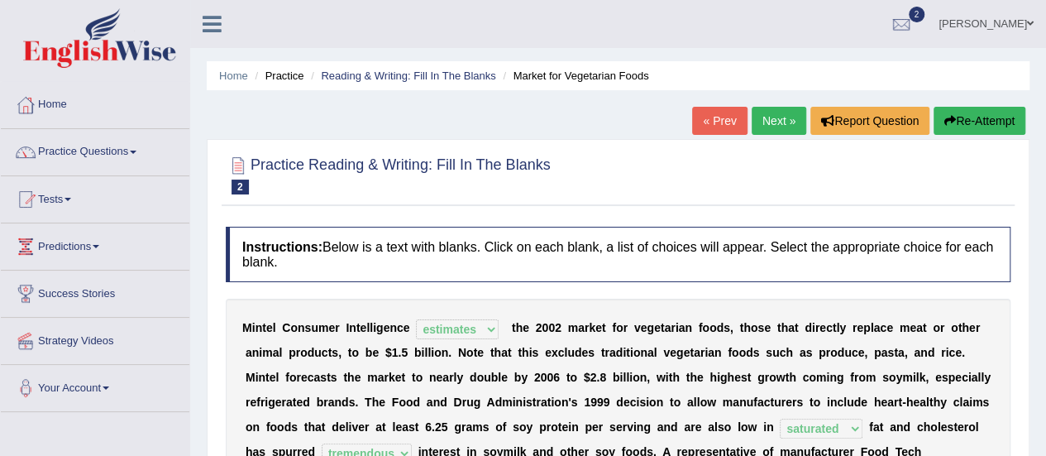
click at [136, 151] on span at bounding box center [133, 151] width 7 height 3
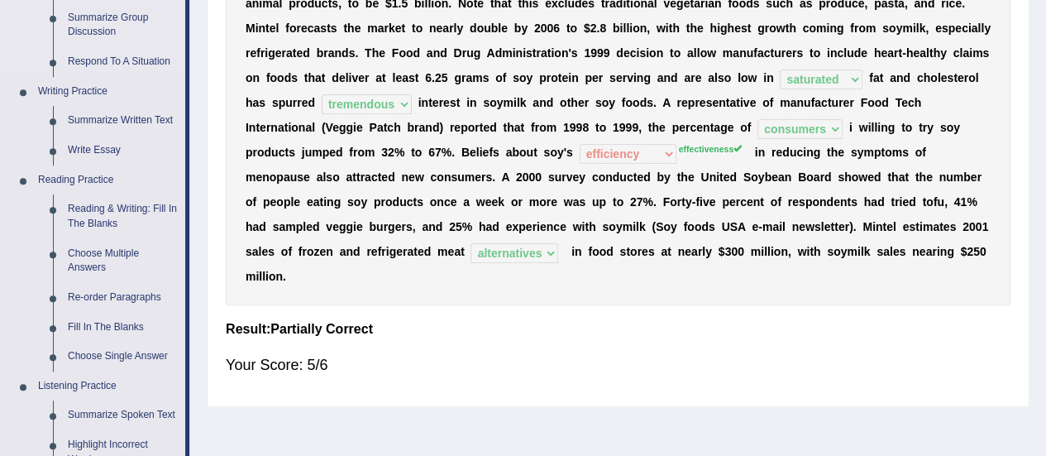
scroll to position [496, 0]
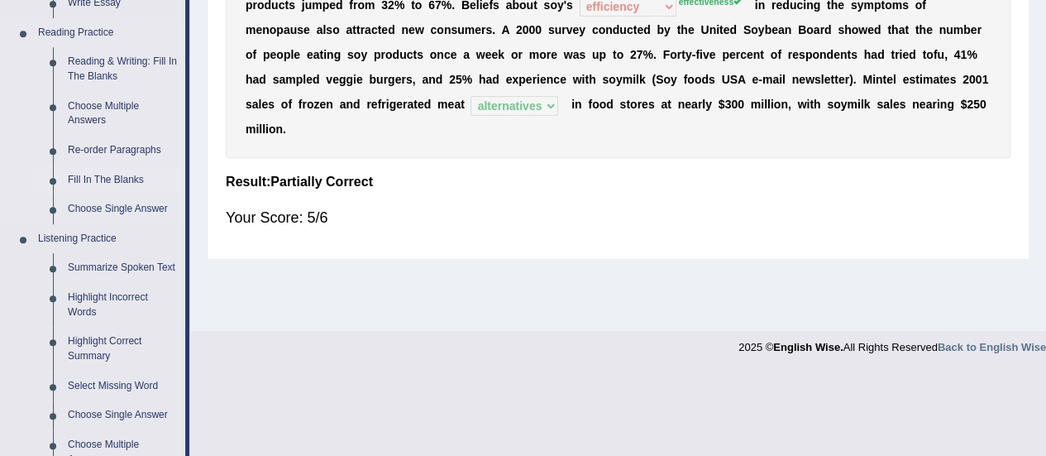
click at [132, 178] on link "Fill In The Blanks" at bounding box center [122, 180] width 125 height 30
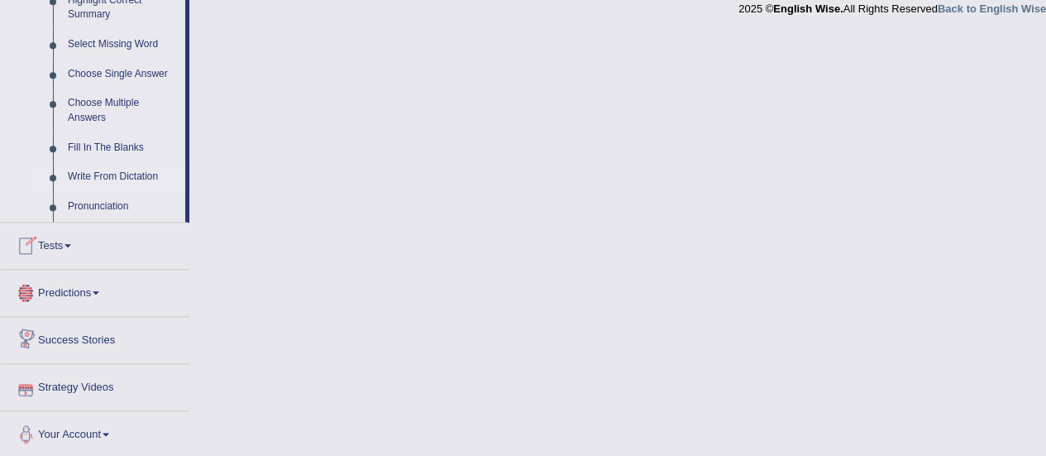
scroll to position [837, 0]
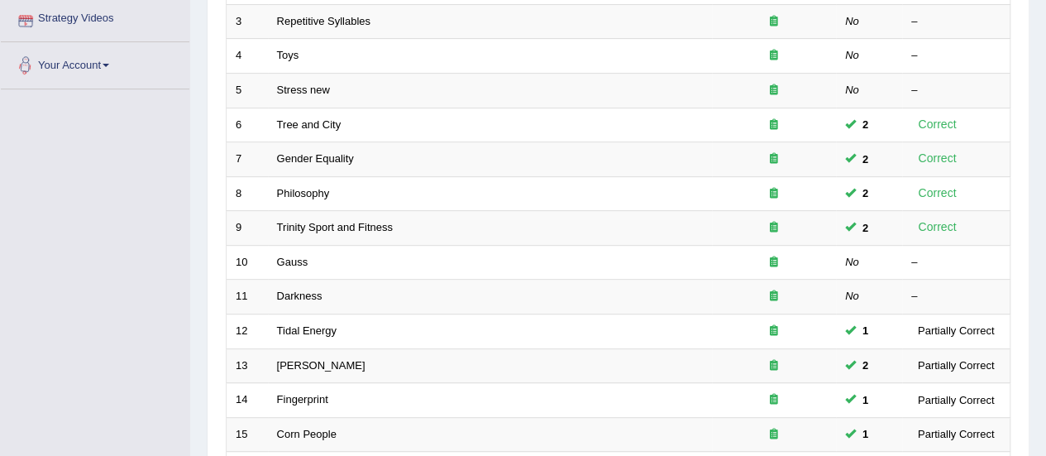
scroll to position [165, 0]
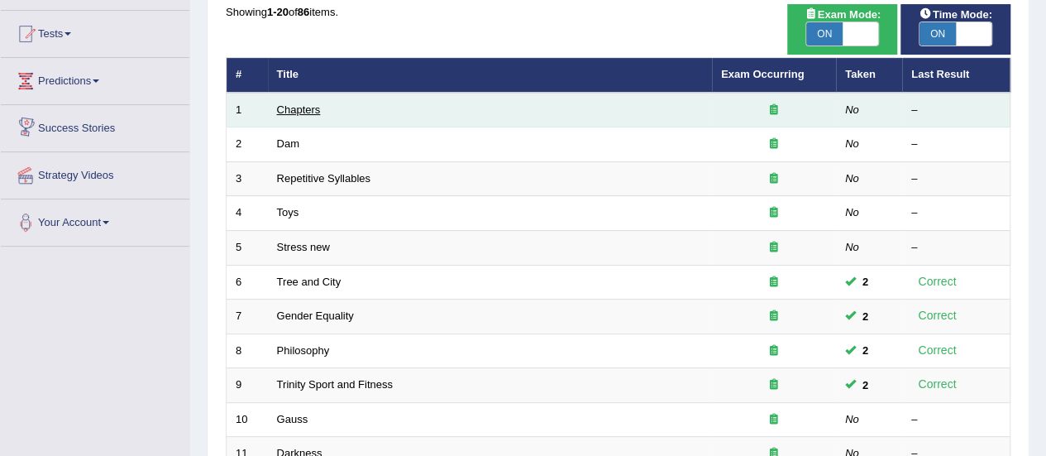
click at [289, 109] on link "Chapters" at bounding box center [299, 109] width 44 height 12
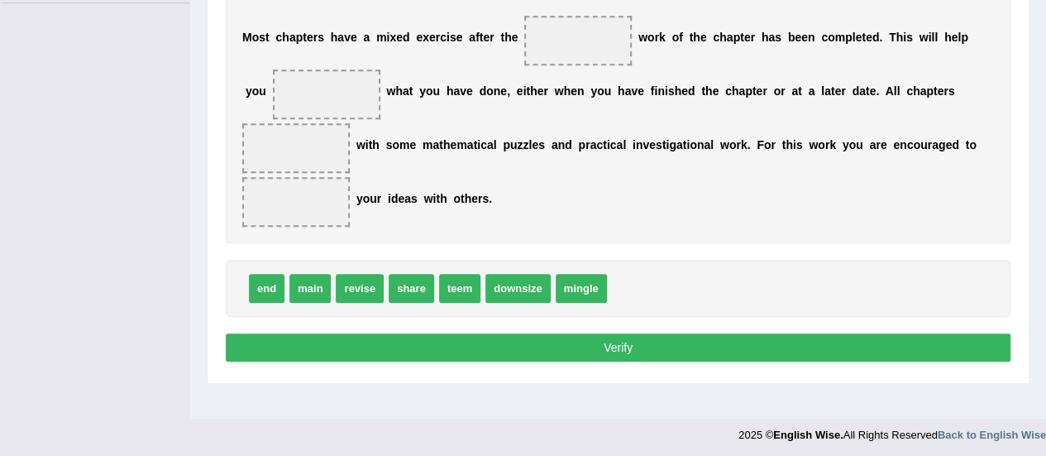
scroll to position [412, 0]
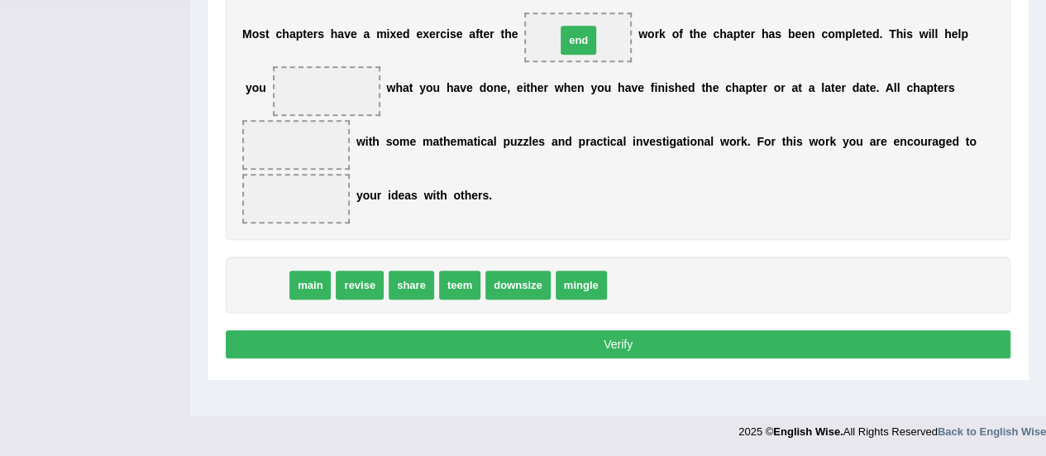
drag, startPoint x: 260, startPoint y: 283, endPoint x: 572, endPoint y: 38, distance: 396.3
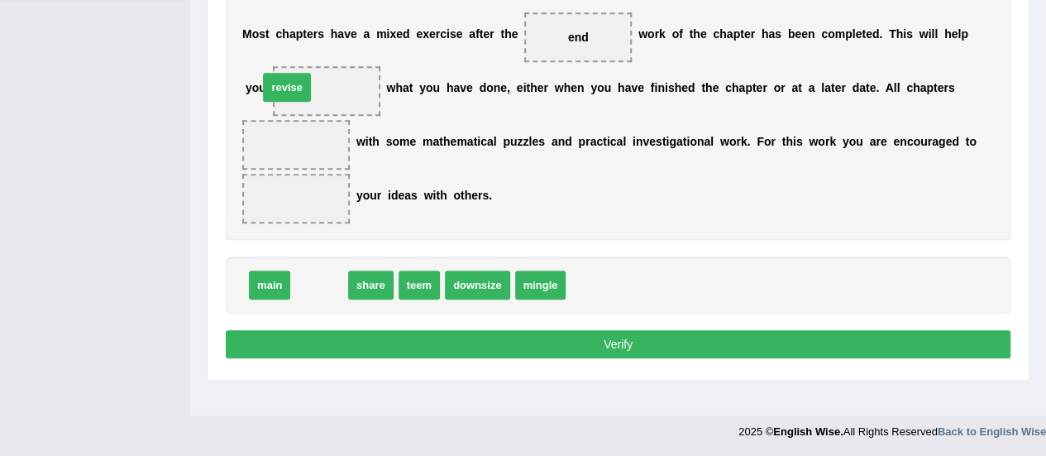
drag, startPoint x: 324, startPoint y: 280, endPoint x: 299, endPoint y: 87, distance: 195.1
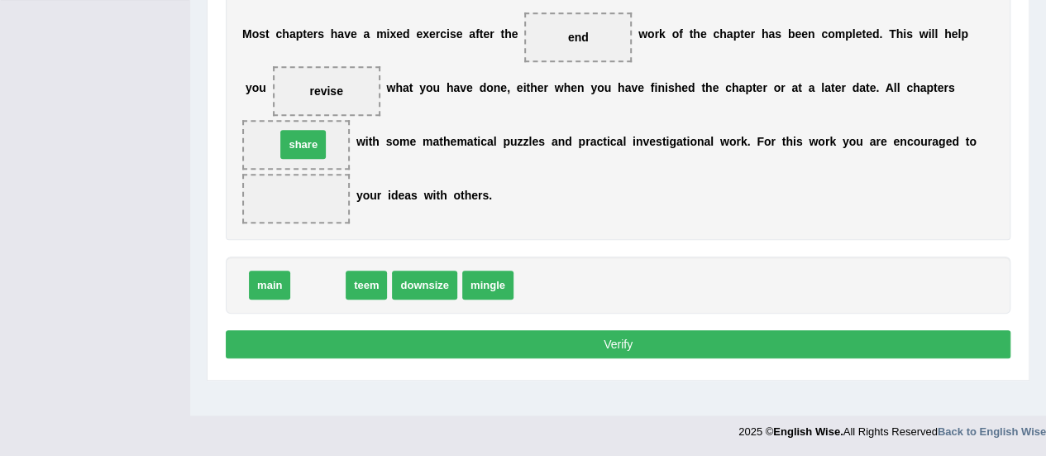
drag, startPoint x: 318, startPoint y: 281, endPoint x: 303, endPoint y: 141, distance: 140.5
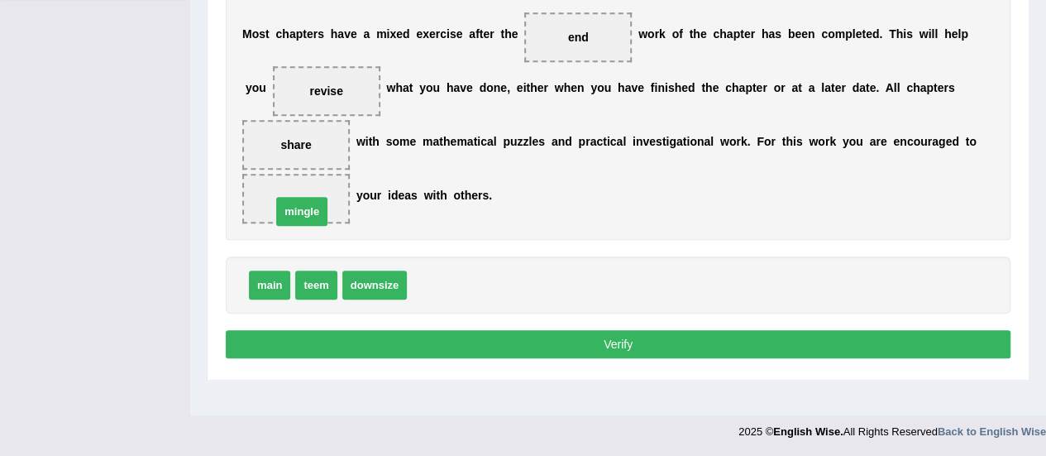
drag, startPoint x: 432, startPoint y: 279, endPoint x: 296, endPoint y: 204, distance: 154.7
drag, startPoint x: 541, startPoint y: 337, endPoint x: 516, endPoint y: 349, distance: 27.7
click at [531, 347] on button "Verify" at bounding box center [618, 344] width 785 height 28
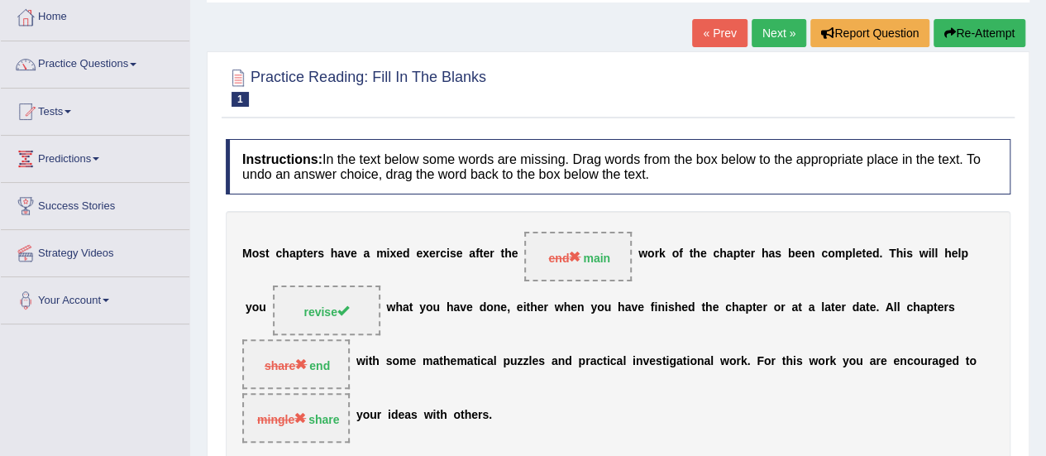
scroll to position [0, 0]
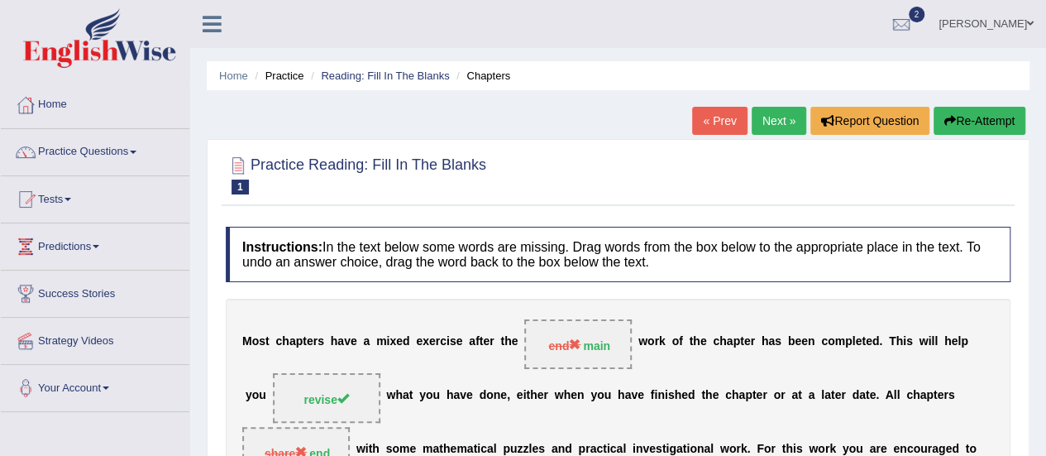
click at [972, 120] on button "Re-Attempt" at bounding box center [980, 121] width 92 height 28
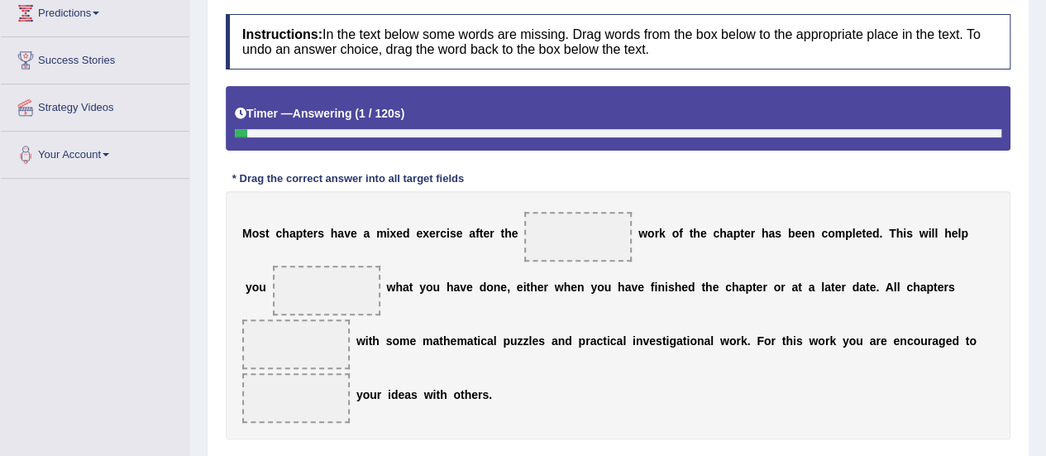
scroll to position [412, 0]
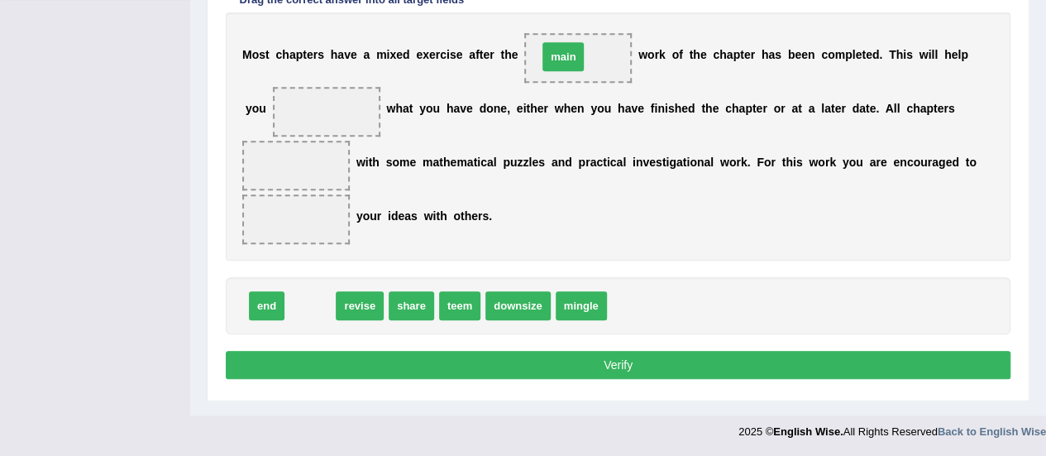
drag, startPoint x: 309, startPoint y: 300, endPoint x: 562, endPoint y: 52, distance: 354.3
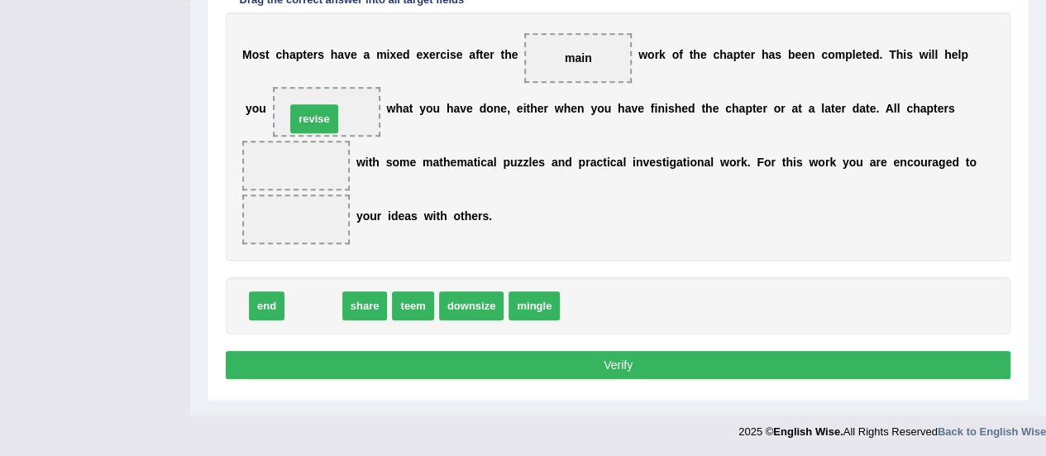
drag, startPoint x: 318, startPoint y: 303, endPoint x: 319, endPoint y: 117, distance: 186.9
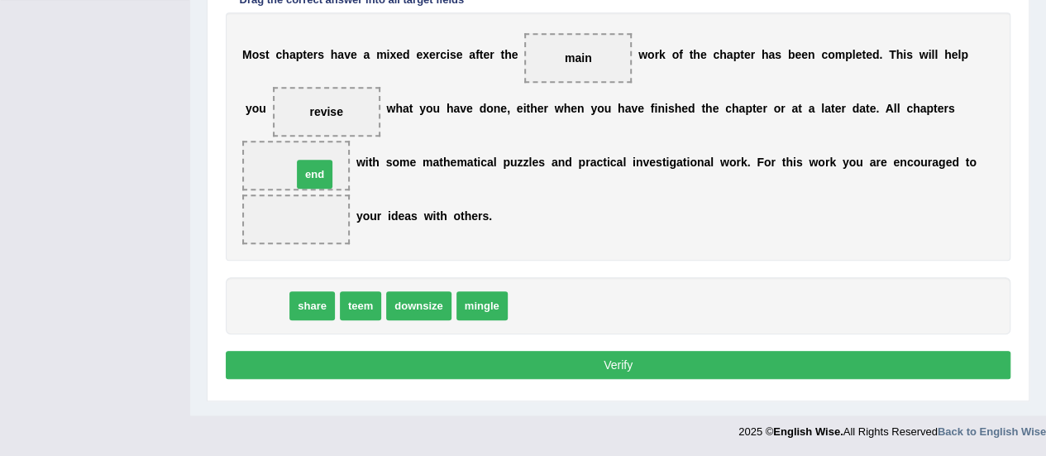
drag, startPoint x: 263, startPoint y: 303, endPoint x: 311, endPoint y: 172, distance: 139.9
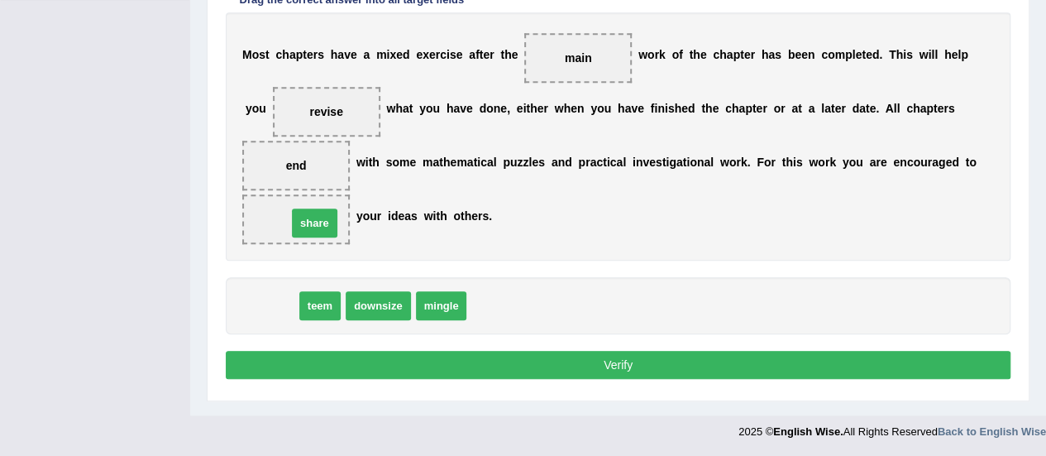
drag, startPoint x: 270, startPoint y: 302, endPoint x: 313, endPoint y: 219, distance: 93.2
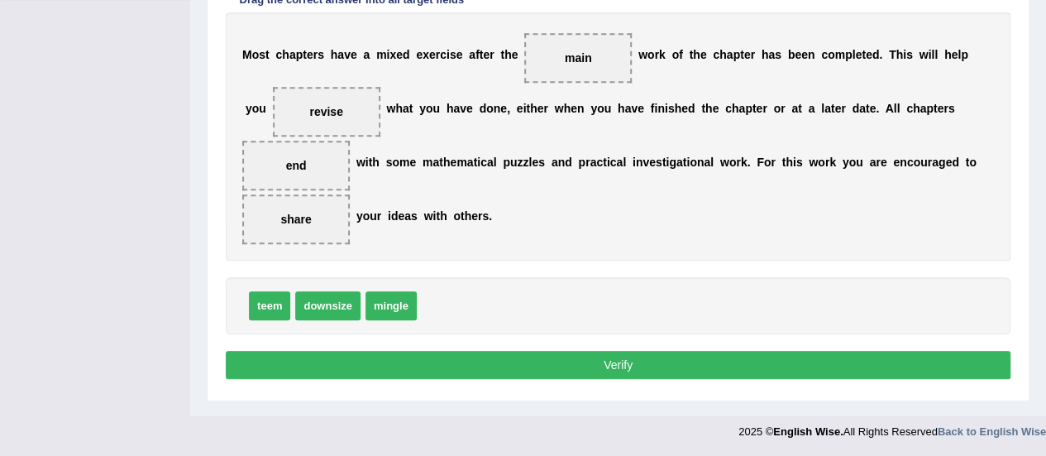
click at [603, 362] on button "Verify" at bounding box center [618, 365] width 785 height 28
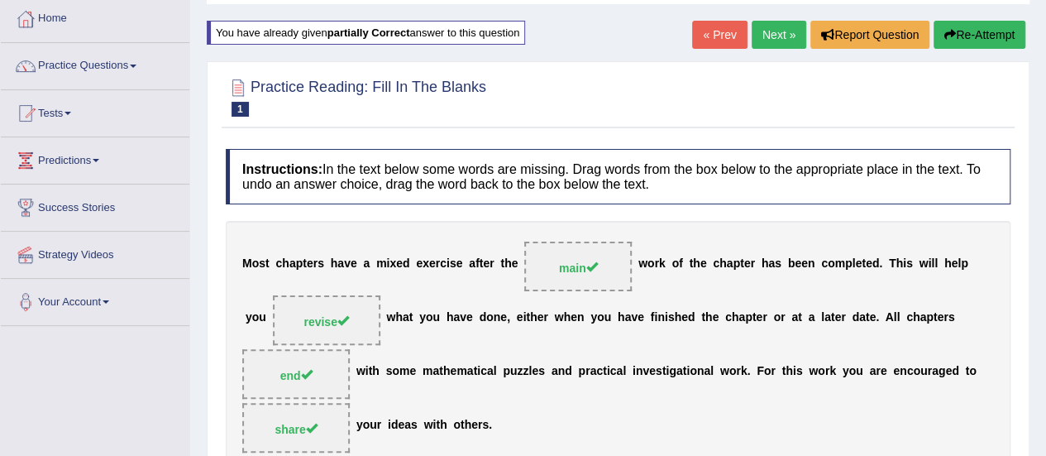
scroll to position [0, 0]
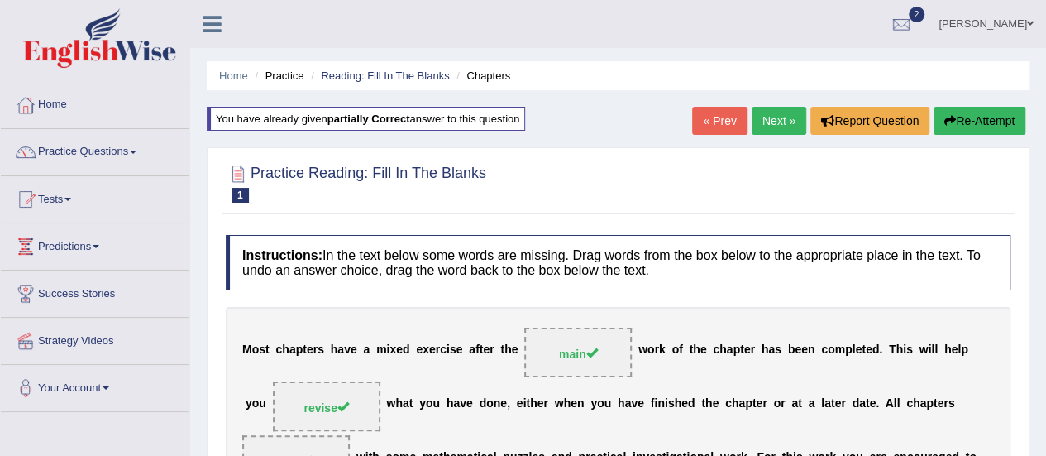
click at [774, 123] on link "Next »" at bounding box center [779, 121] width 55 height 28
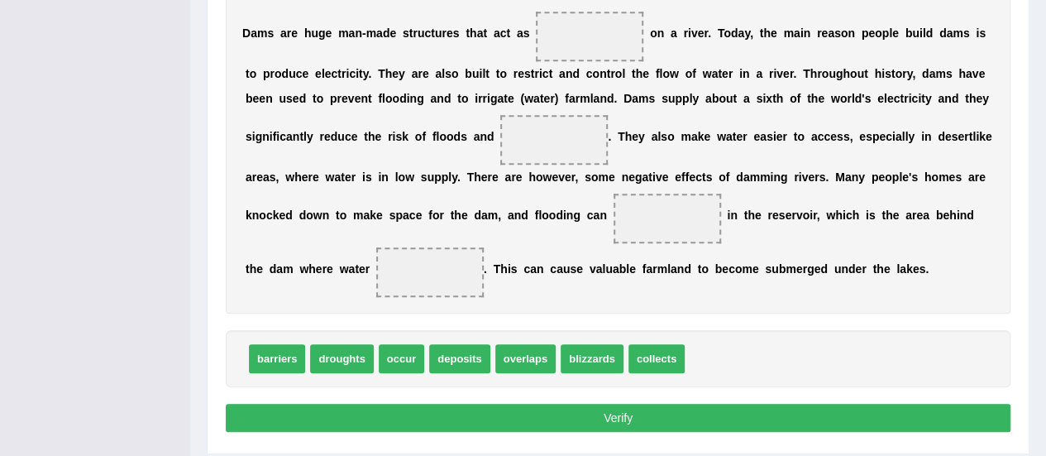
scroll to position [413, 0]
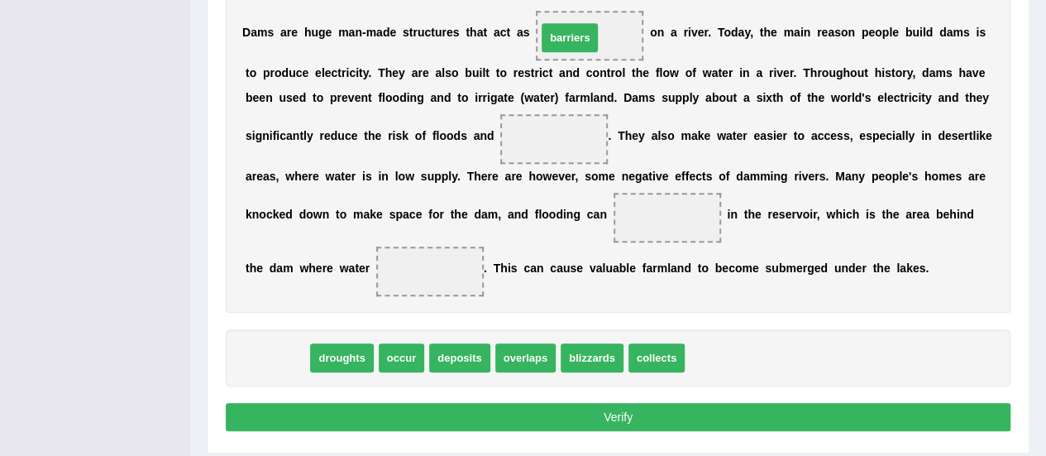
drag, startPoint x: 265, startPoint y: 359, endPoint x: 558, endPoint y: 40, distance: 433.1
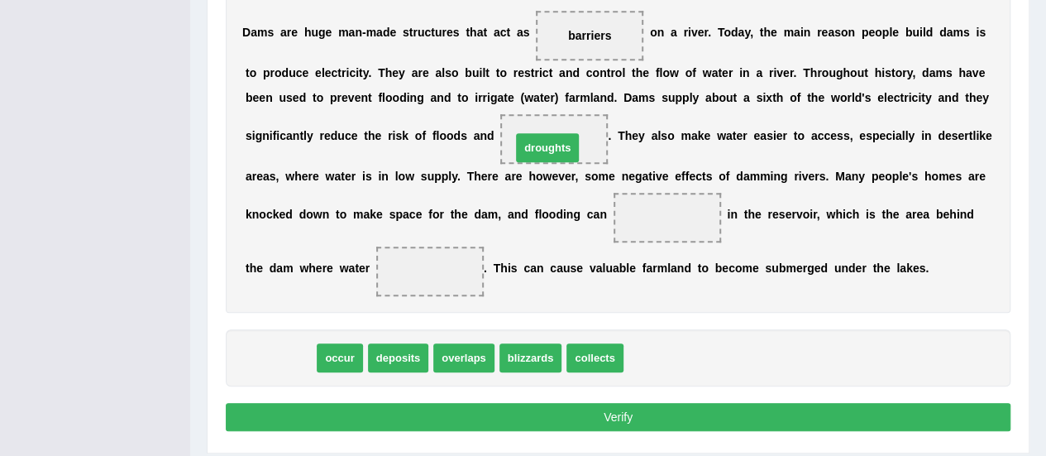
drag, startPoint x: 288, startPoint y: 358, endPoint x: 555, endPoint y: 148, distance: 339.8
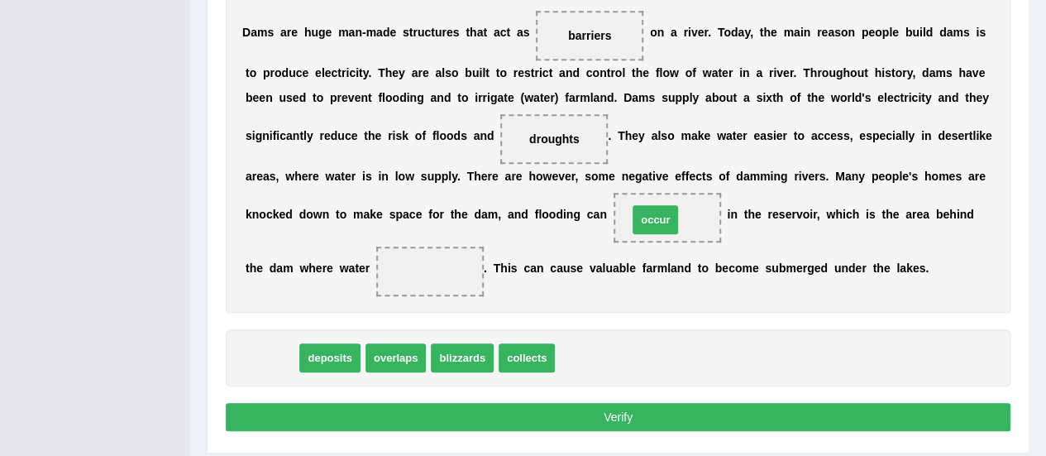
drag, startPoint x: 268, startPoint y: 353, endPoint x: 652, endPoint y: 215, distance: 407.7
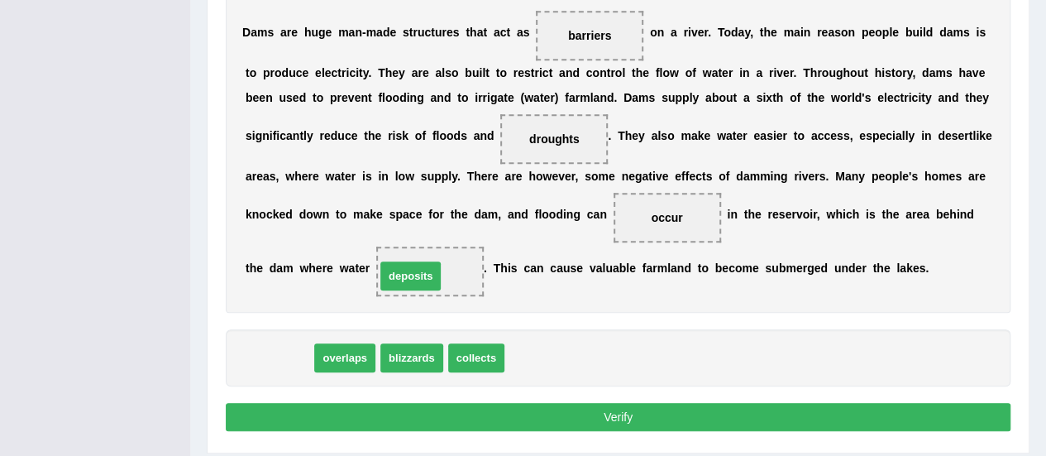
drag, startPoint x: 281, startPoint y: 356, endPoint x: 413, endPoint y: 274, distance: 154.9
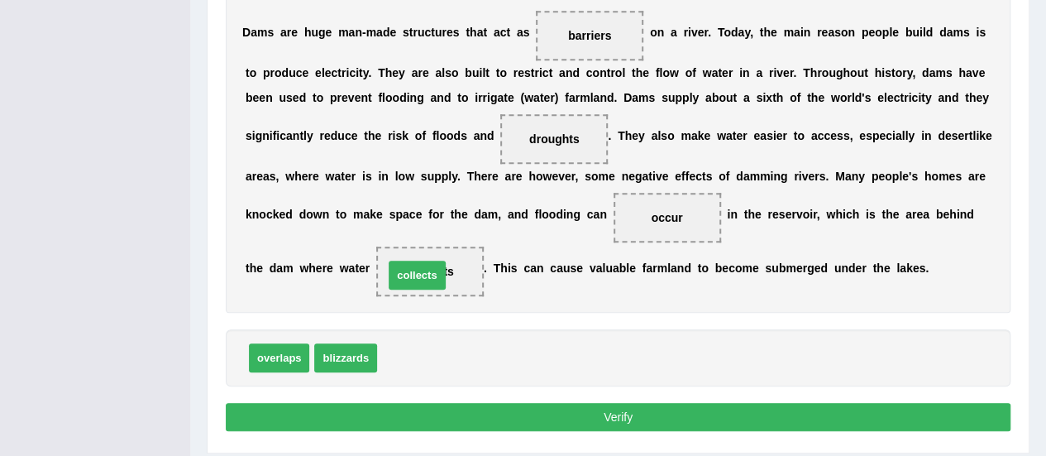
drag, startPoint x: 405, startPoint y: 354, endPoint x: 412, endPoint y: 271, distance: 82.9
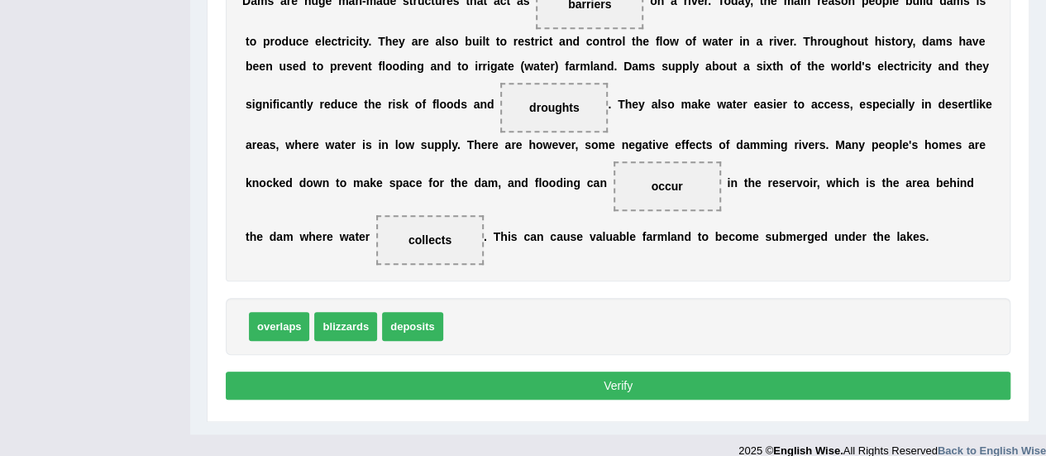
scroll to position [461, 0]
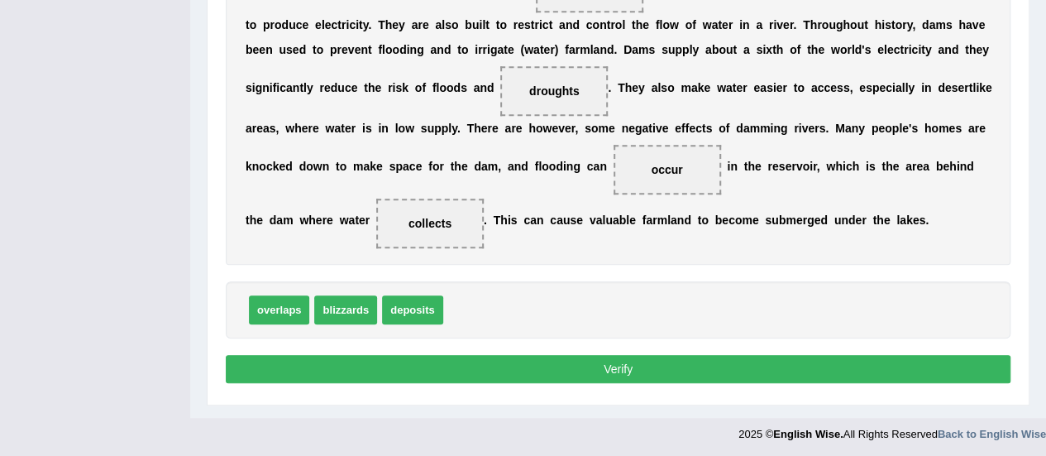
click at [587, 363] on button "Verify" at bounding box center [618, 369] width 785 height 28
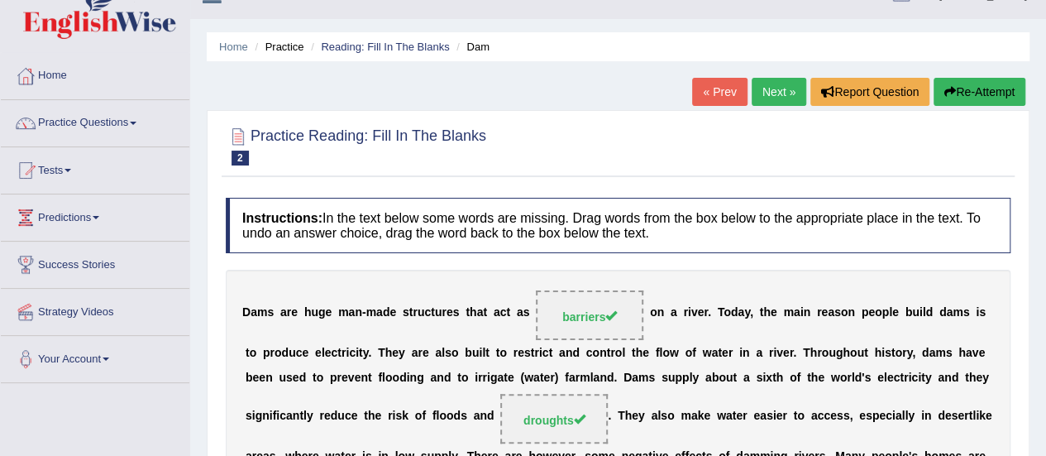
scroll to position [26, 0]
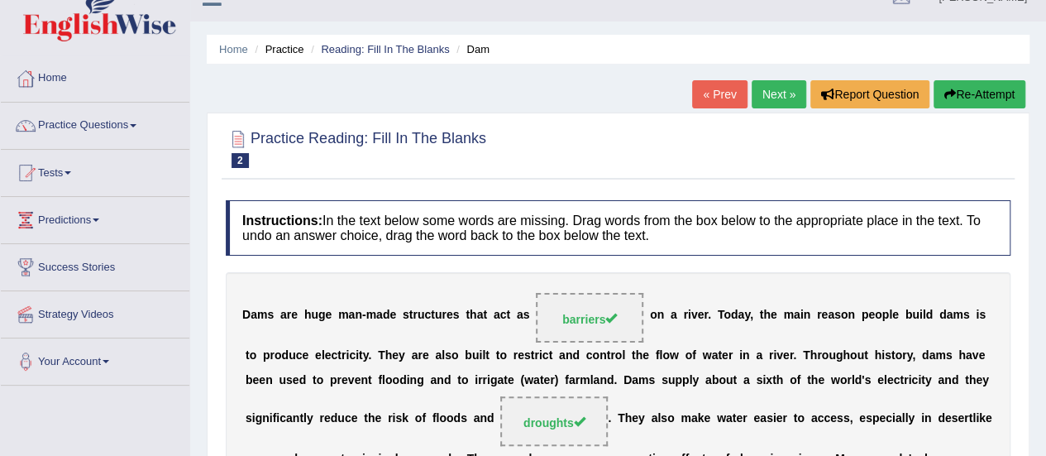
click at [779, 93] on link "Next »" at bounding box center [779, 94] width 55 height 28
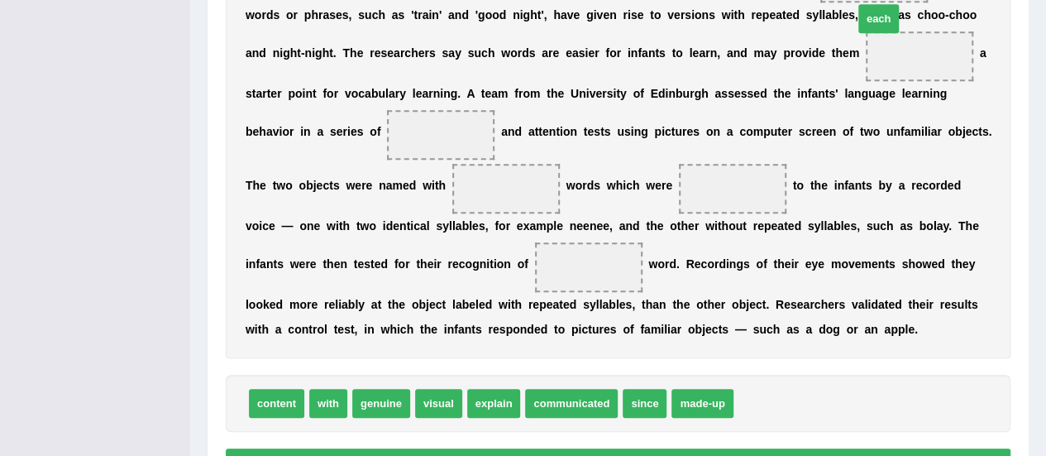
scroll to position [413, 0]
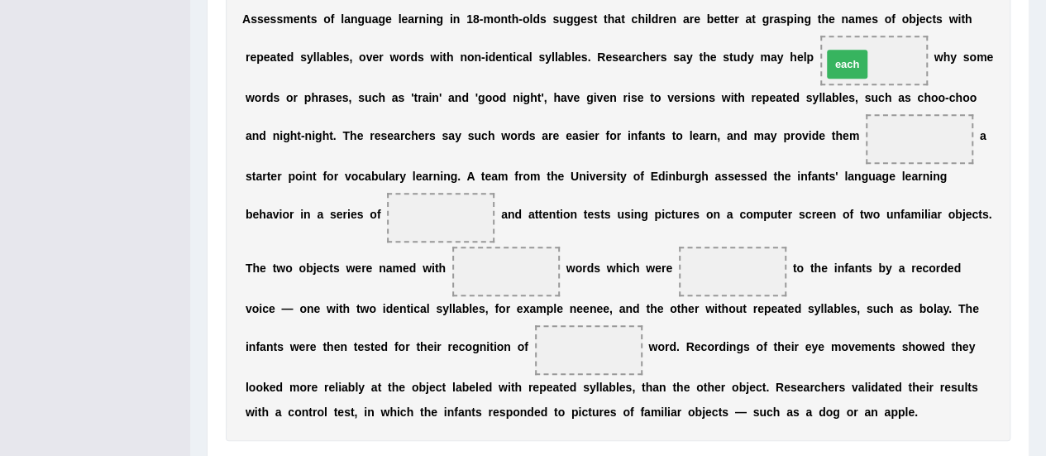
drag, startPoint x: 751, startPoint y: 402, endPoint x: 839, endPoint y: 63, distance: 350.4
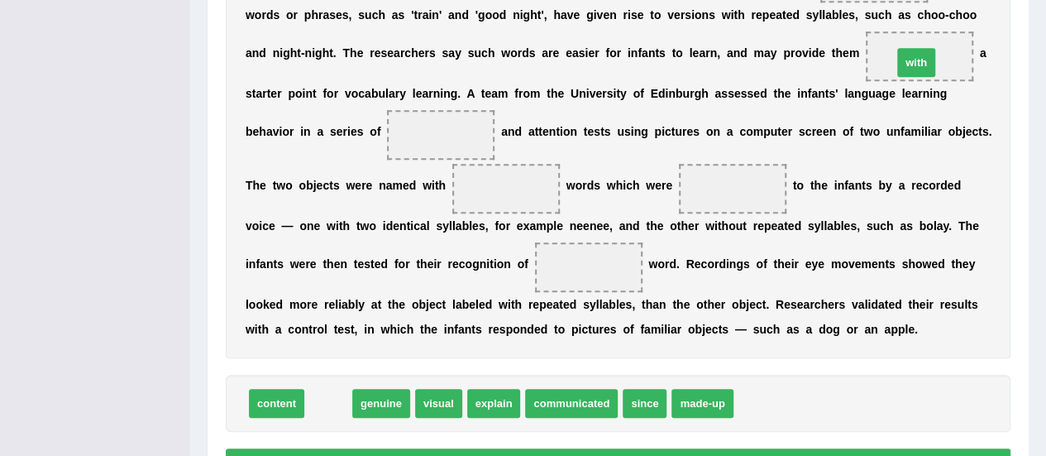
drag, startPoint x: 330, startPoint y: 399, endPoint x: 918, endPoint y: 59, distance: 679.5
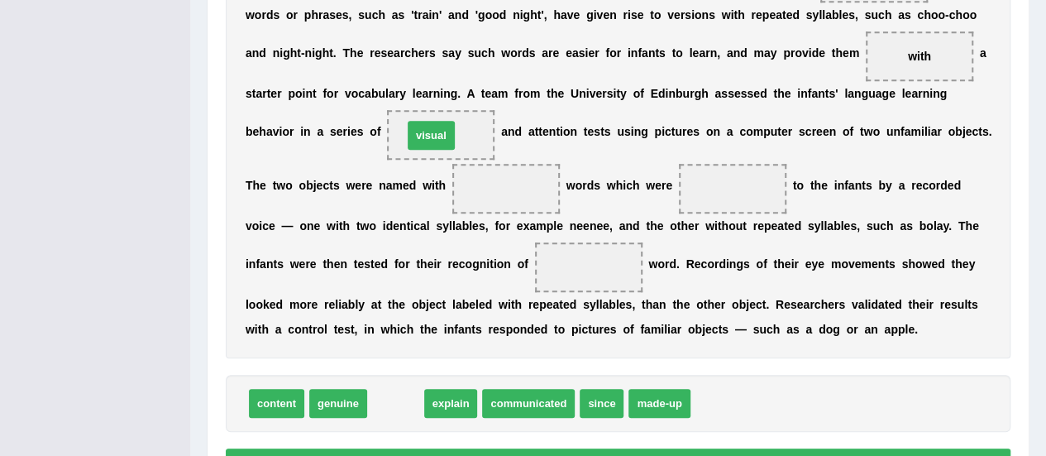
drag, startPoint x: 391, startPoint y: 401, endPoint x: 427, endPoint y: 133, distance: 270.2
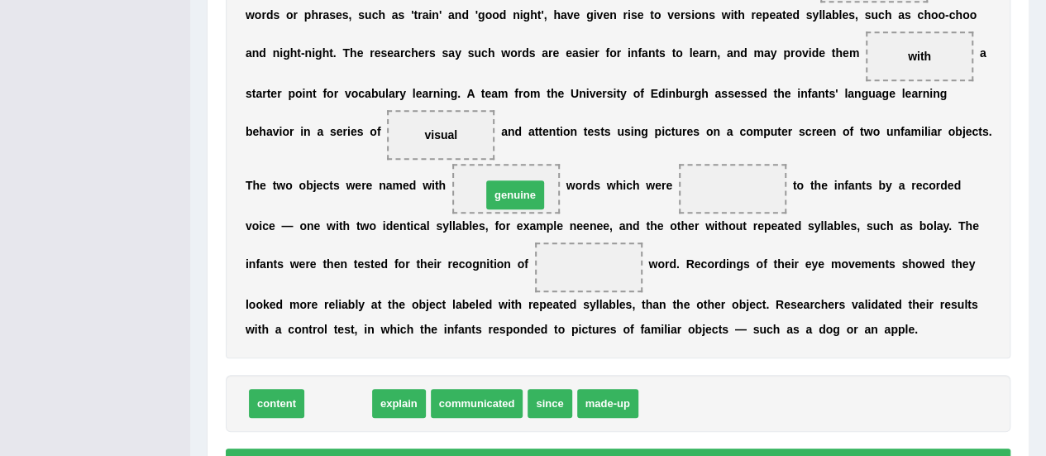
drag, startPoint x: 322, startPoint y: 399, endPoint x: 499, endPoint y: 191, distance: 273.4
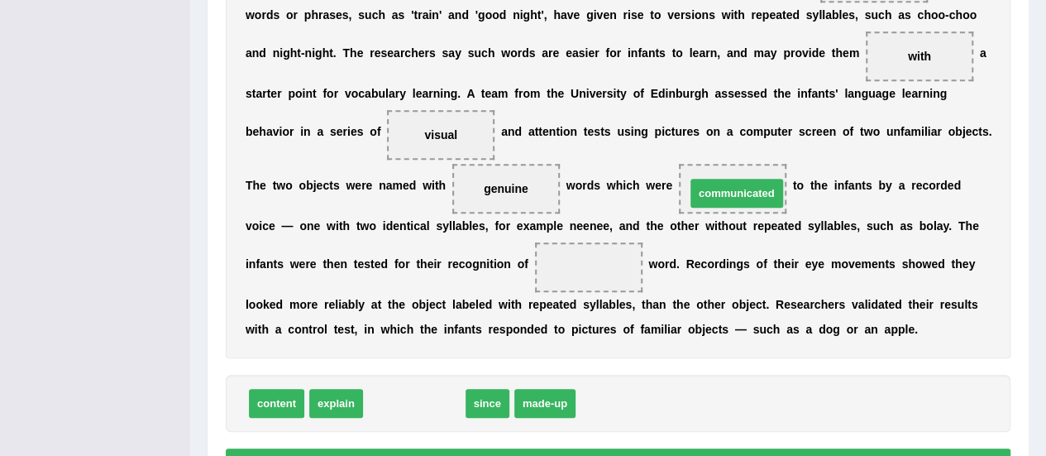
drag, startPoint x: 403, startPoint y: 400, endPoint x: 726, endPoint y: 190, distance: 384.8
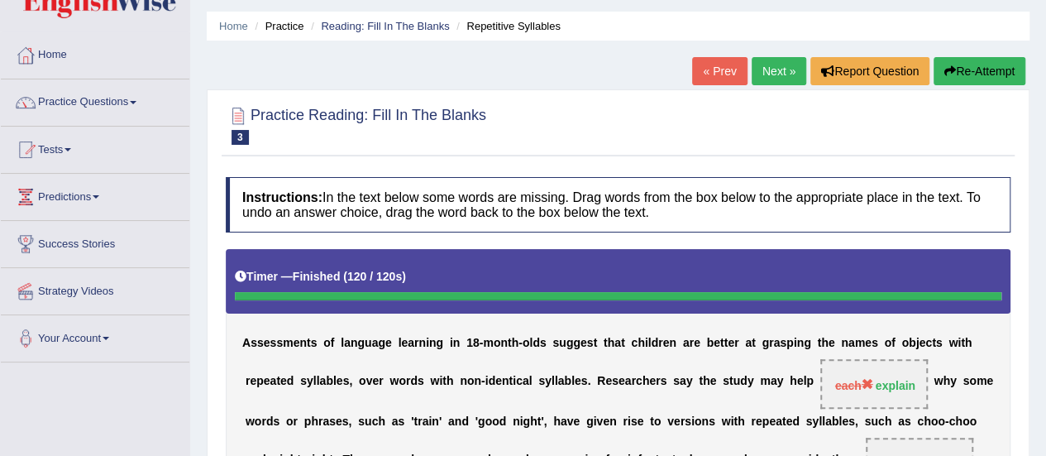
scroll to position [0, 0]
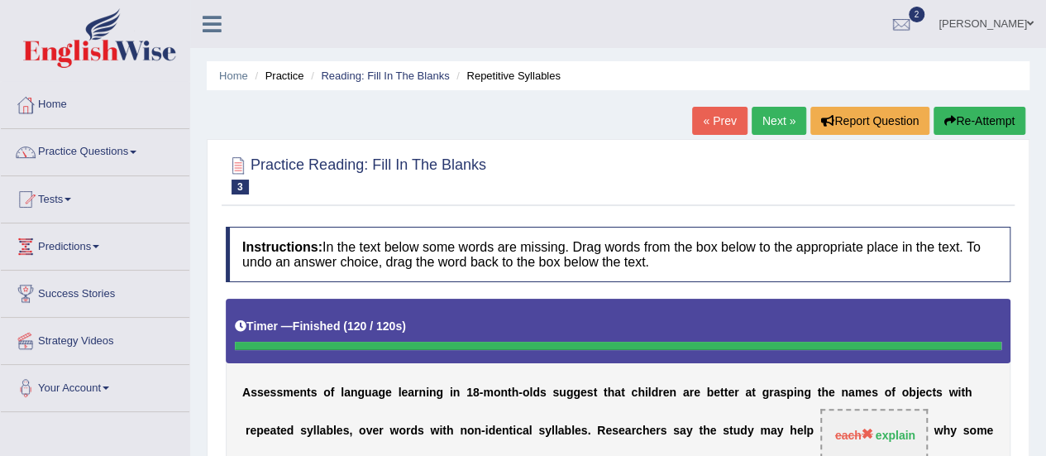
click at [790, 121] on link "Next »" at bounding box center [779, 121] width 55 height 28
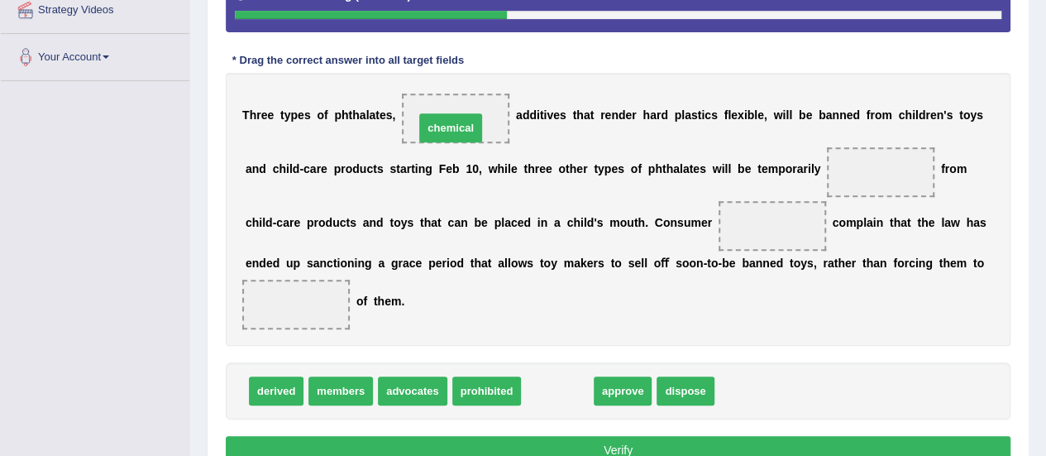
drag, startPoint x: 555, startPoint y: 386, endPoint x: 448, endPoint y: 123, distance: 283.7
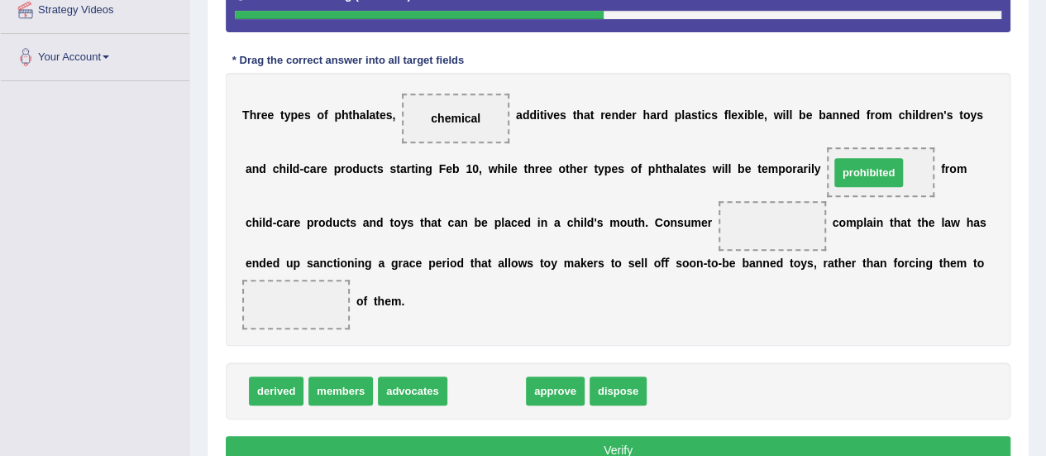
drag, startPoint x: 483, startPoint y: 383, endPoint x: 869, endPoint y: 167, distance: 442.3
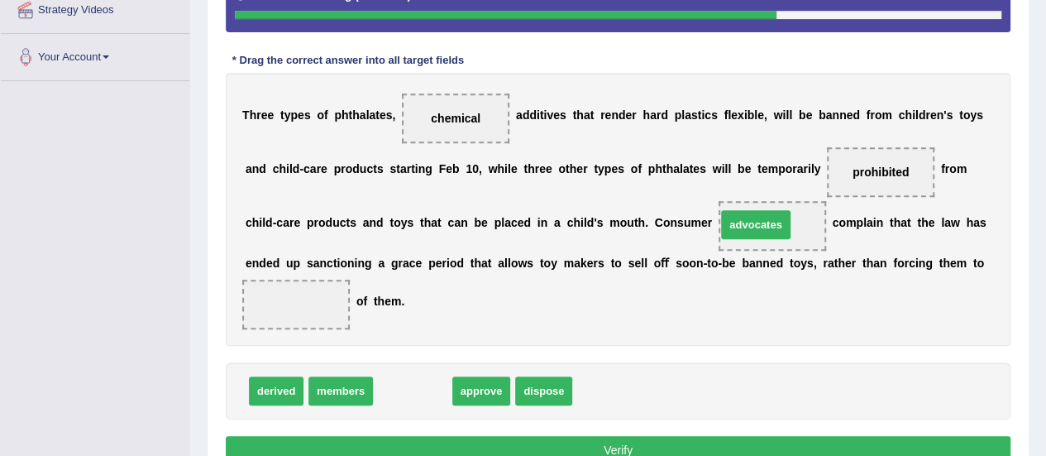
drag, startPoint x: 406, startPoint y: 384, endPoint x: 757, endPoint y: 221, distance: 386.9
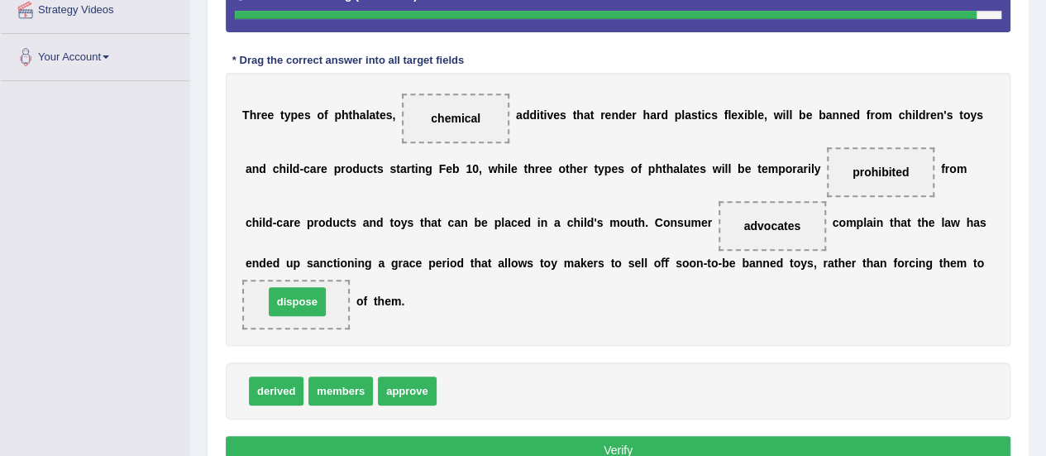
drag, startPoint x: 451, startPoint y: 388, endPoint x: 279, endPoint y: 298, distance: 194.5
